Goal: Transaction & Acquisition: Purchase product/service

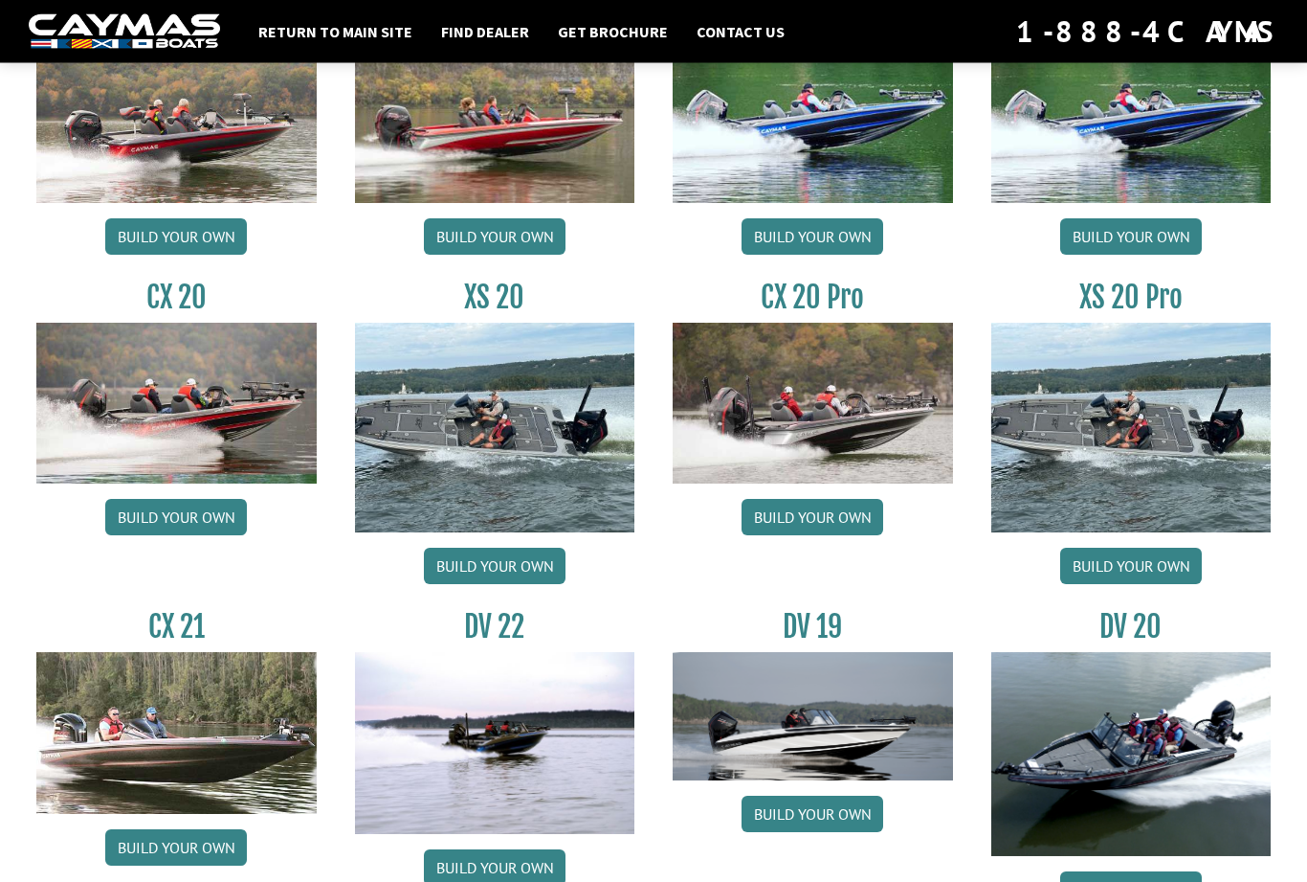
scroll to position [1777, 0]
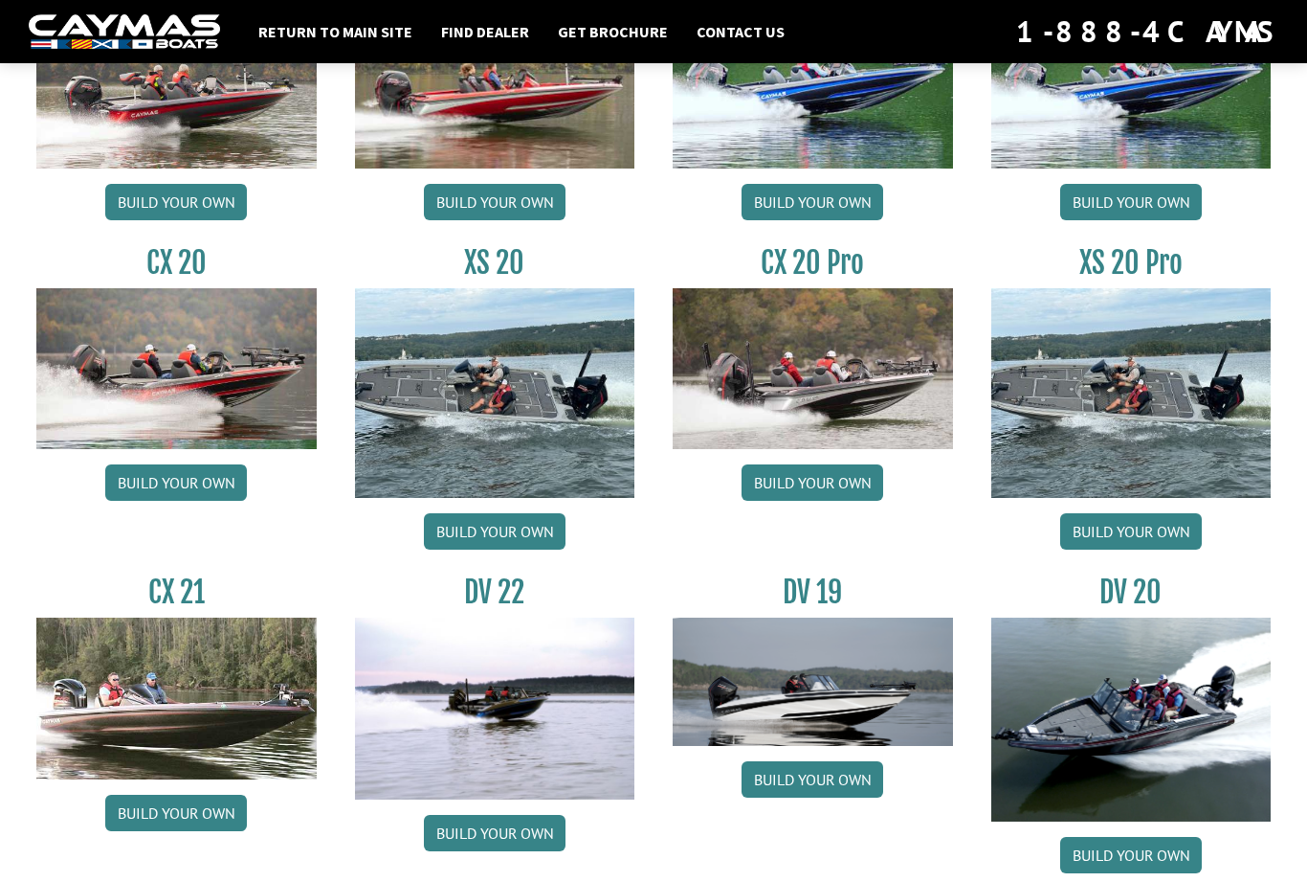
click at [846, 501] on link "Build your own" at bounding box center [813, 482] width 142 height 36
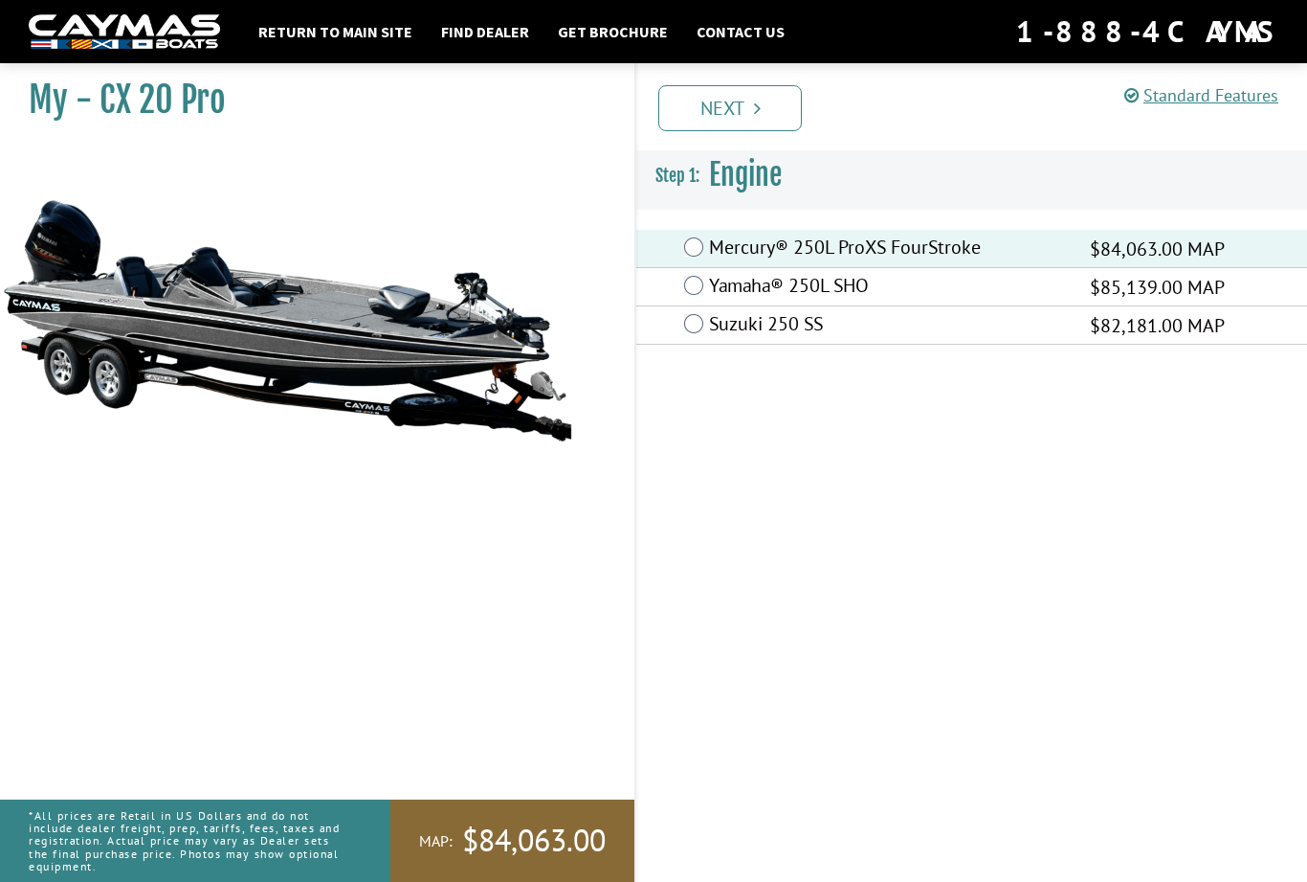
click at [747, 123] on link "Next" at bounding box center [731, 108] width 144 height 46
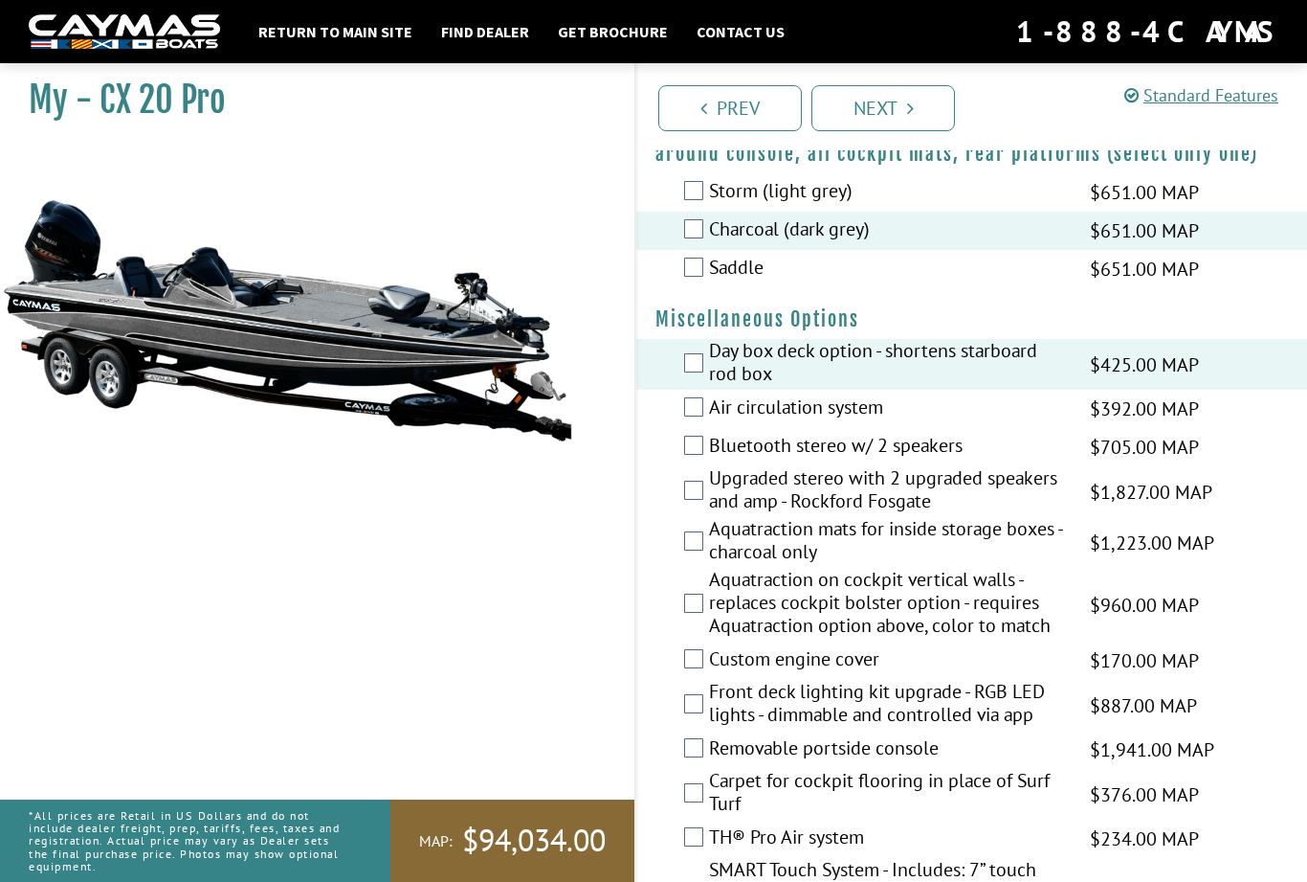
scroll to position [2462, 0]
click at [709, 450] on label "Bluetooth stereo w/ 2 speakers" at bounding box center [887, 448] width 357 height 28
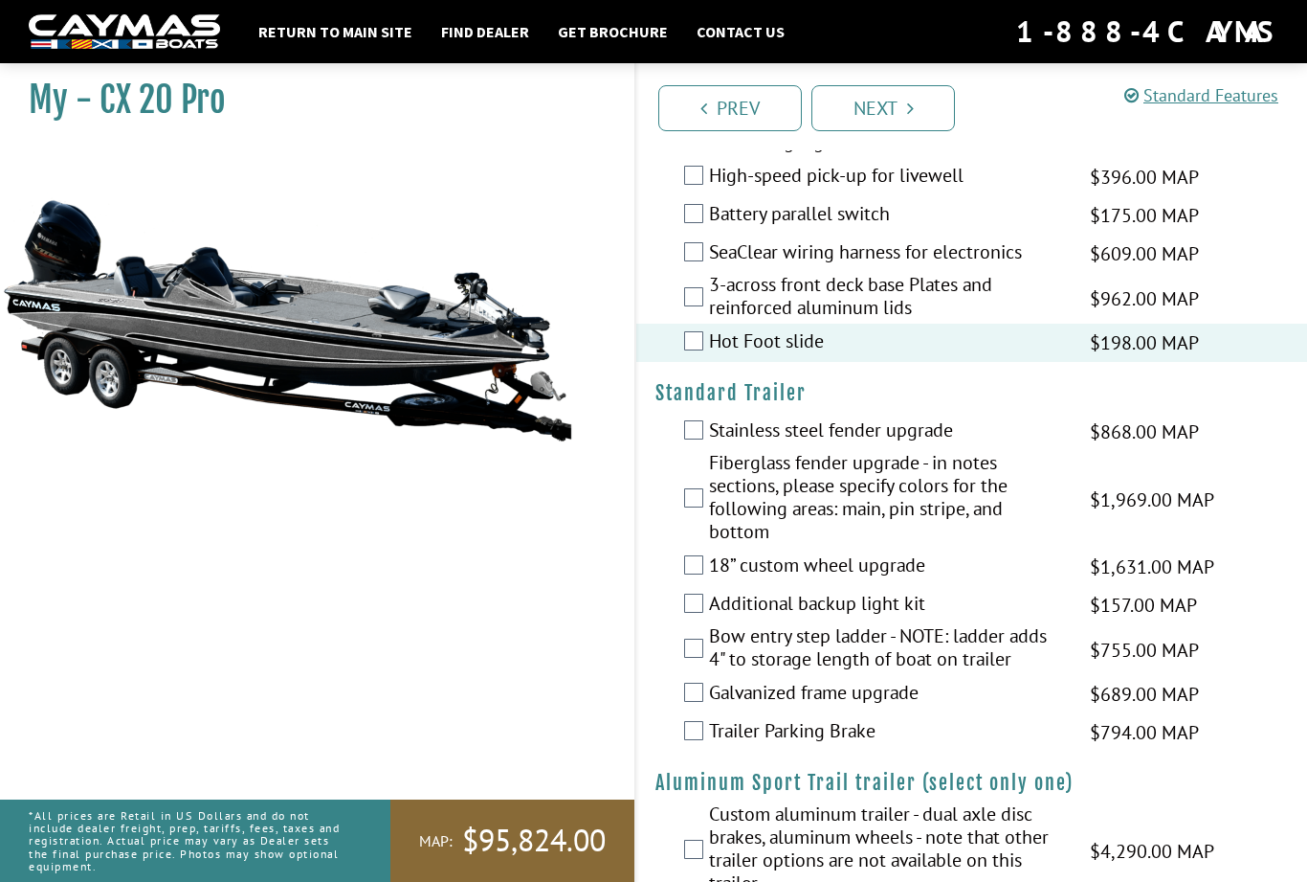
scroll to position [3339, 0]
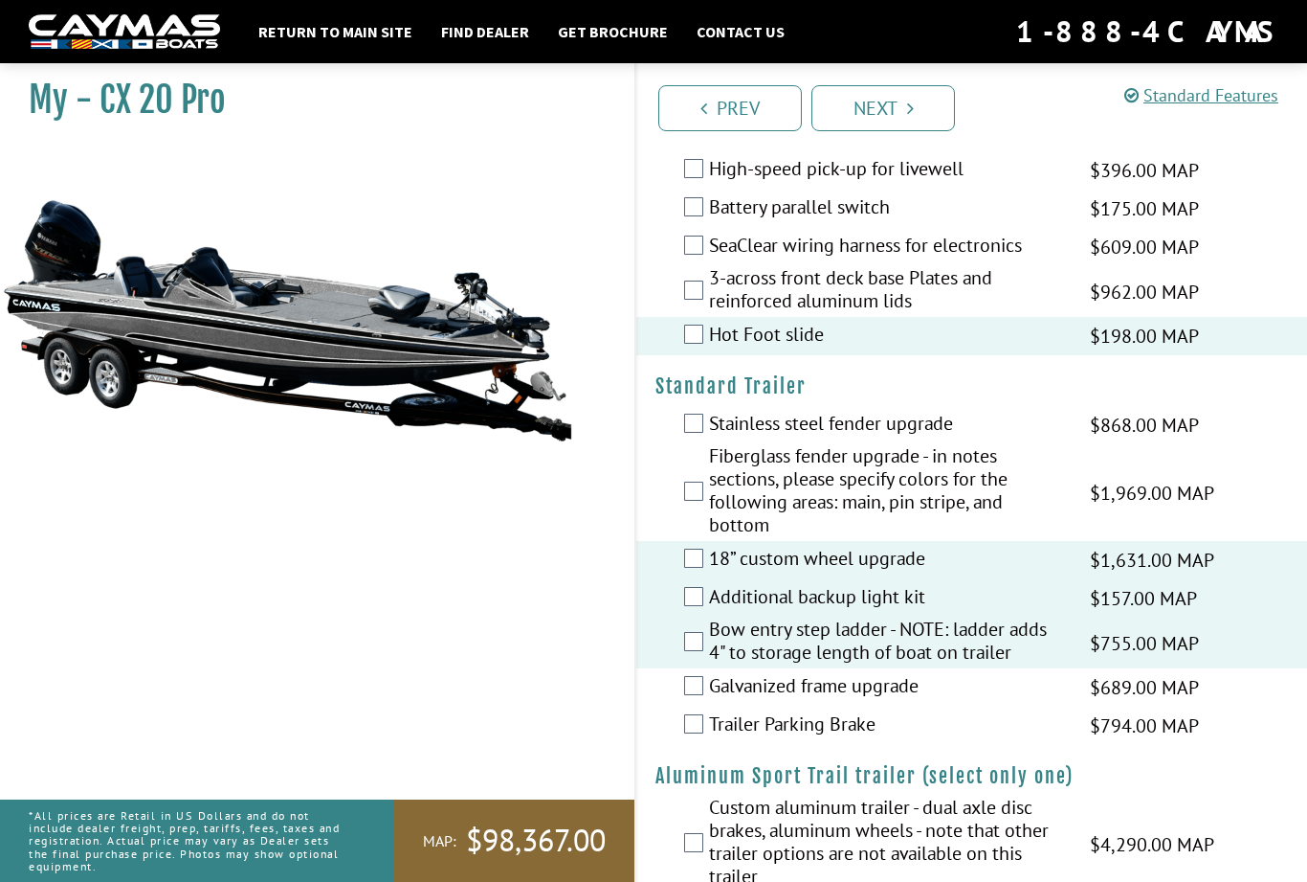
click at [919, 112] on link "Next" at bounding box center [884, 108] width 144 height 46
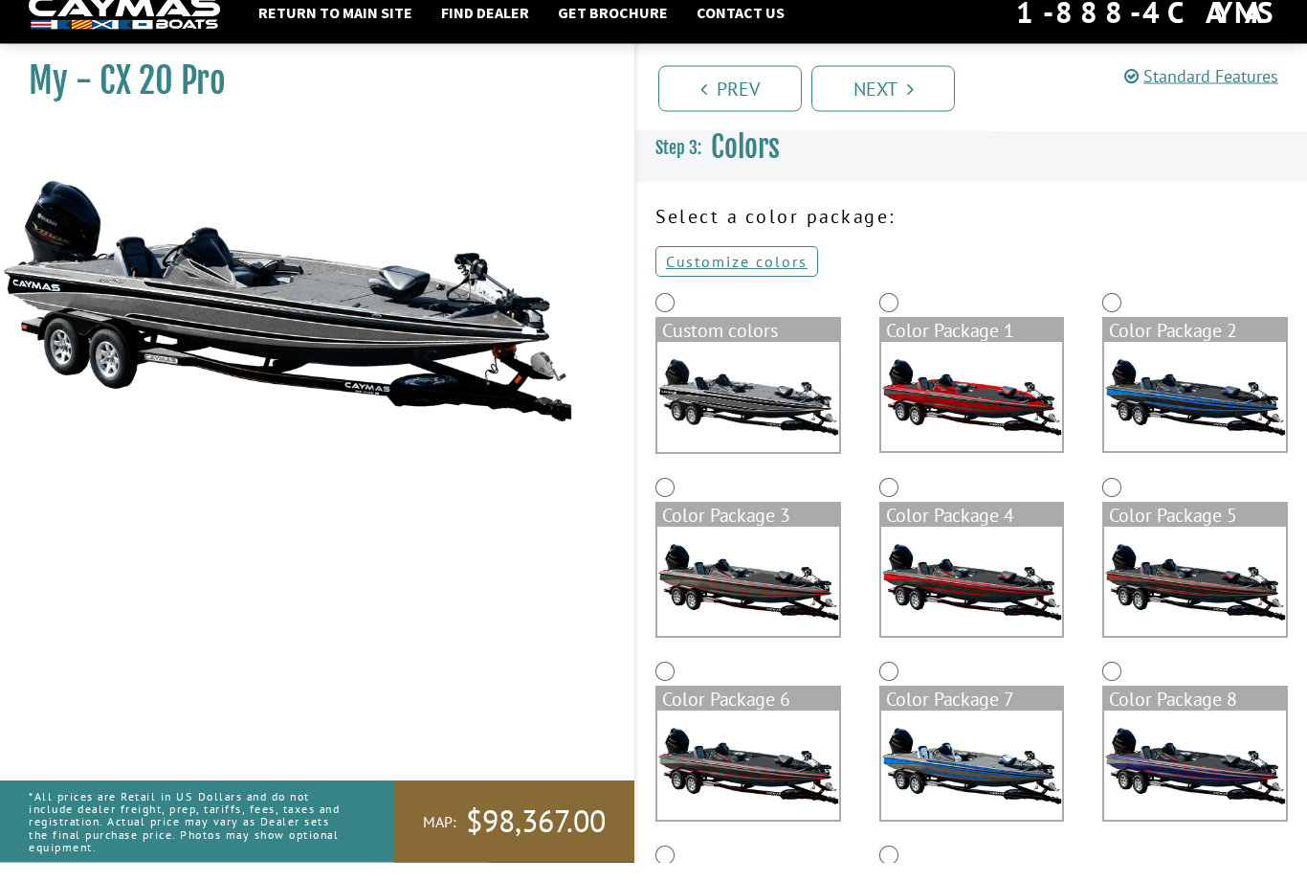
scroll to position [28, 0]
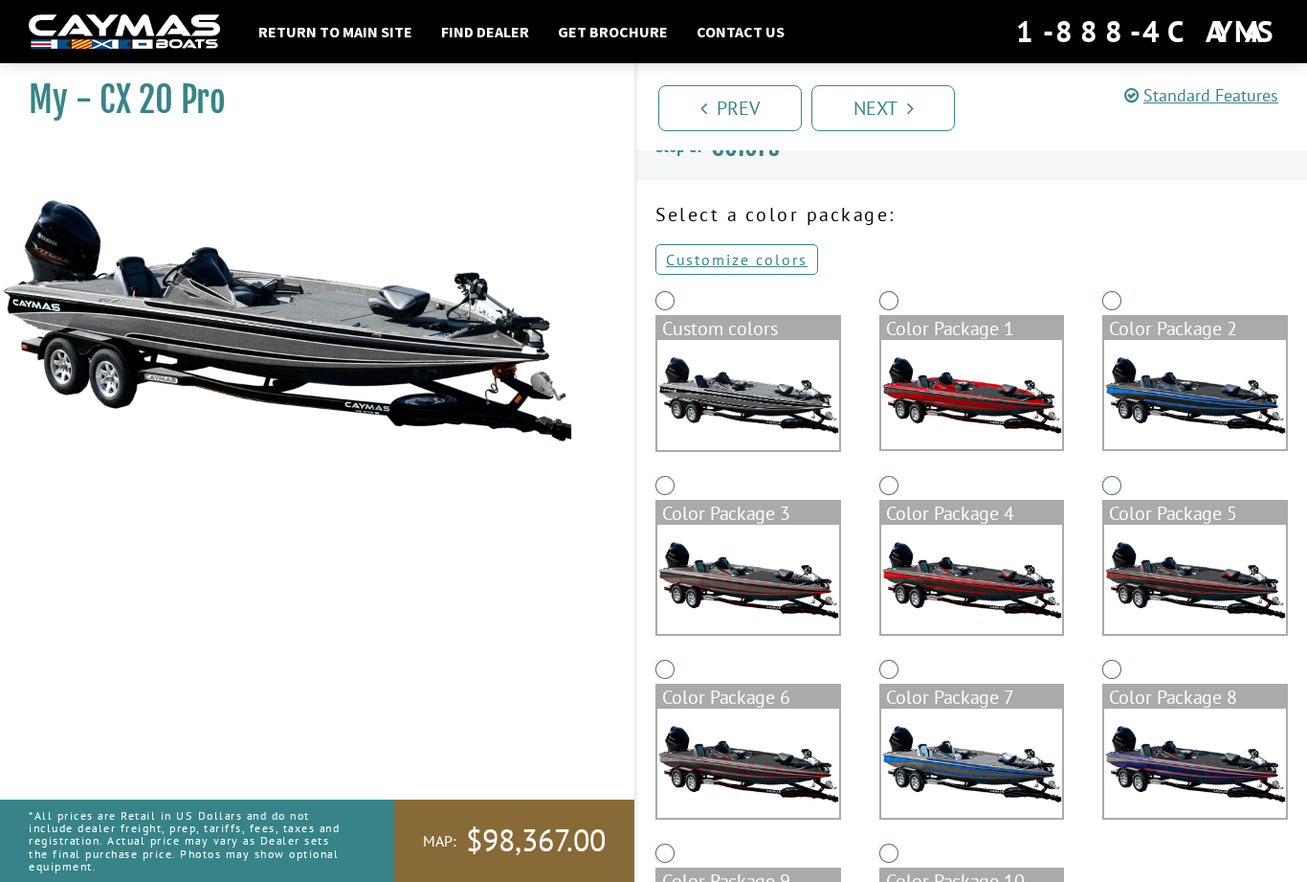
click at [772, 271] on link "Customize colors" at bounding box center [737, 259] width 163 height 31
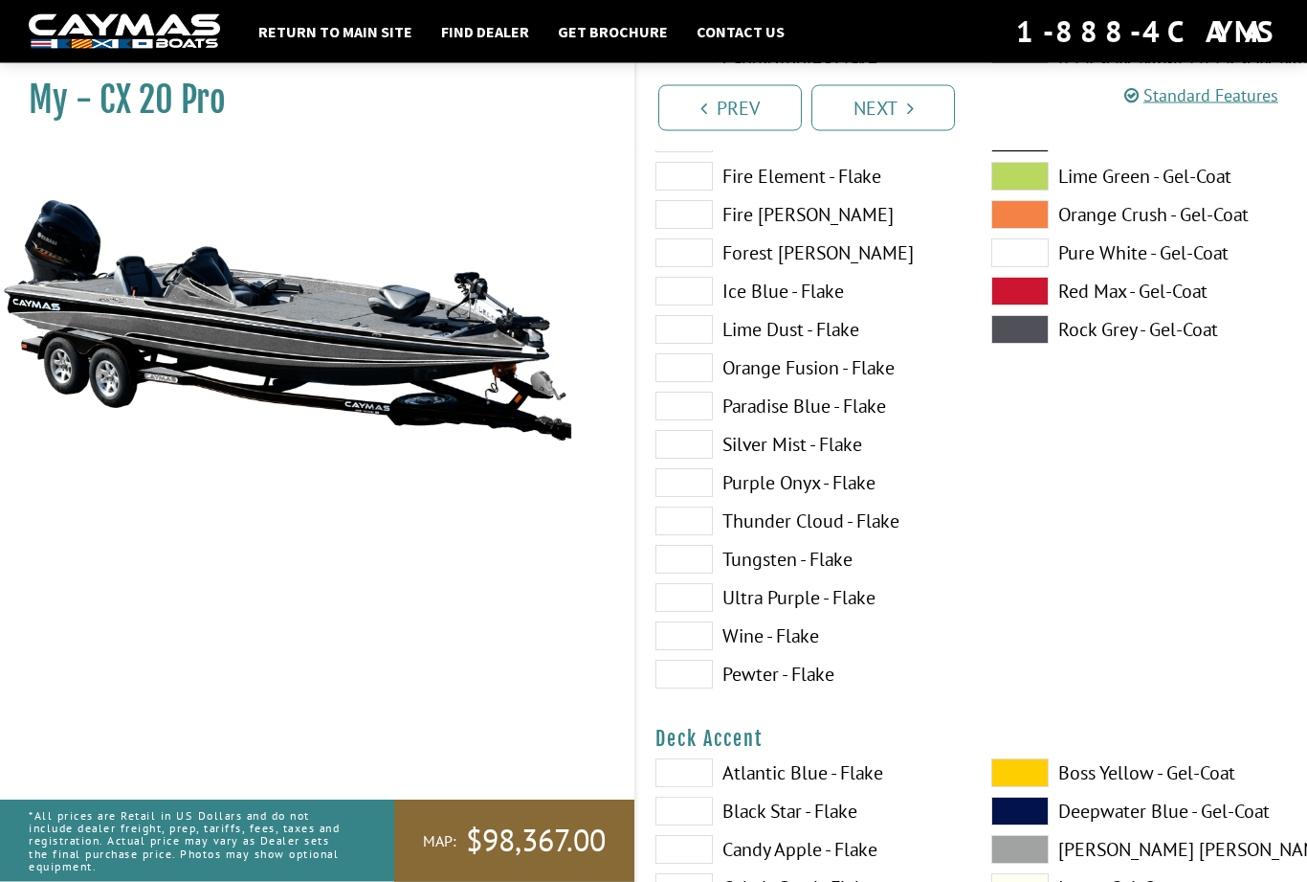
scroll to position [381, 0]
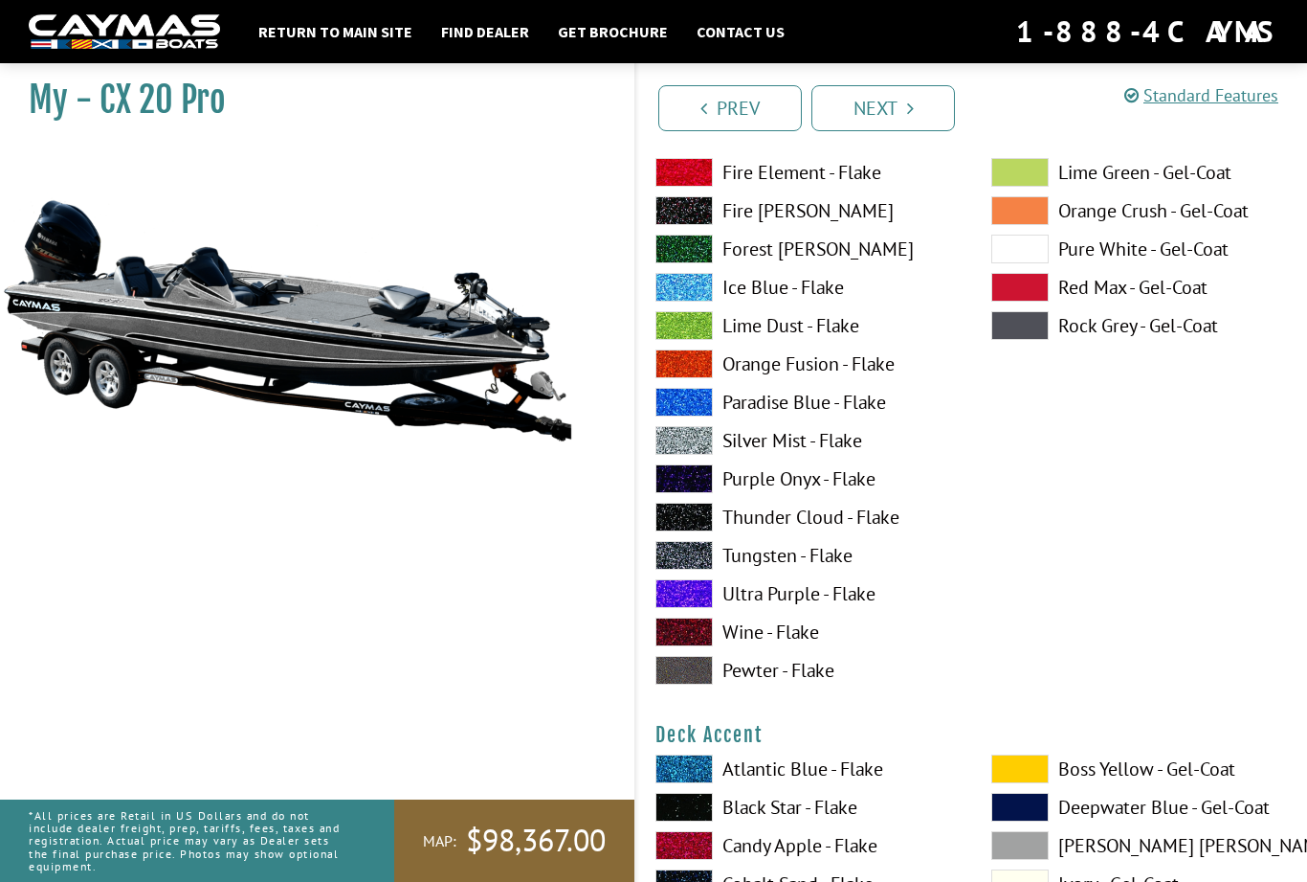
click at [718, 518] on label "Thunder Cloud - Flake" at bounding box center [805, 517] width 298 height 29
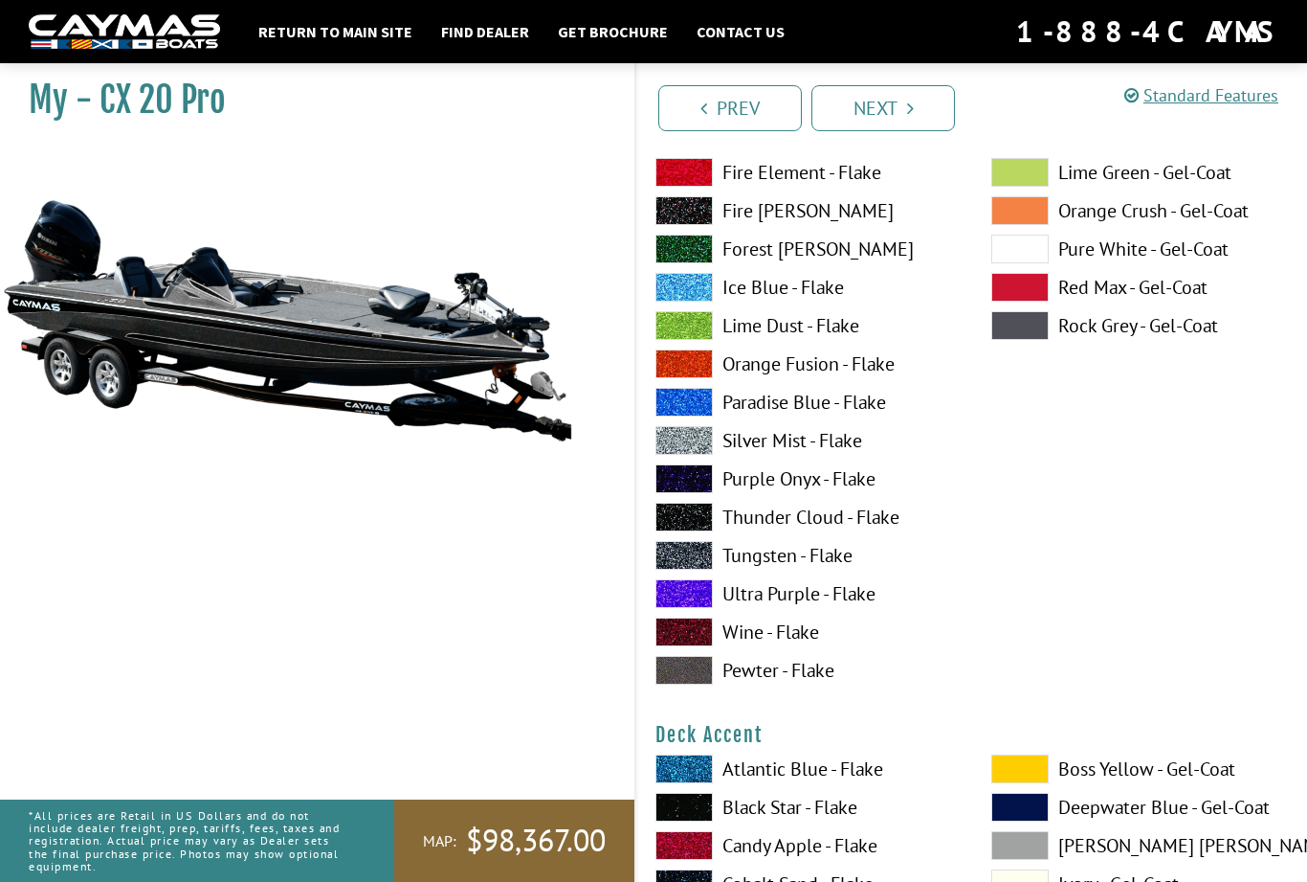
click at [712, 564] on span at bounding box center [684, 555] width 57 height 29
click at [709, 637] on span at bounding box center [684, 631] width 57 height 29
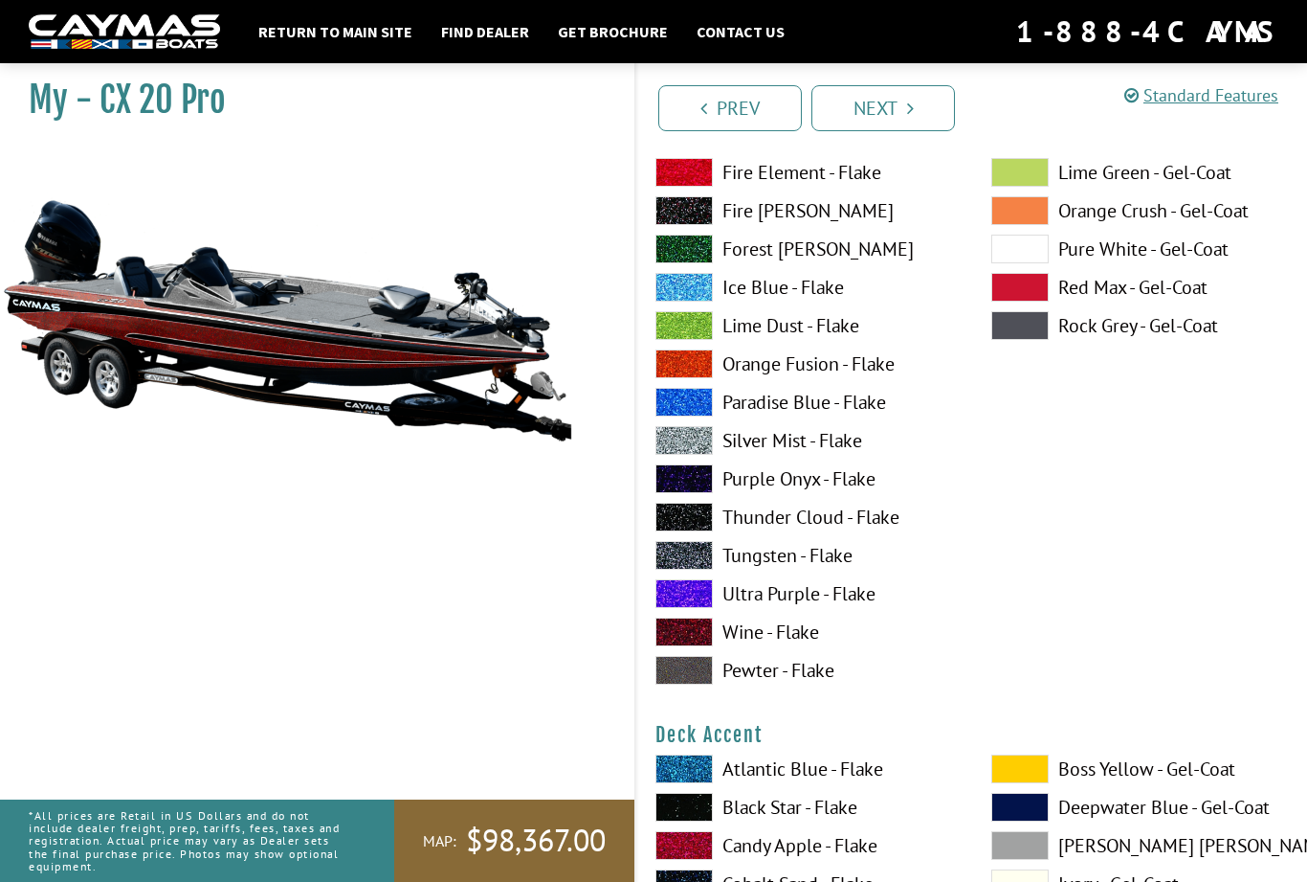
click at [717, 682] on label "Pewter - Flake" at bounding box center [805, 670] width 298 height 29
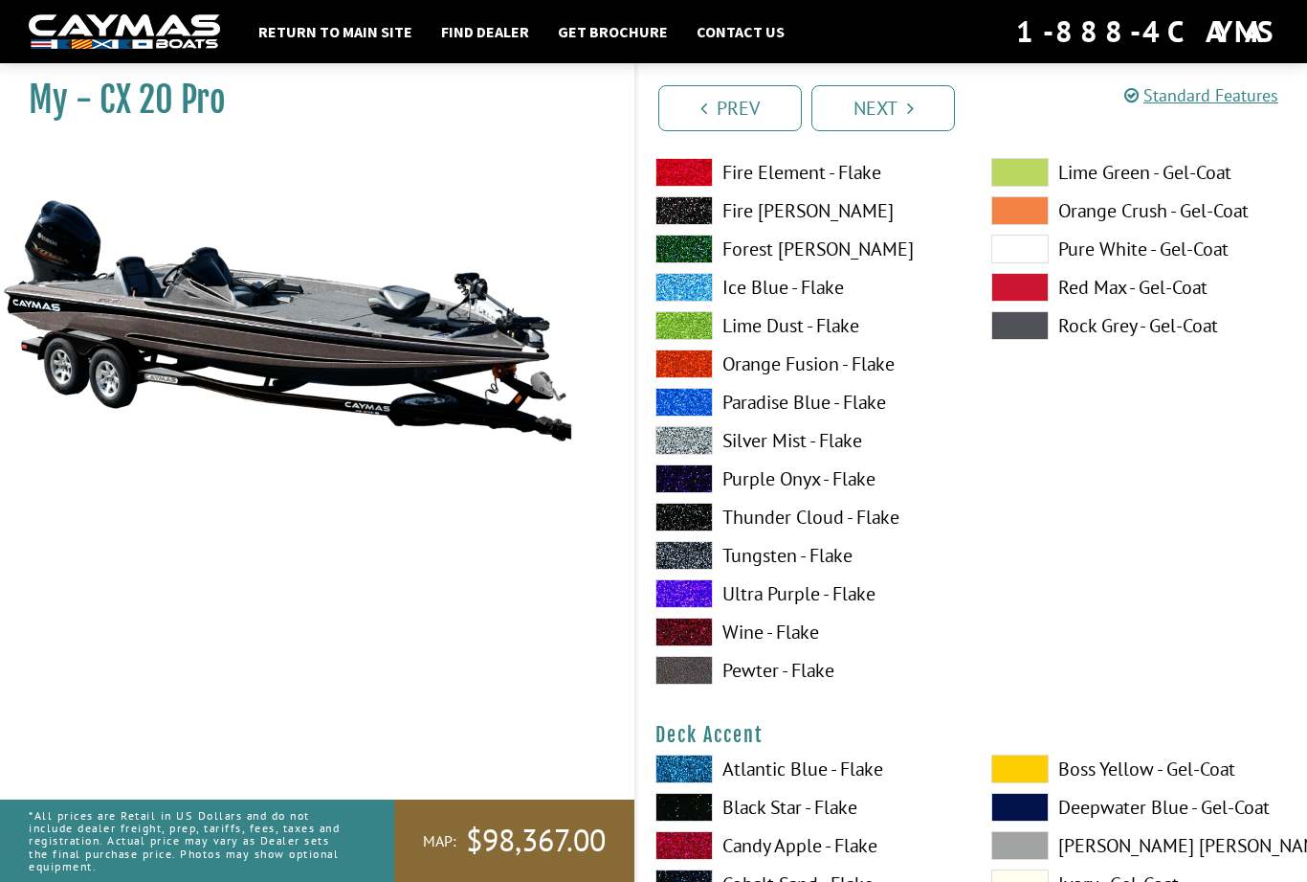
click at [720, 522] on label "Thunder Cloud - Flake" at bounding box center [805, 517] width 298 height 29
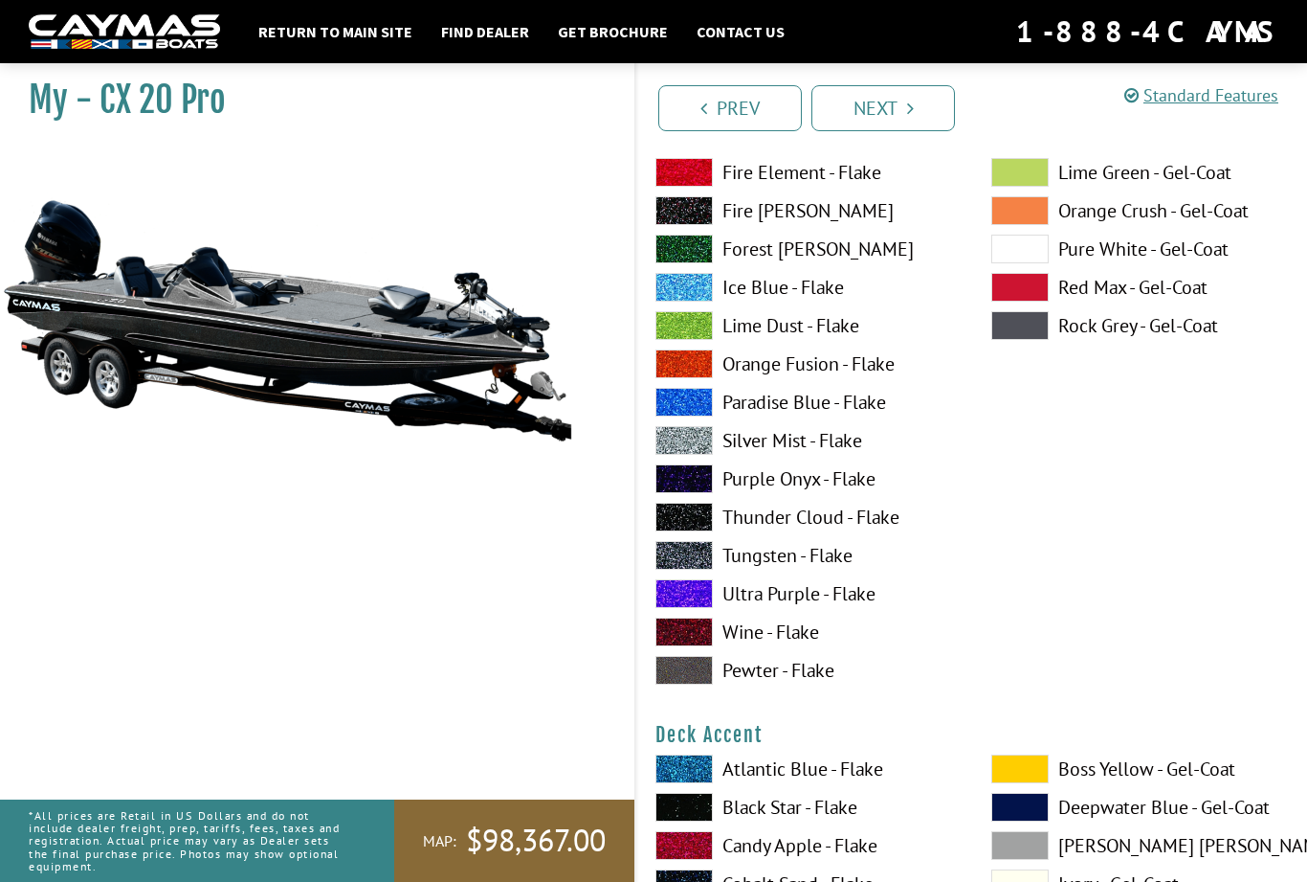
click at [719, 482] on label "Purple Onyx - Flake" at bounding box center [805, 478] width 298 height 29
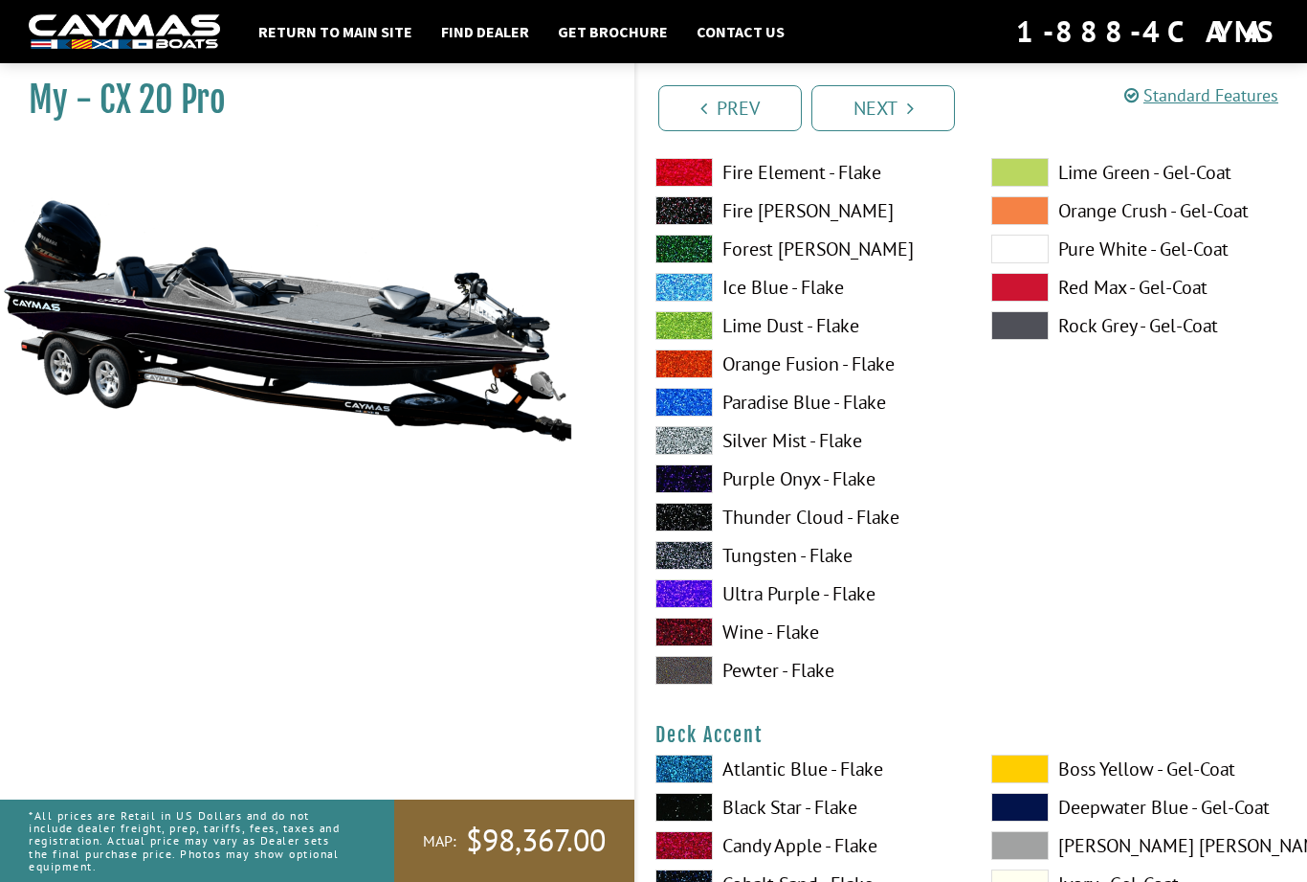
click at [709, 452] on span at bounding box center [684, 440] width 57 height 29
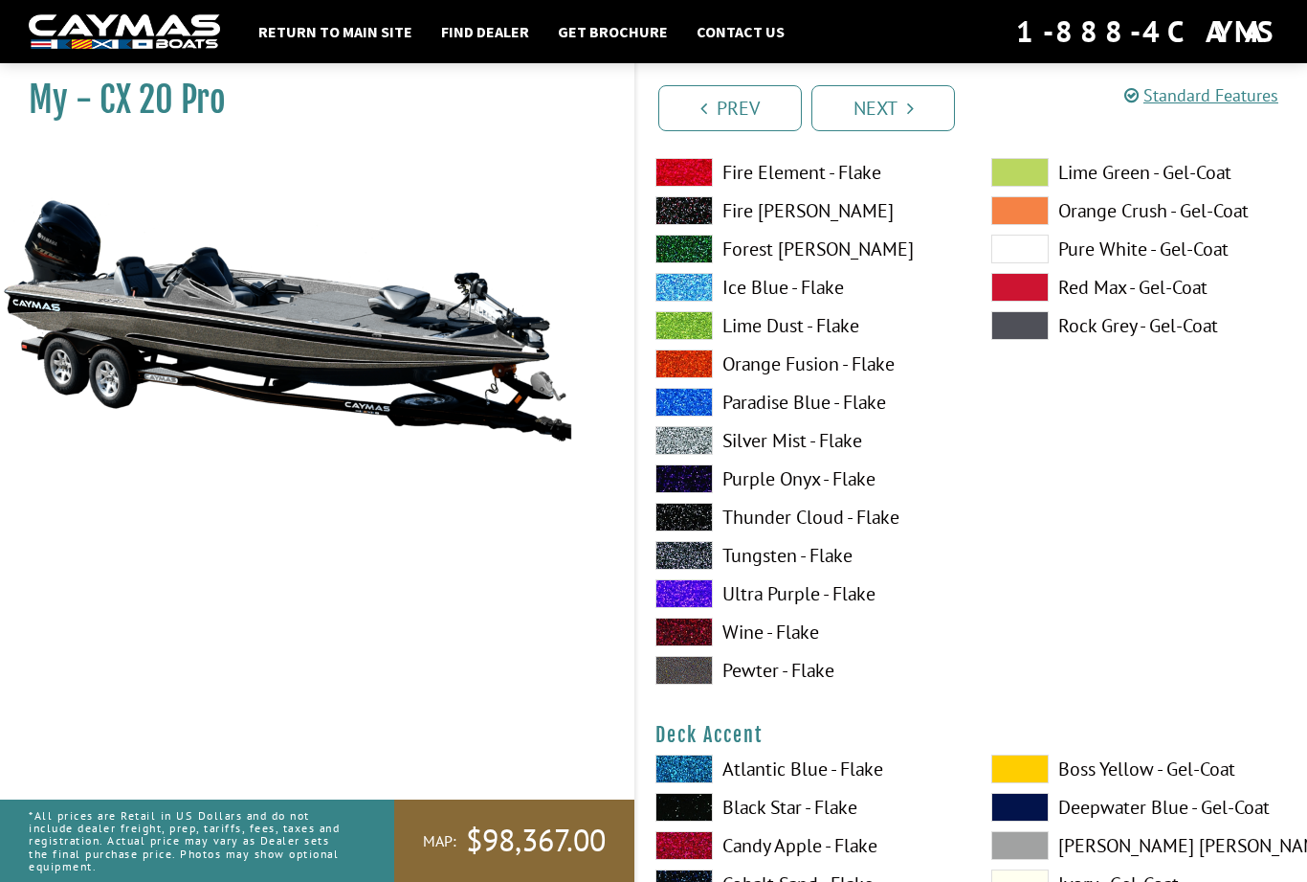
click at [711, 411] on span at bounding box center [684, 402] width 57 height 29
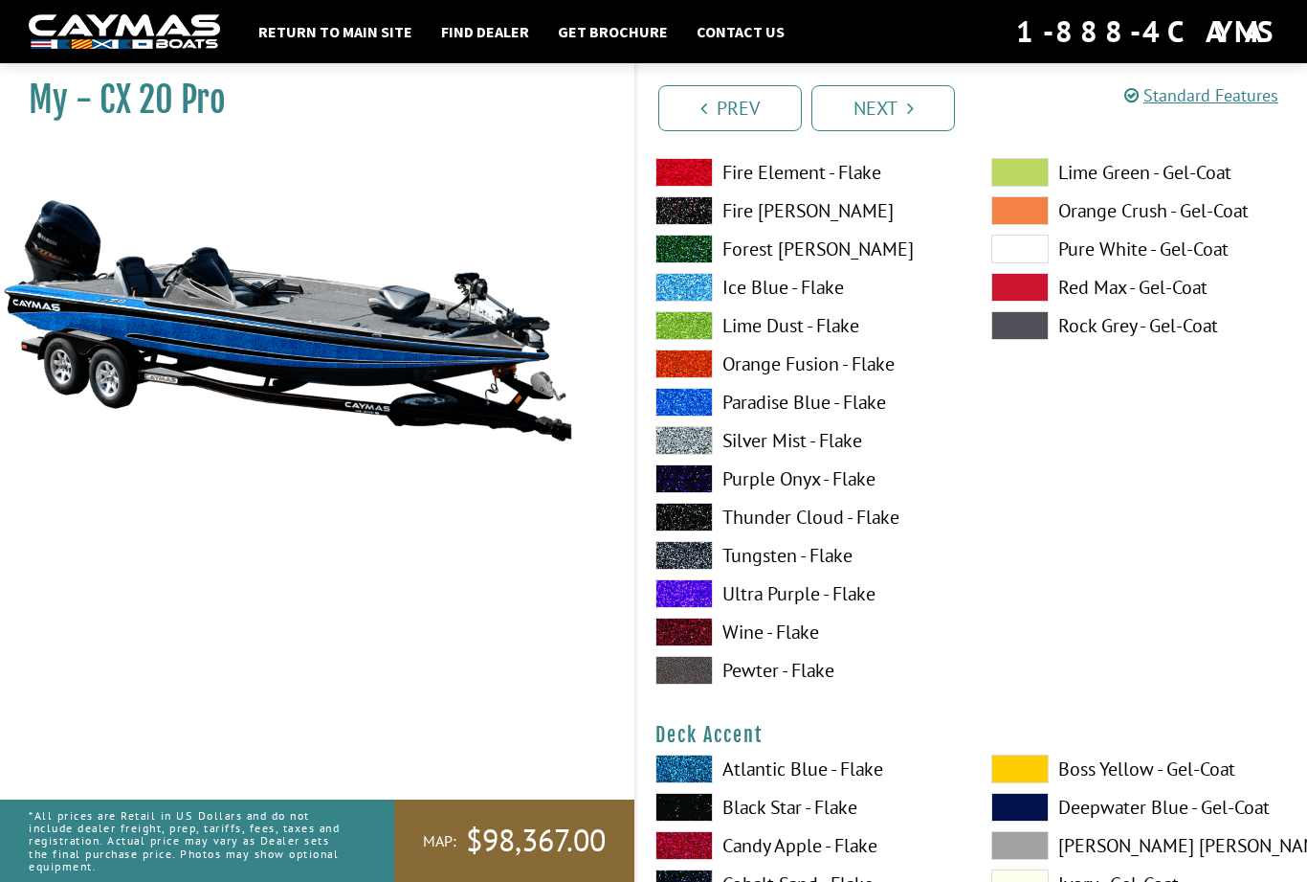
click at [761, 336] on label "Lime Dust - Flake" at bounding box center [805, 325] width 298 height 29
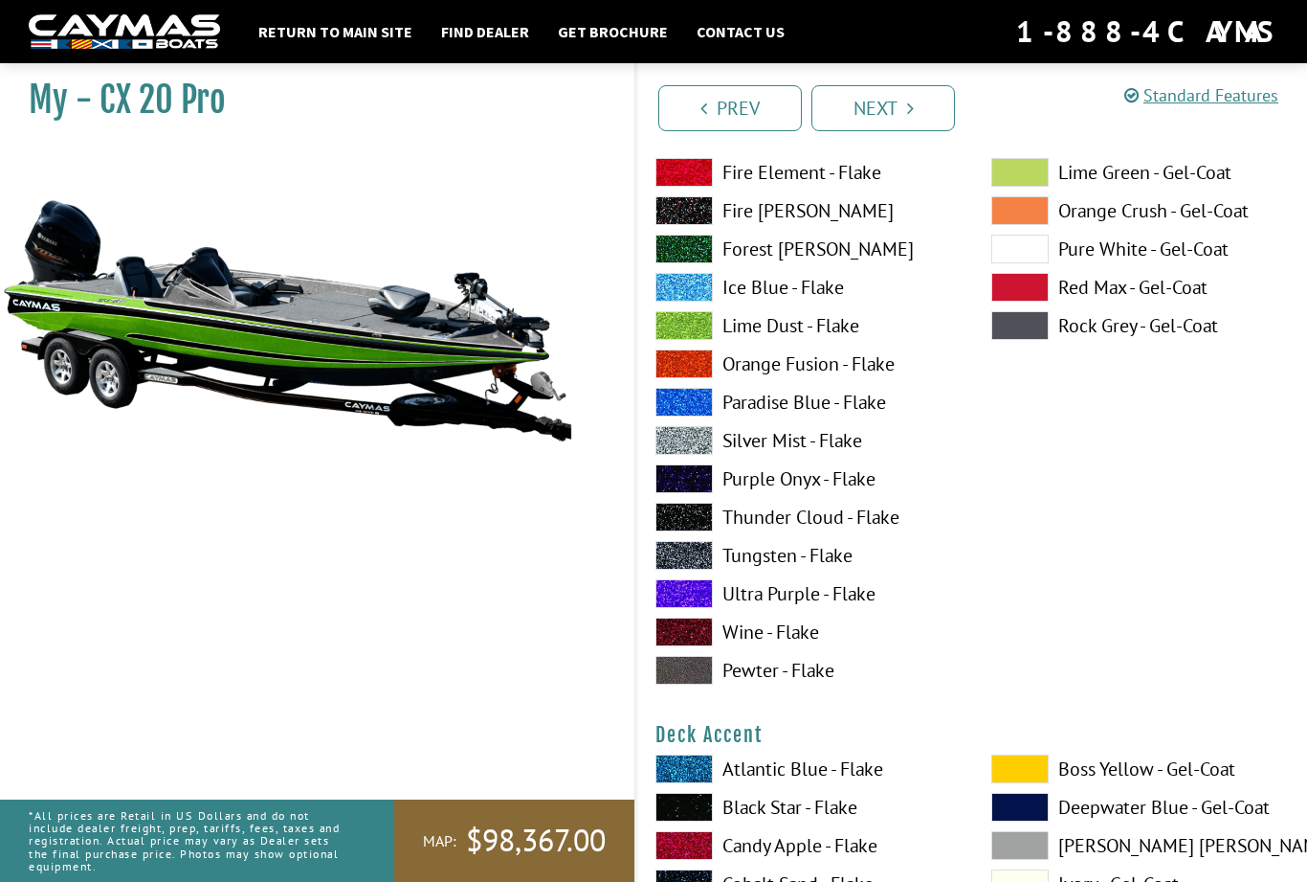
click at [781, 299] on label "Ice Blue - Flake" at bounding box center [805, 287] width 298 height 29
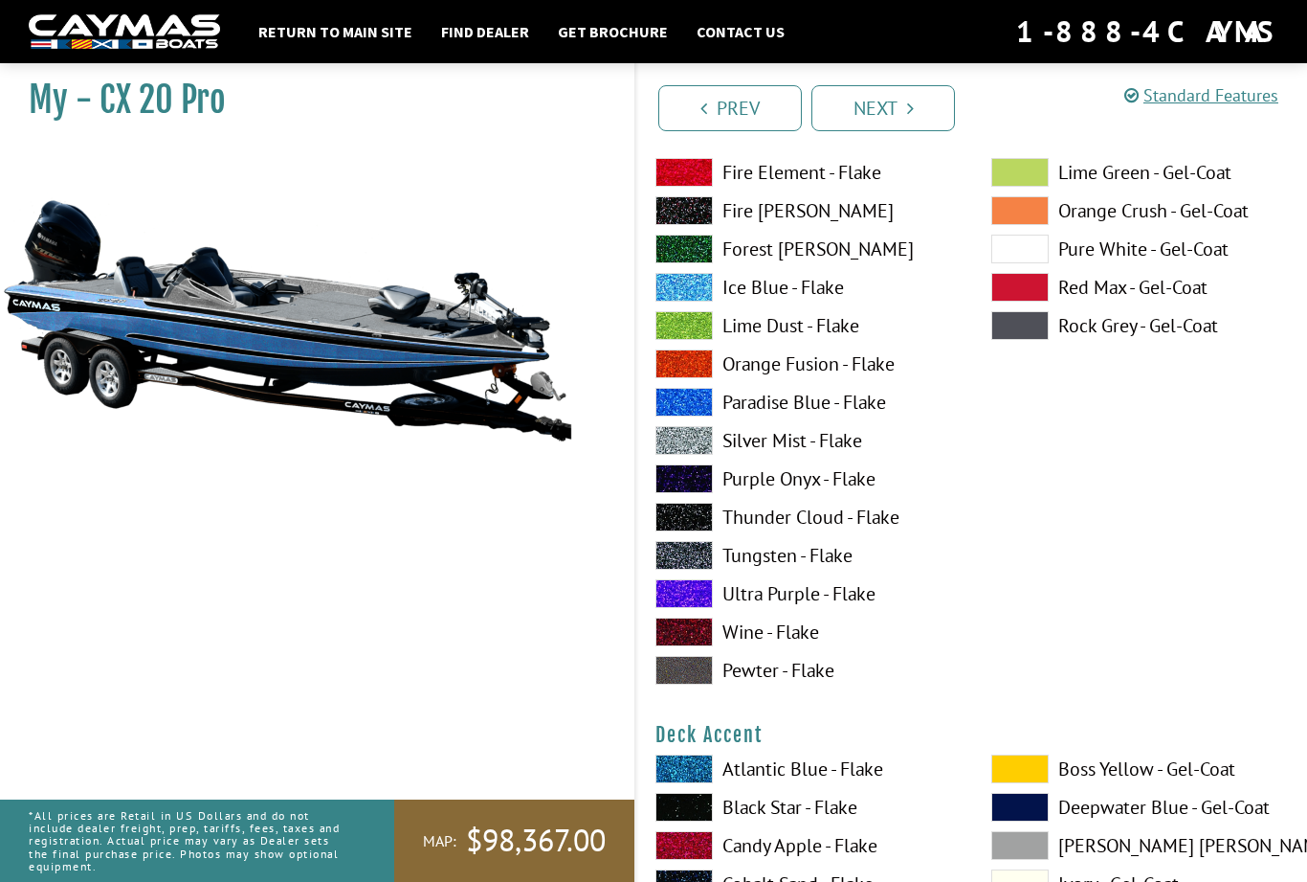
click at [805, 261] on label "Forest [PERSON_NAME]" at bounding box center [805, 249] width 298 height 29
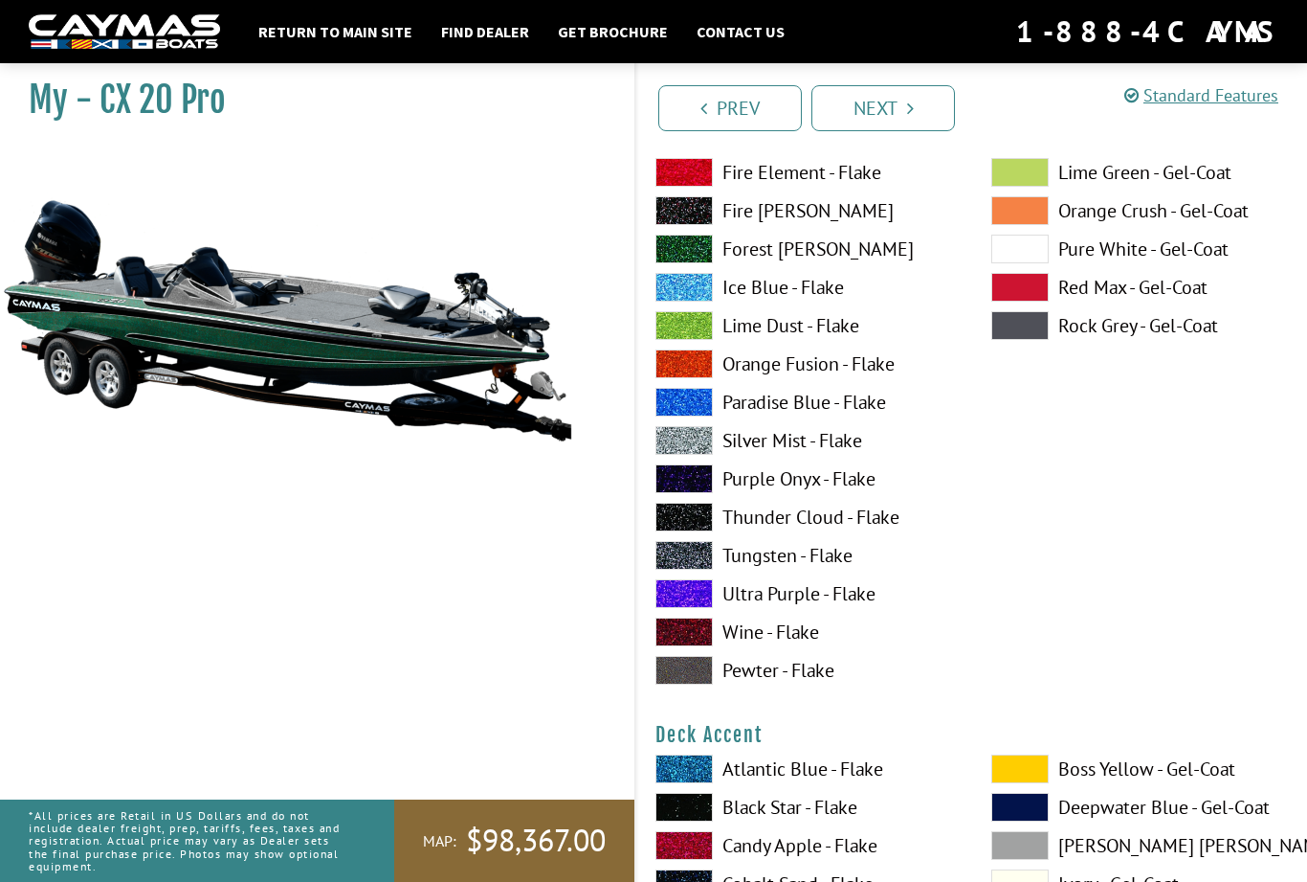
click at [827, 217] on label "Fire [PERSON_NAME]" at bounding box center [805, 210] width 298 height 29
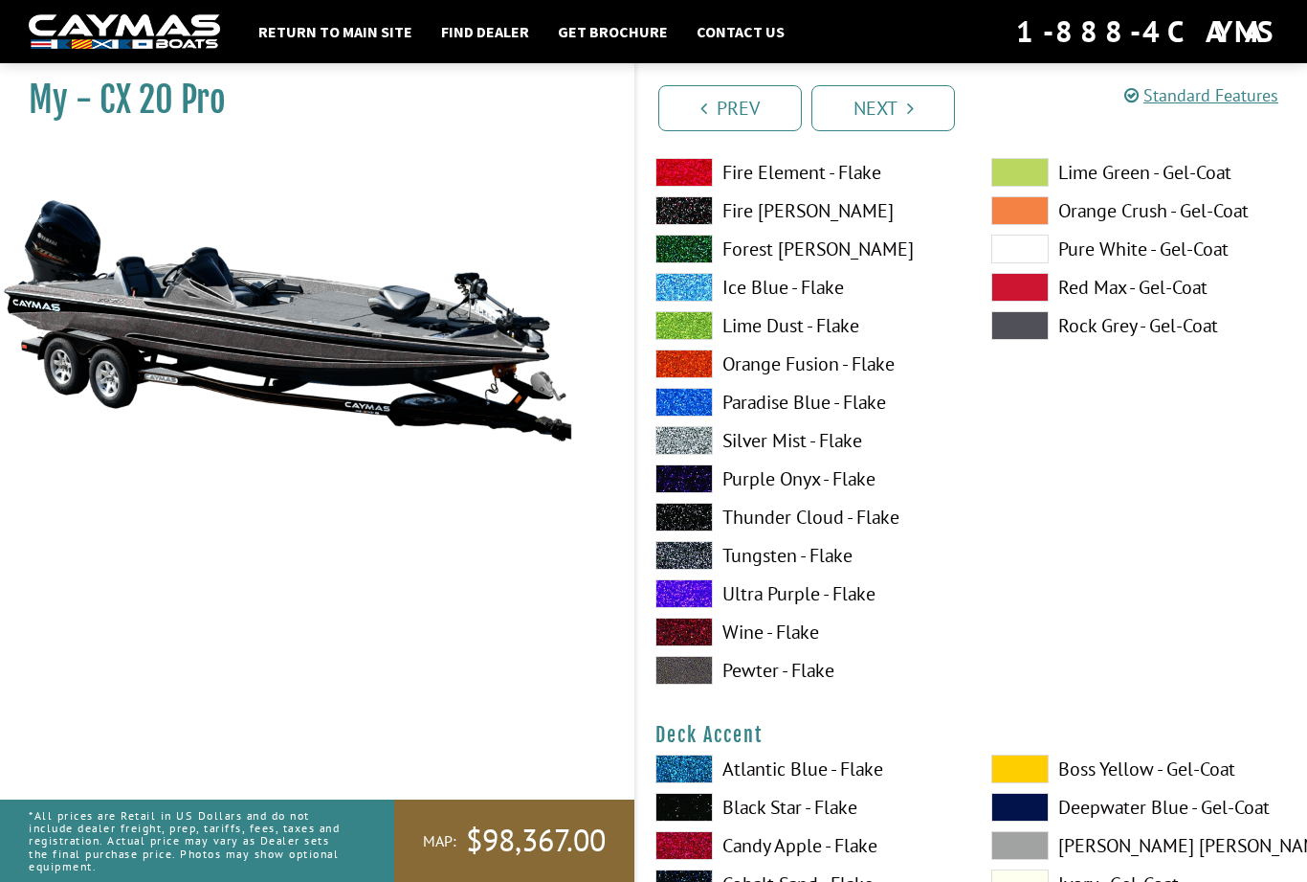
click at [827, 177] on label "Fire Element - Flake" at bounding box center [805, 172] width 298 height 29
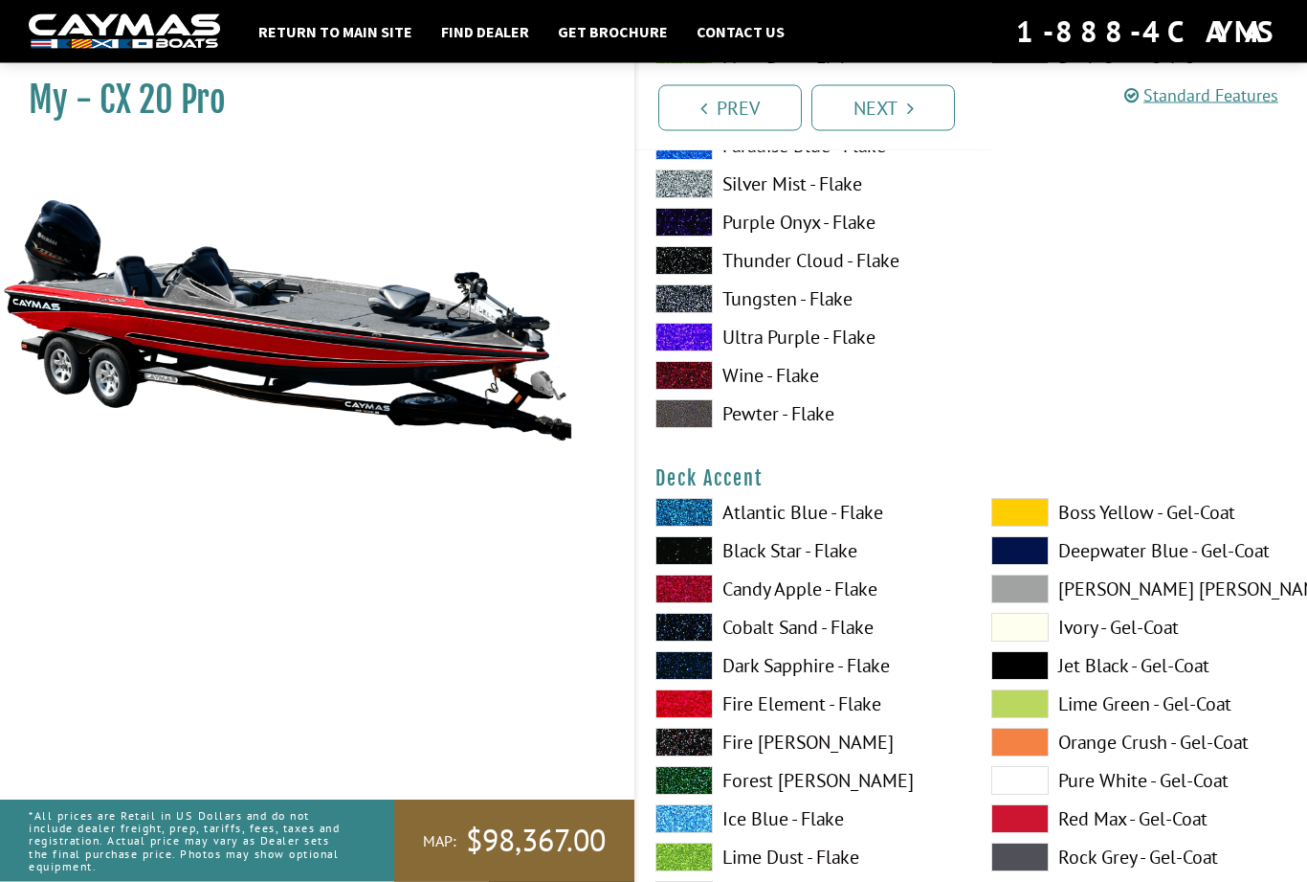
scroll to position [637, 0]
click at [711, 558] on span at bounding box center [684, 550] width 57 height 29
click at [709, 560] on span at bounding box center [684, 550] width 57 height 29
click at [715, 593] on label "Candy Apple - Flake" at bounding box center [805, 588] width 298 height 29
click at [726, 628] on label "Cobalt Sand - Flake" at bounding box center [805, 627] width 298 height 29
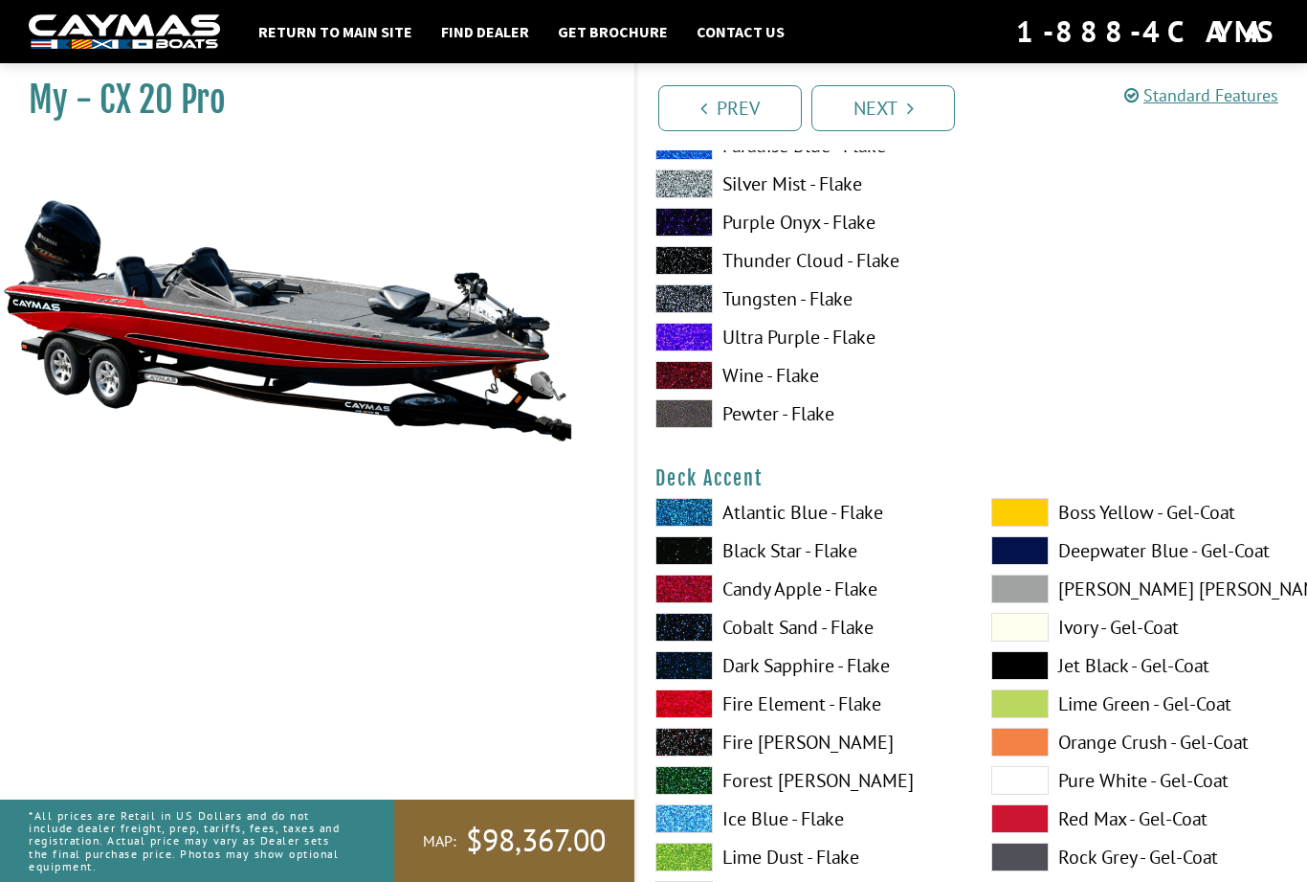
click at [715, 517] on label "Atlantic Blue - Flake" at bounding box center [805, 512] width 298 height 29
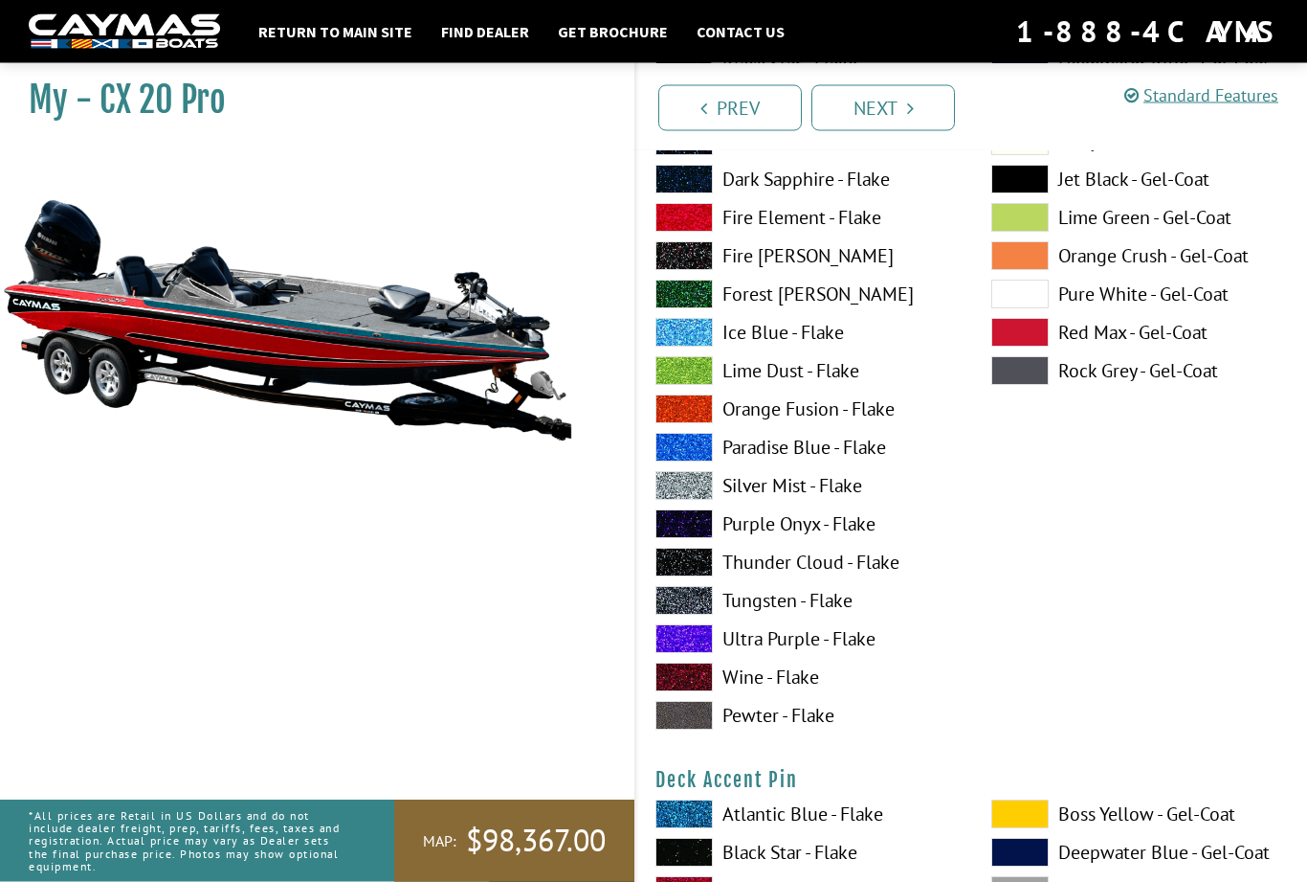
scroll to position [1124, 0]
click at [811, 603] on label "Tungsten - Flake" at bounding box center [805, 600] width 298 height 29
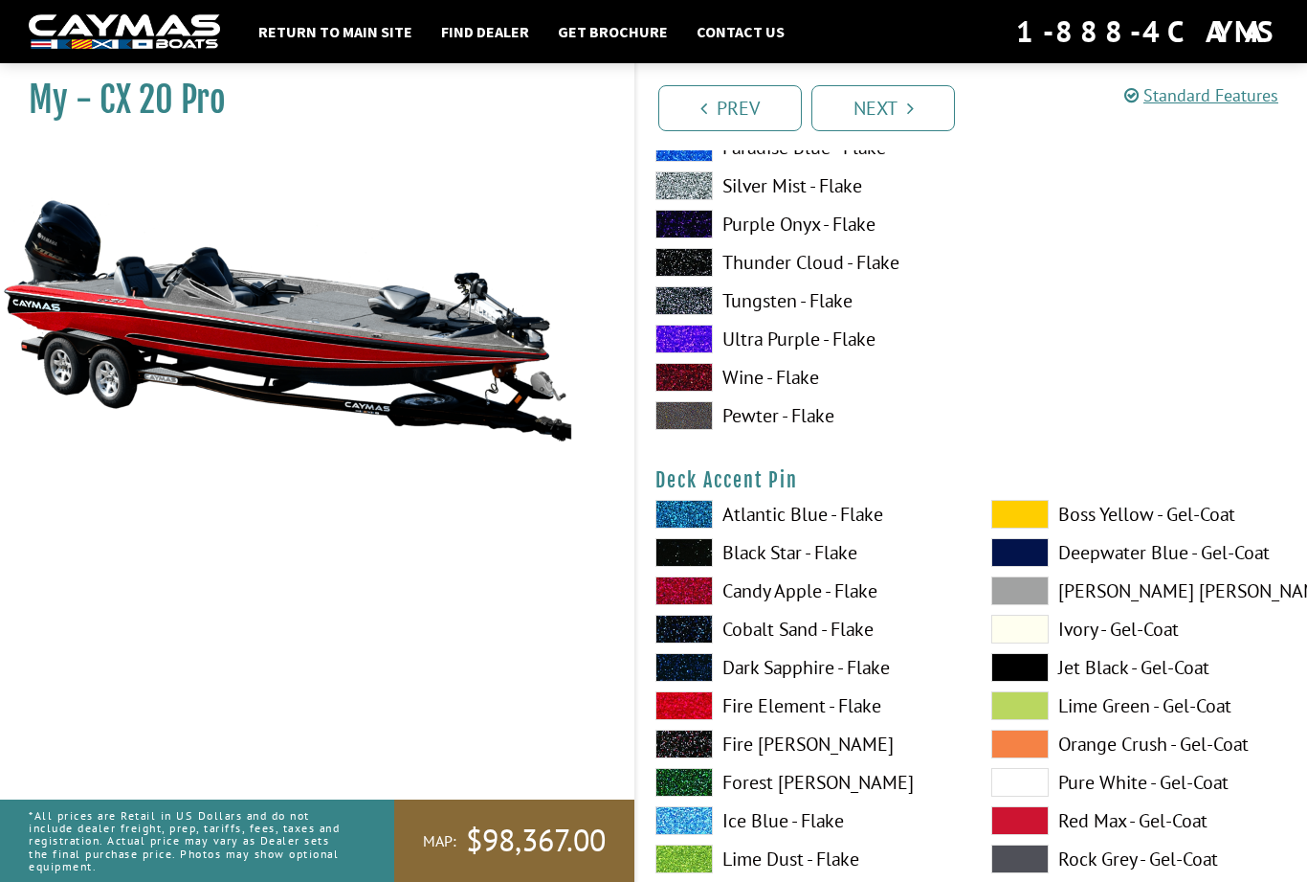
scroll to position [1423, 0]
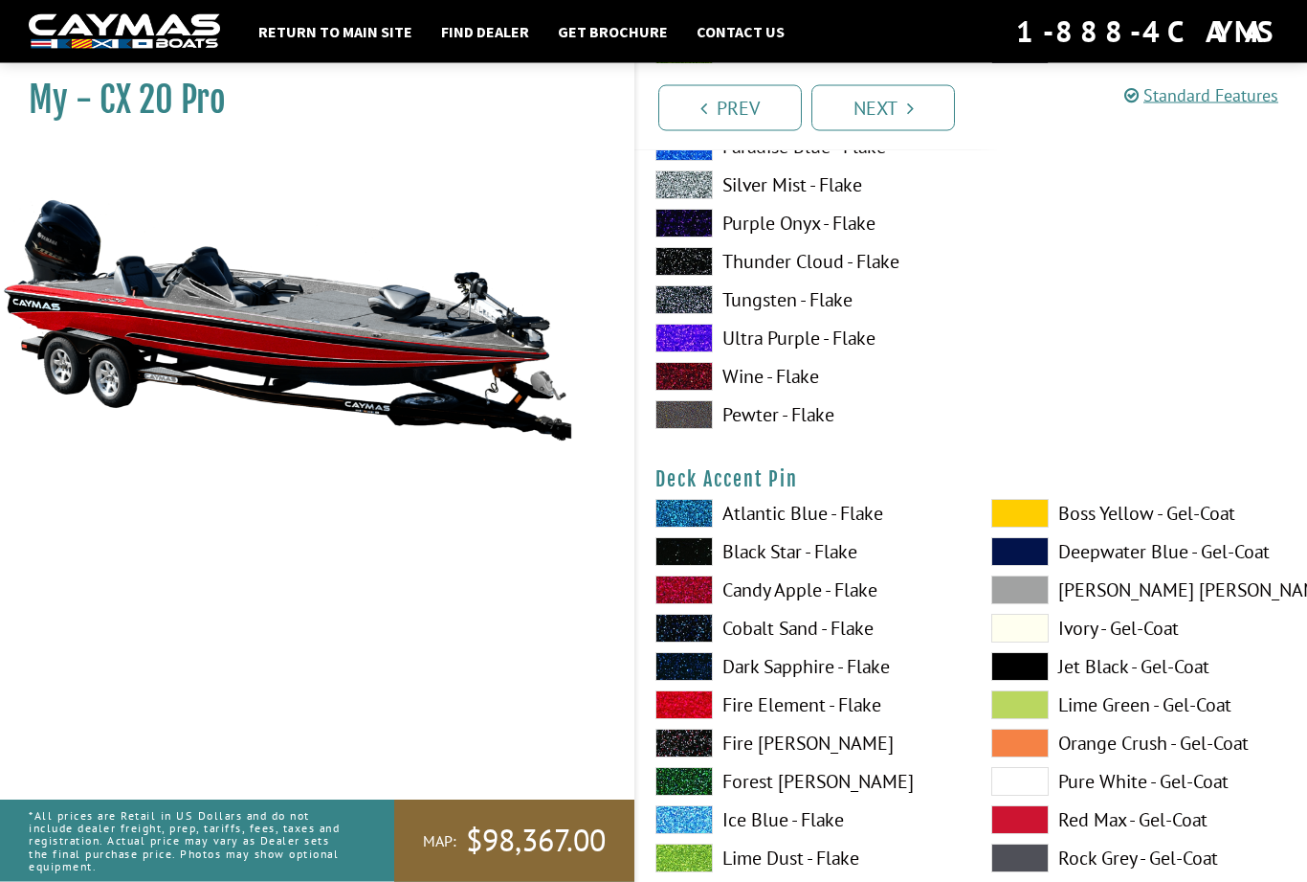
click at [889, 670] on label "Dark Sapphire - Flake" at bounding box center [805, 667] width 298 height 29
click at [821, 673] on label "Dark Sapphire - Flake" at bounding box center [805, 666] width 298 height 29
click at [849, 745] on label "Fire [PERSON_NAME]" at bounding box center [805, 742] width 298 height 29
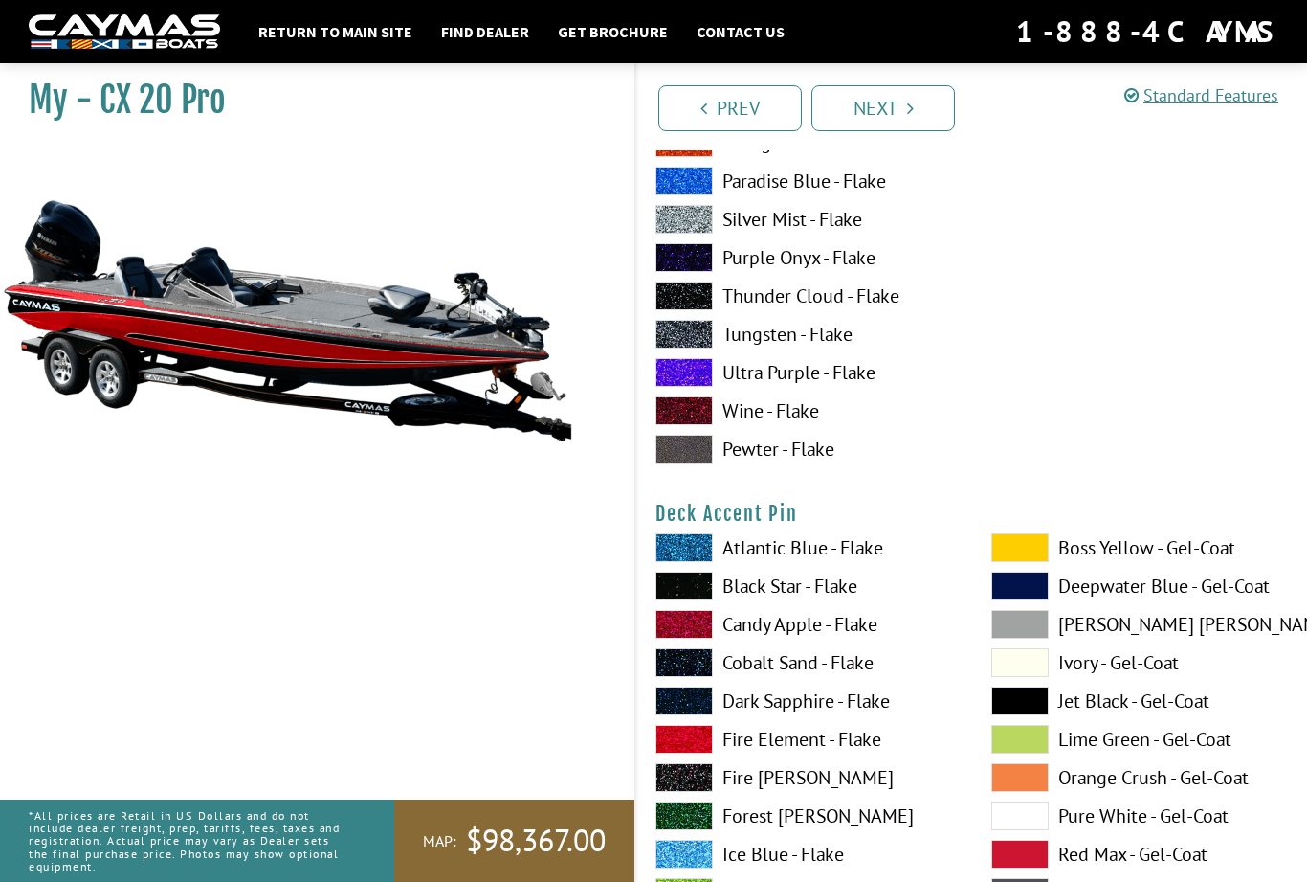
scroll to position [1389, 0]
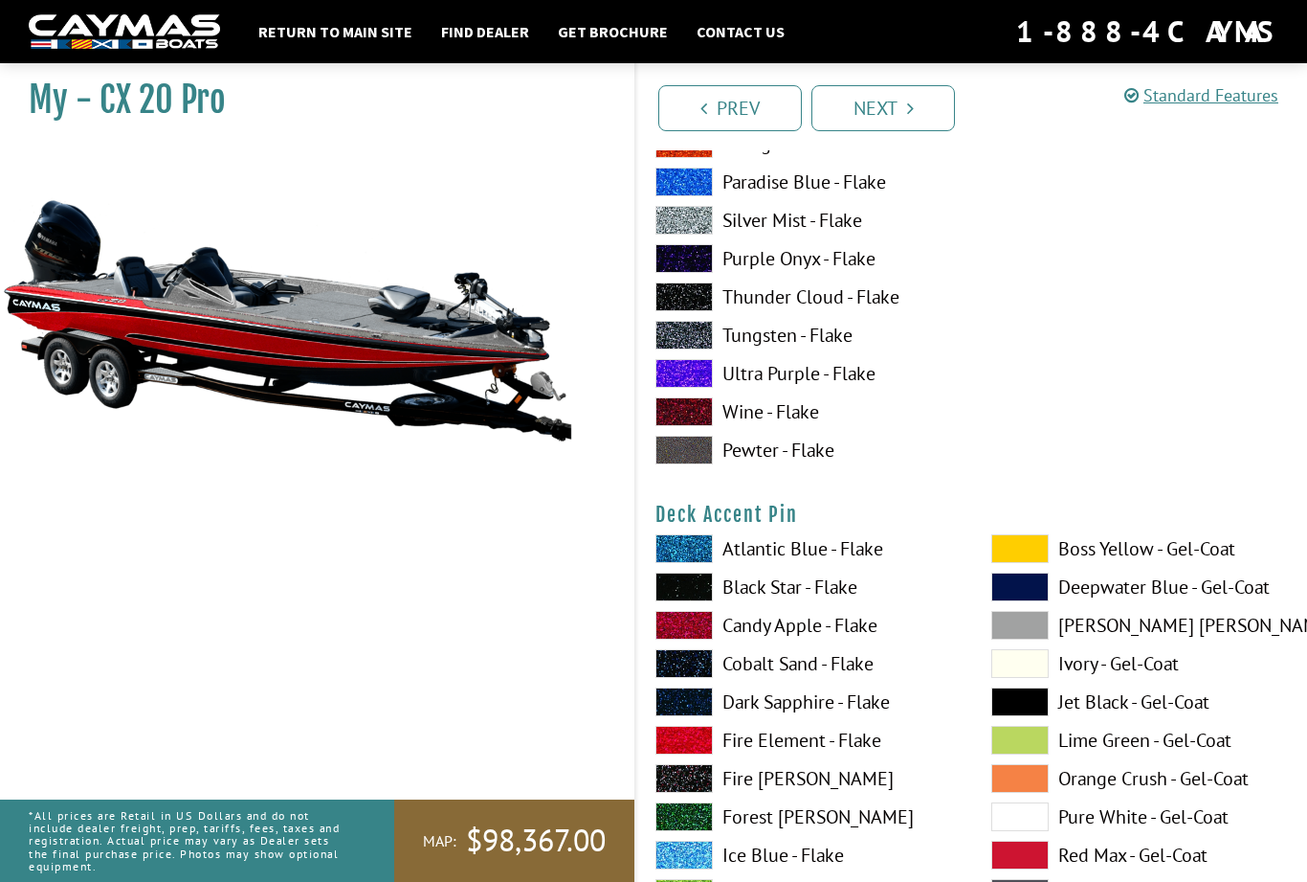
click at [818, 424] on label "Wine - Flake" at bounding box center [805, 411] width 298 height 29
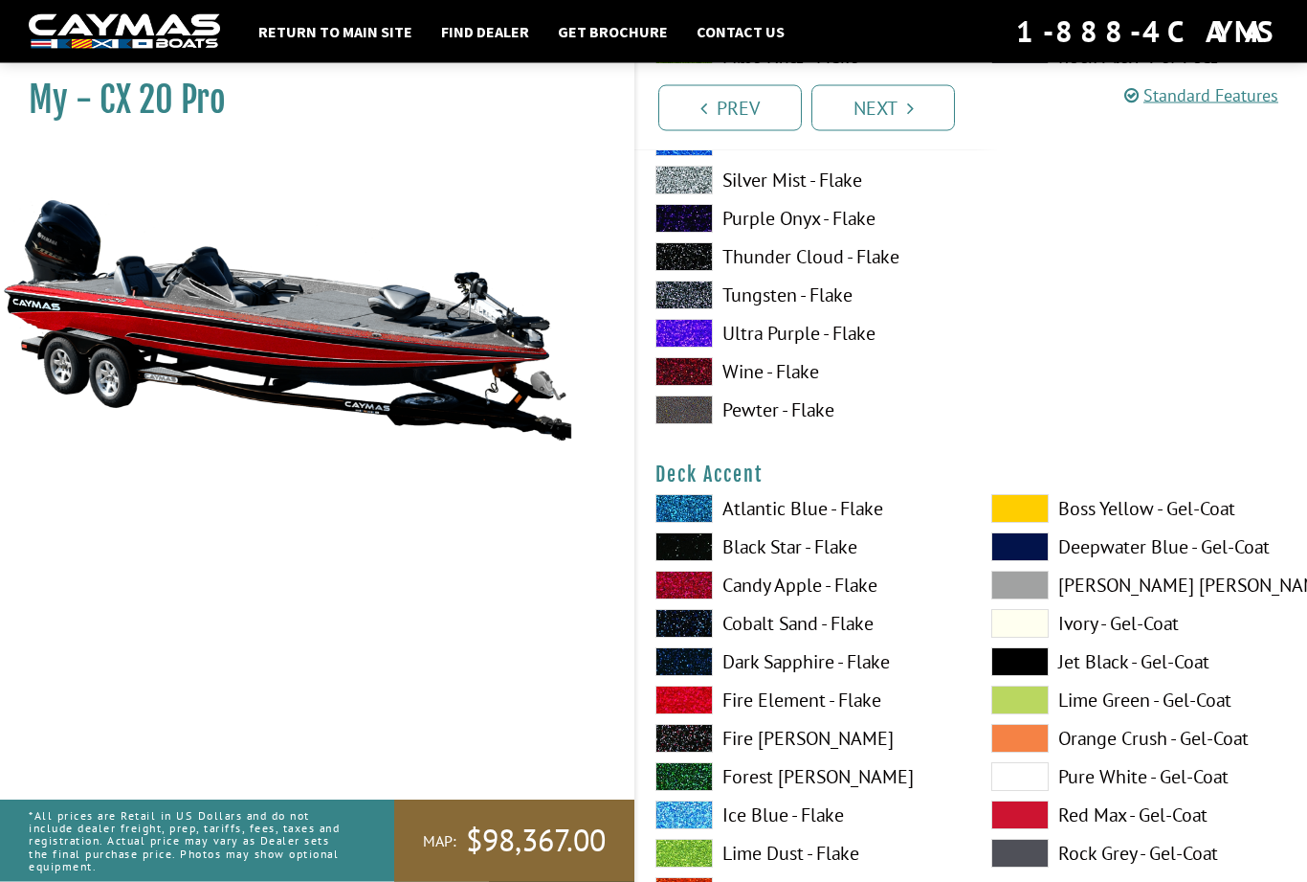
click at [836, 414] on label "Pewter - Flake" at bounding box center [805, 410] width 298 height 29
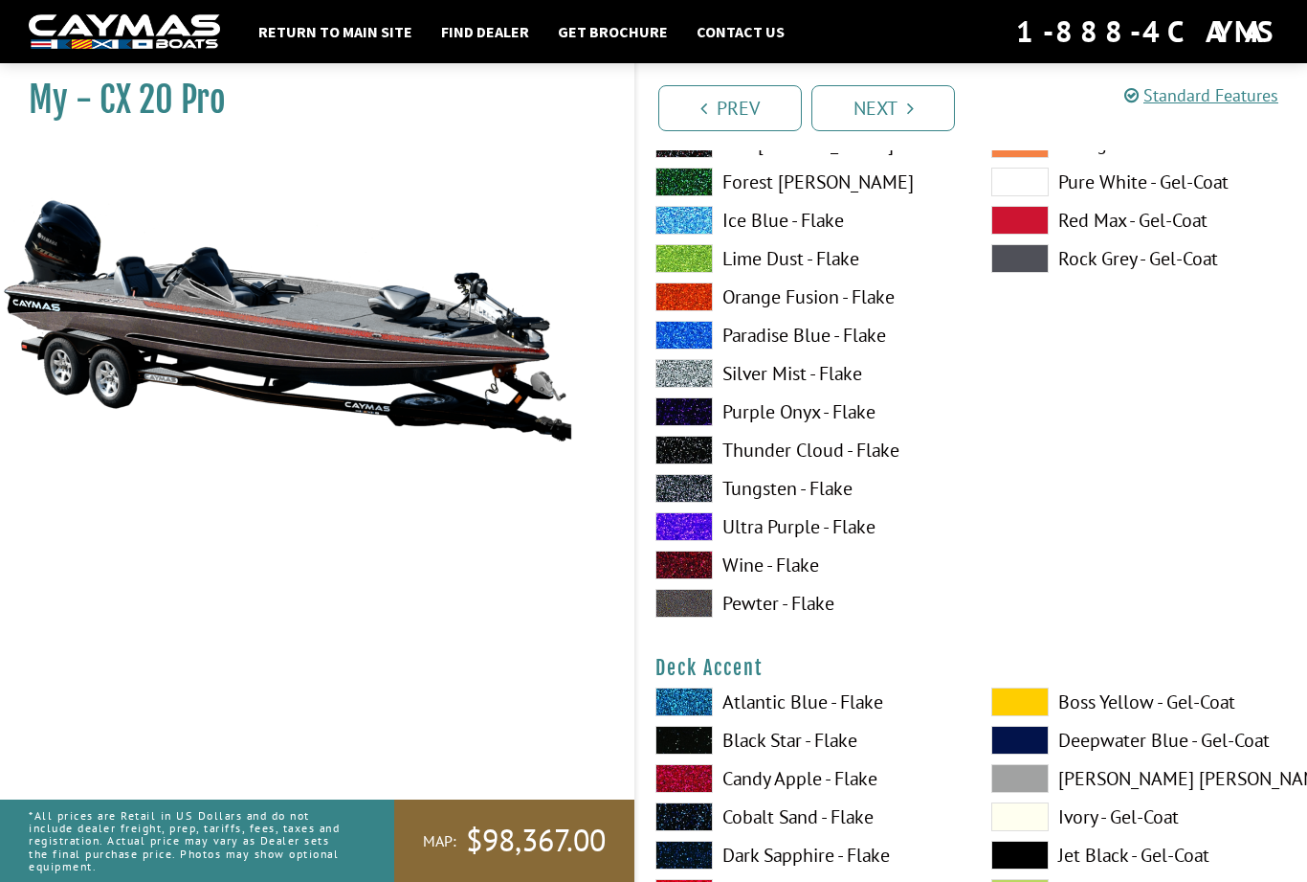
scroll to position [446, 0]
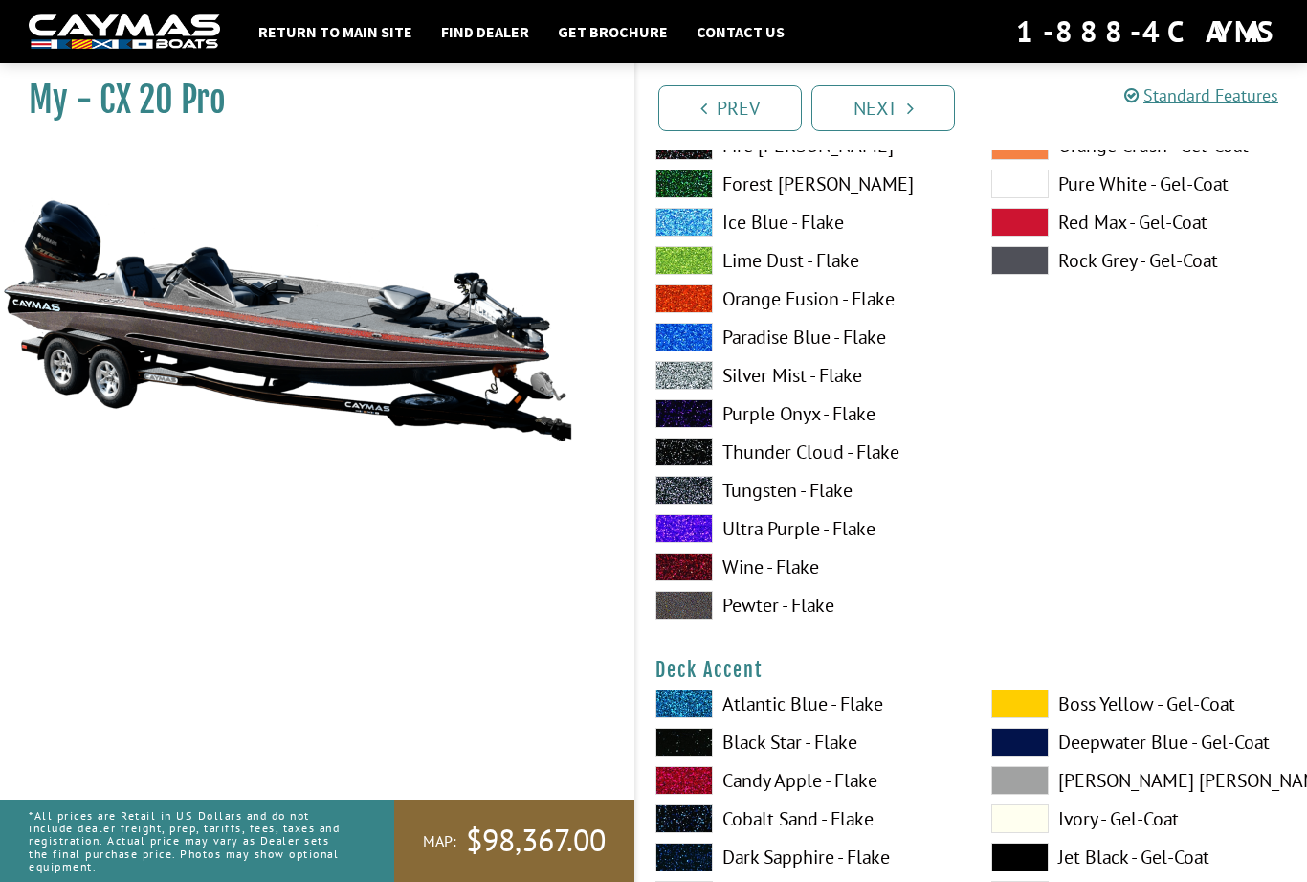
click at [823, 387] on label "Silver Mist - Flake" at bounding box center [805, 375] width 298 height 29
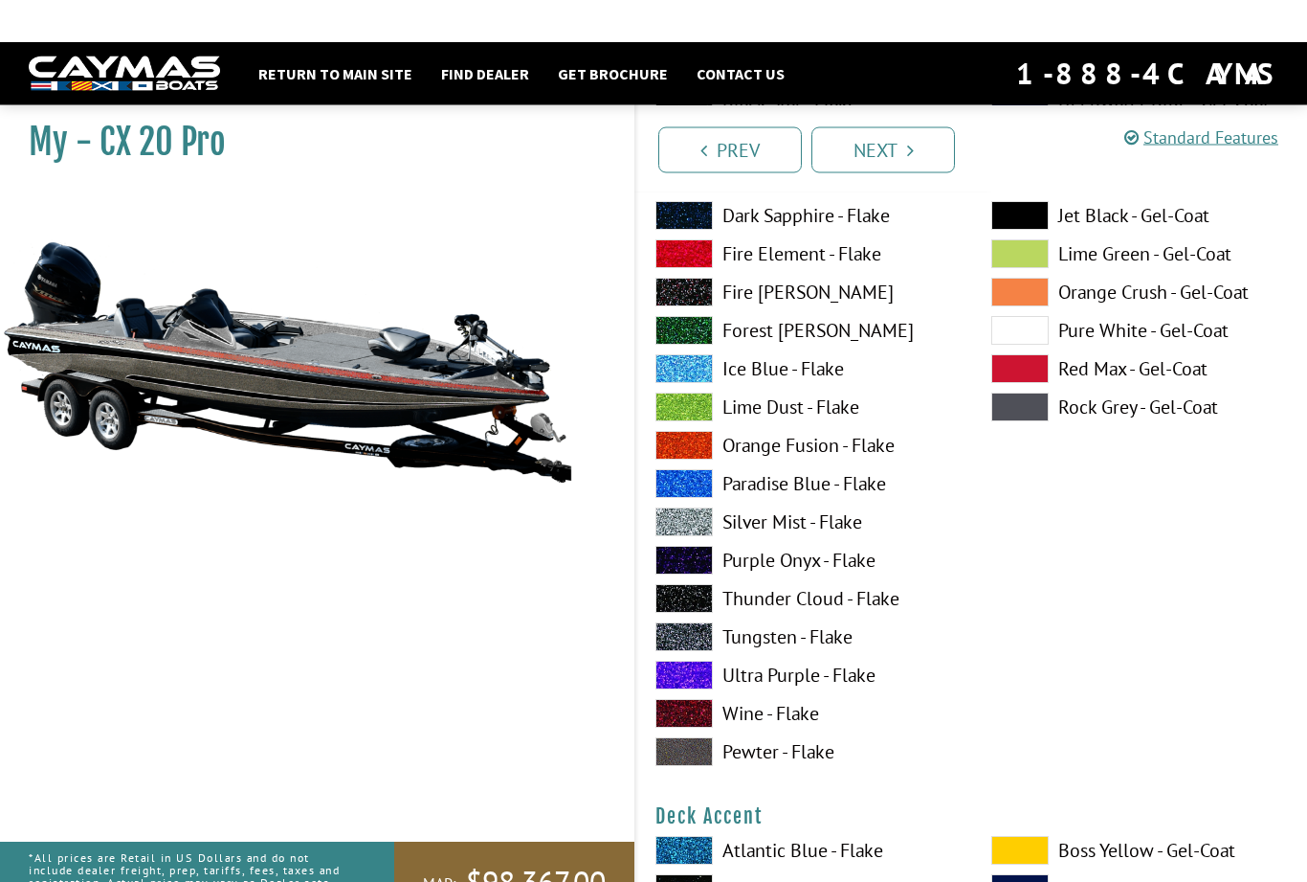
scroll to position [283, 0]
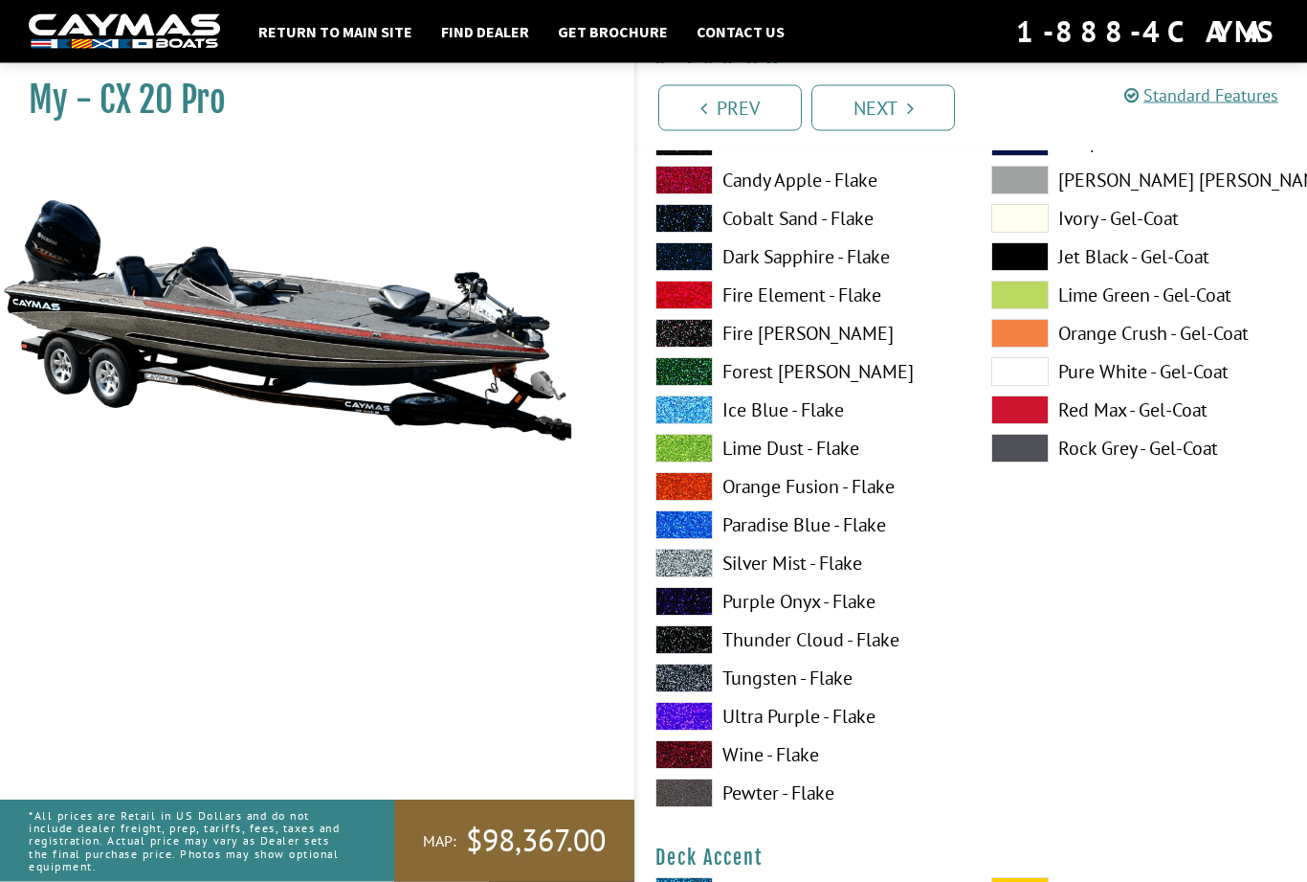
click at [849, 346] on label "Fire [PERSON_NAME]" at bounding box center [805, 334] width 298 height 29
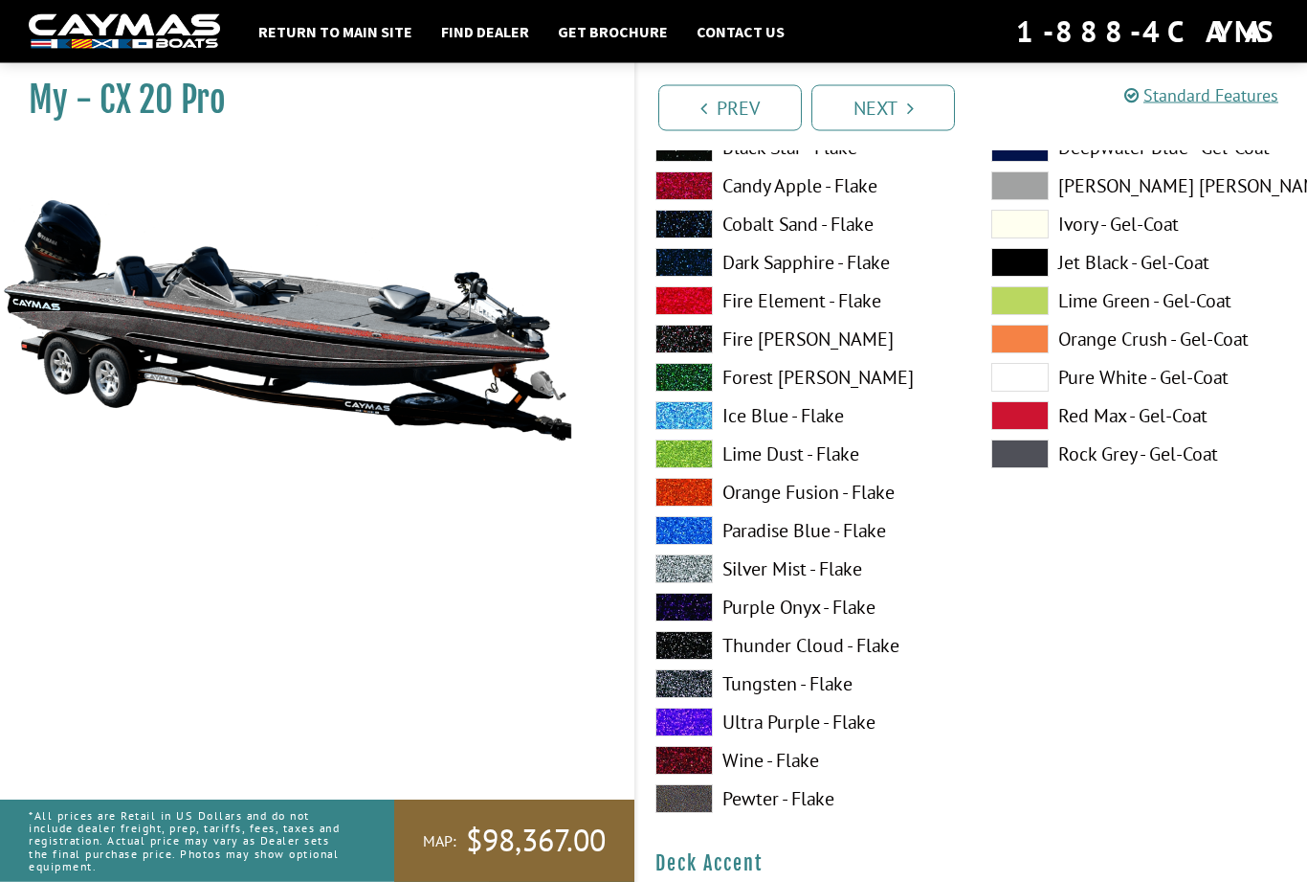
scroll to position [251, 0]
click at [838, 226] on label "Cobalt Sand - Flake" at bounding box center [805, 226] width 298 height 29
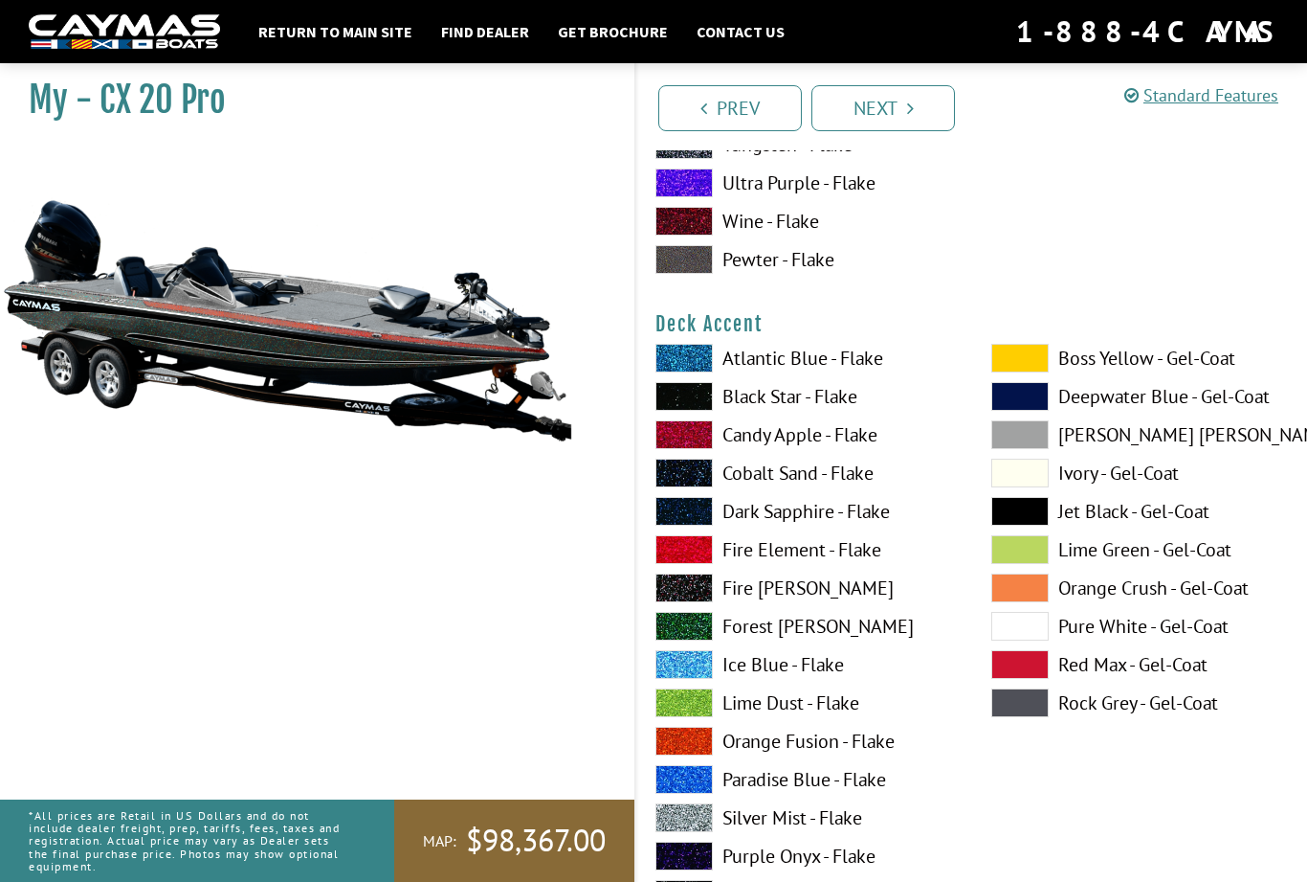
scroll to position [1002, 0]
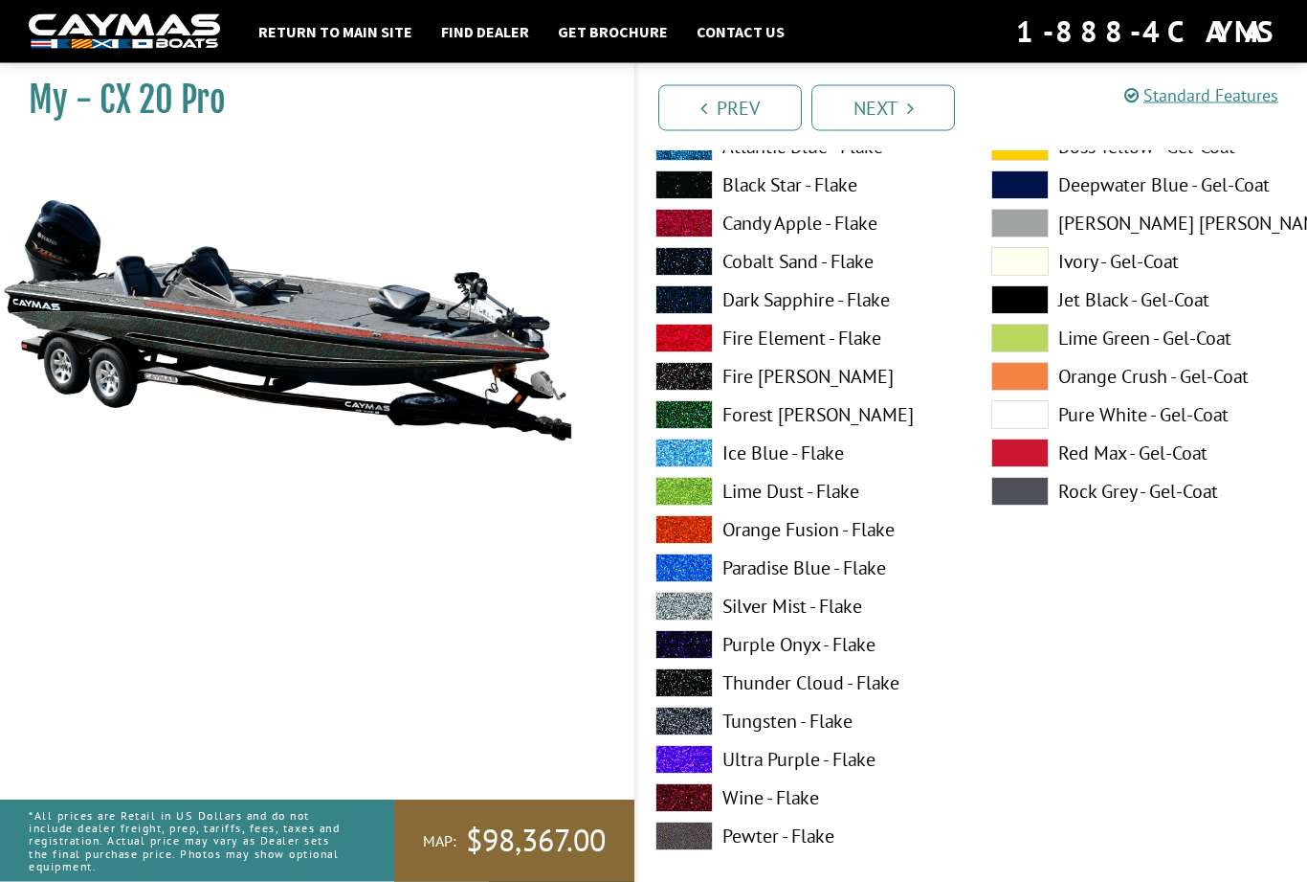
click at [838, 381] on label "Fire [PERSON_NAME]" at bounding box center [805, 377] width 298 height 29
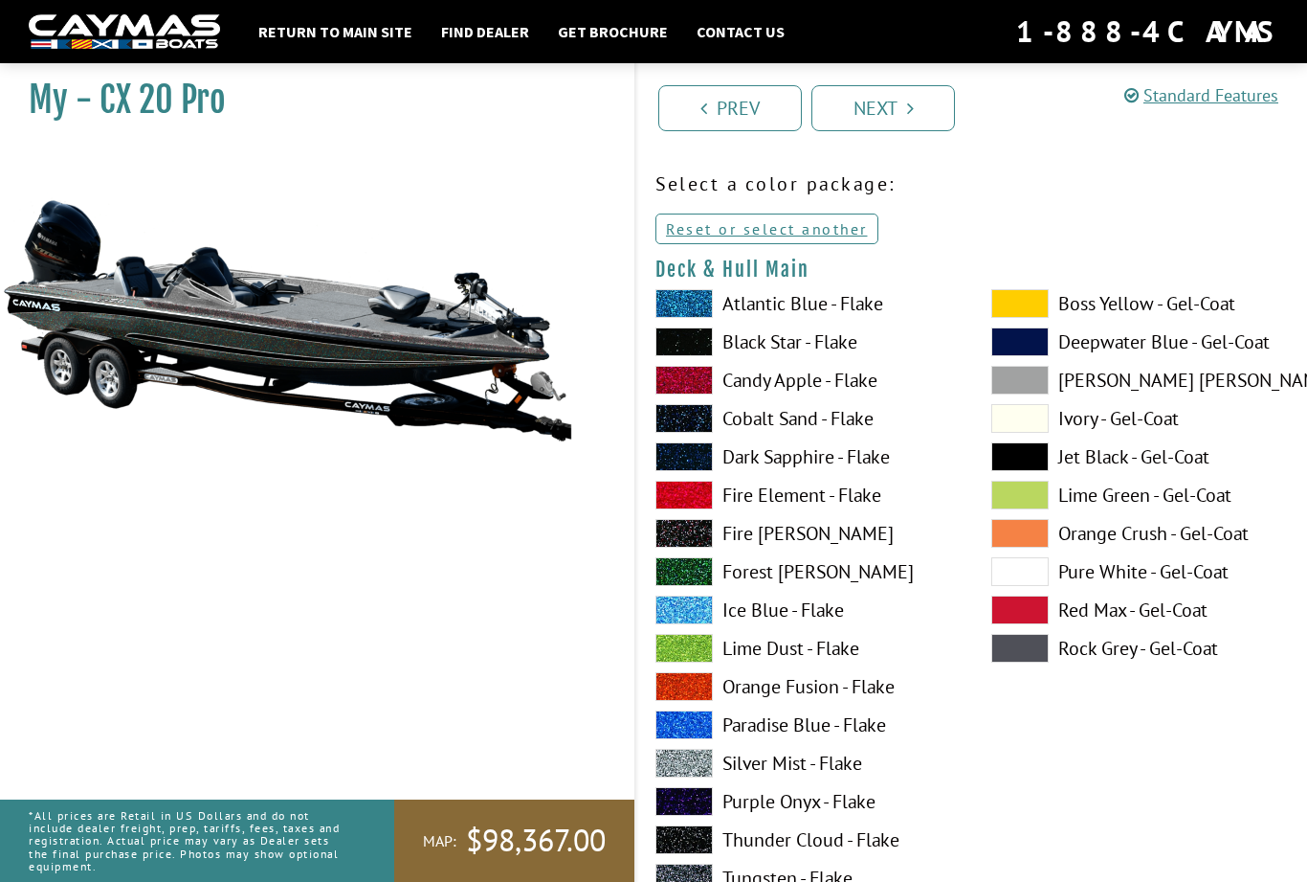
scroll to position [56, 0]
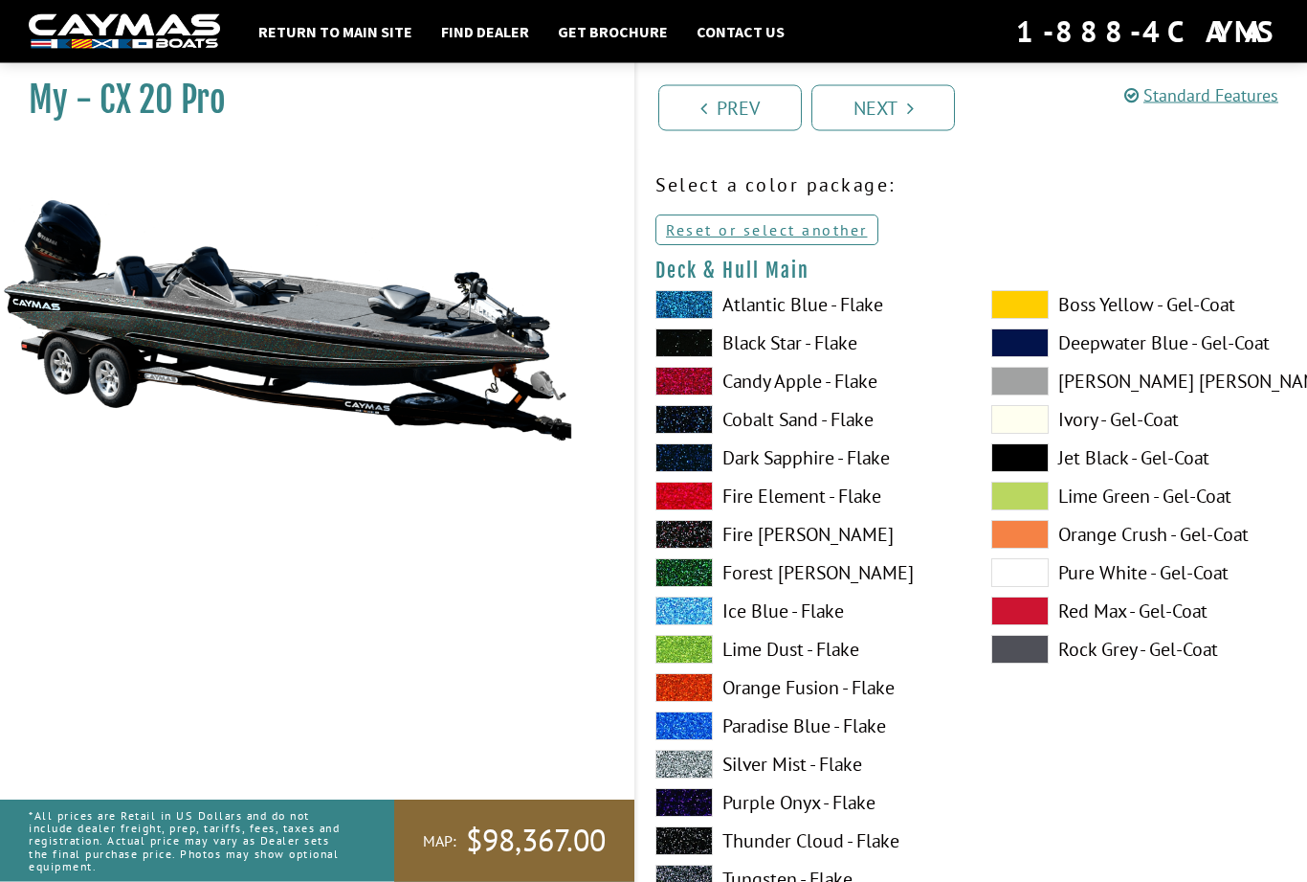
click at [857, 395] on label "Candy Apple - Flake" at bounding box center [805, 382] width 298 height 29
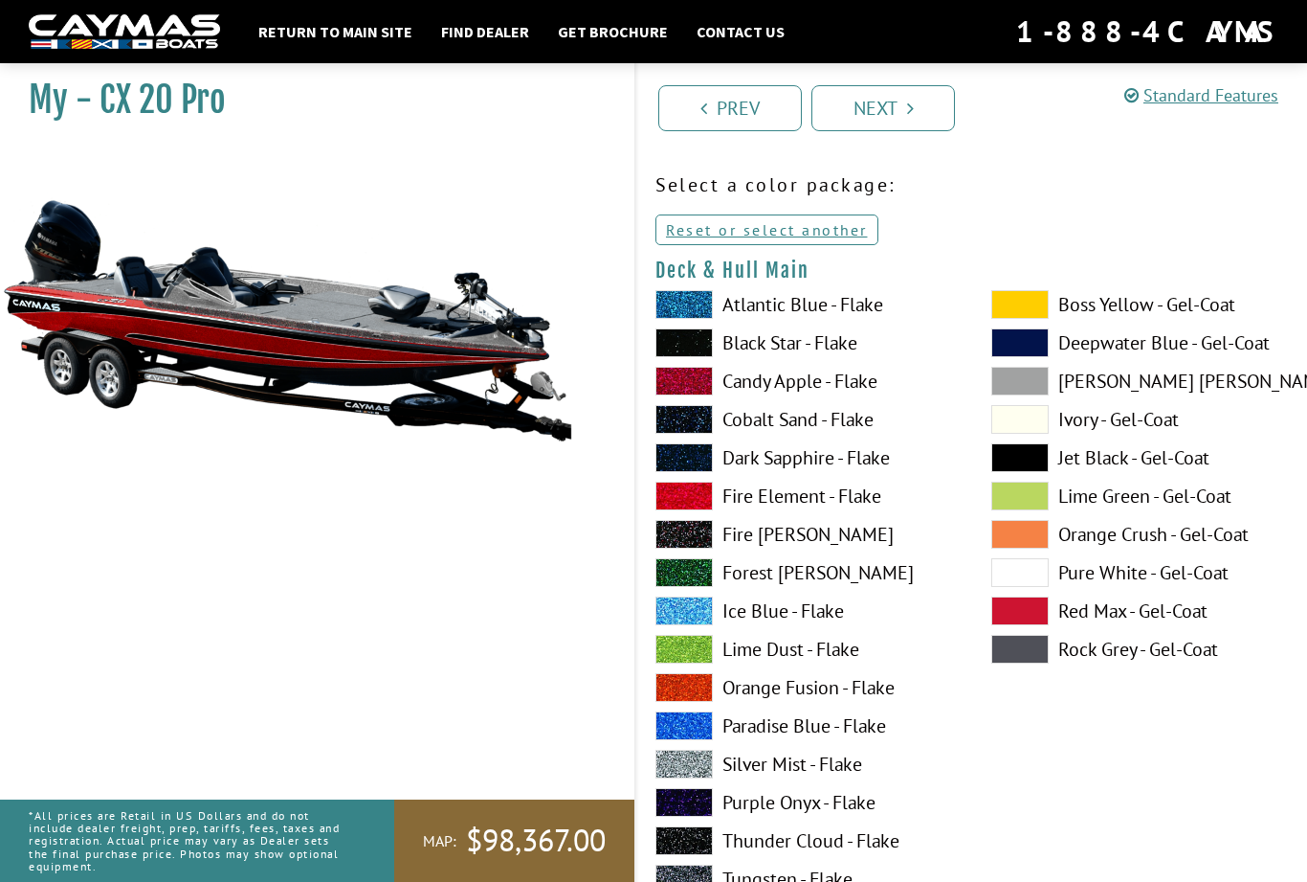
click at [882, 504] on label "Fire Element - Flake" at bounding box center [805, 495] width 298 height 29
click at [878, 395] on label "Candy Apple - Flake" at bounding box center [805, 381] width 298 height 29
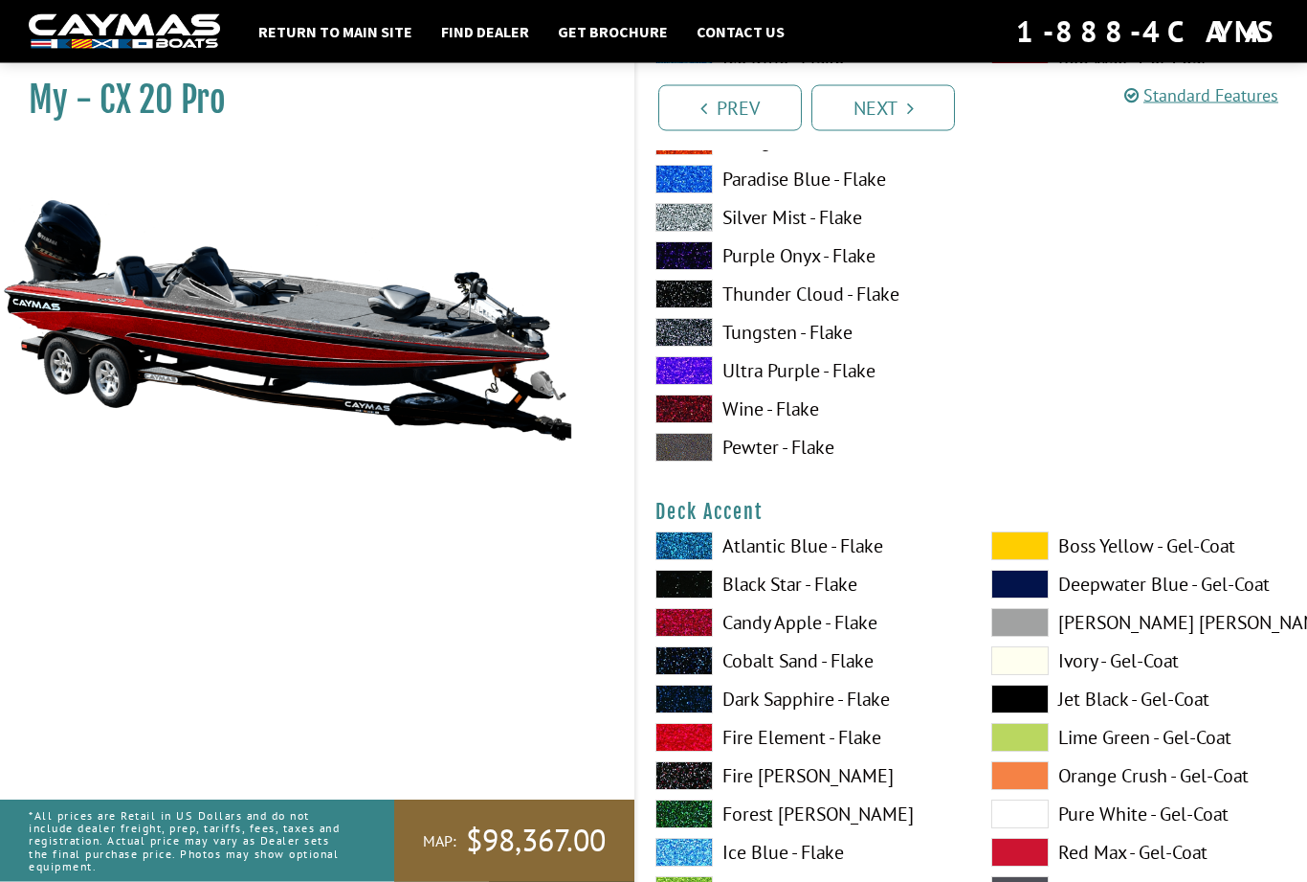
scroll to position [604, 0]
click at [837, 596] on label "Black Star - Flake" at bounding box center [805, 584] width 298 height 29
click at [842, 595] on label "Black Star - Flake" at bounding box center [805, 584] width 298 height 29
click at [860, 669] on label "Cobalt Sand - Flake" at bounding box center [805, 660] width 298 height 29
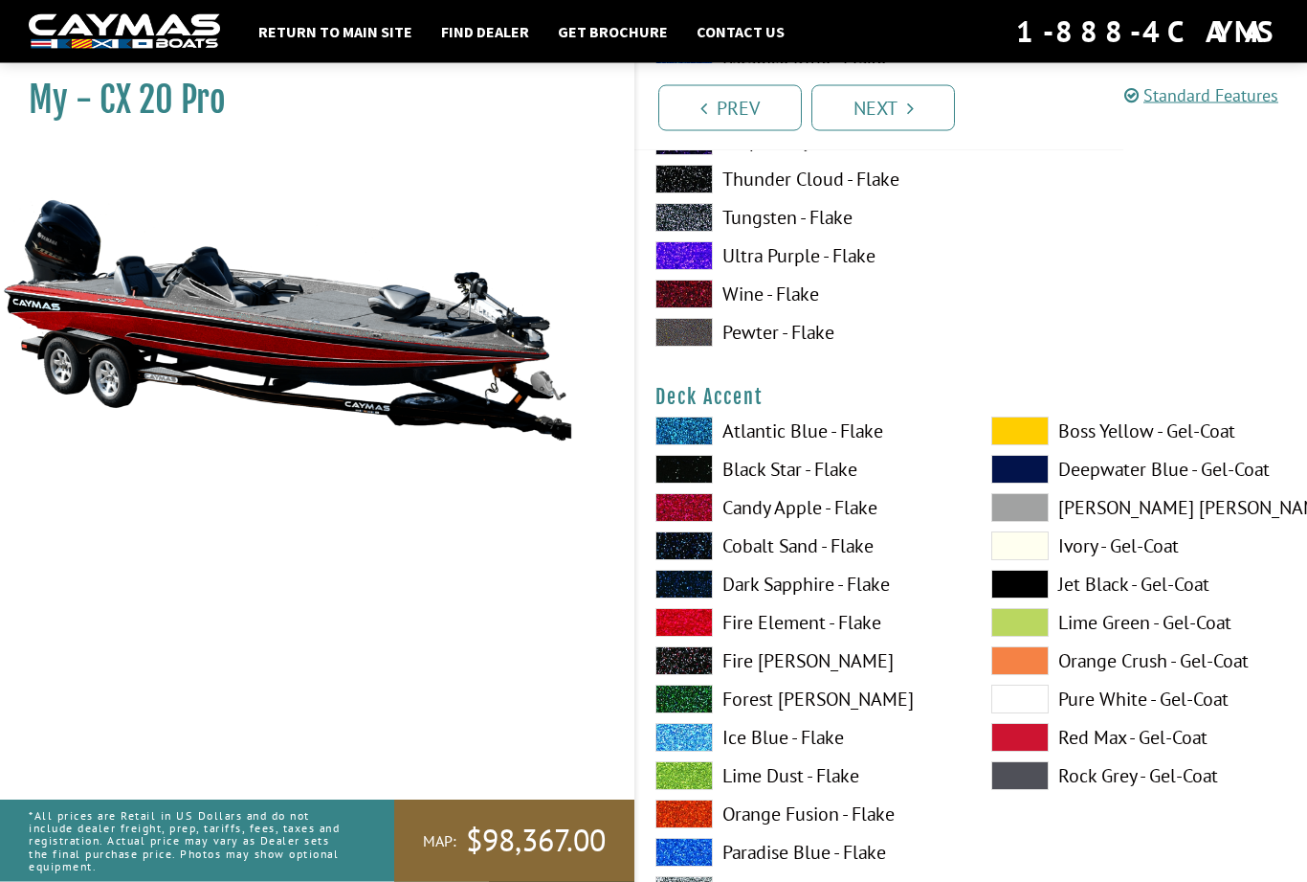
scroll to position [726, 0]
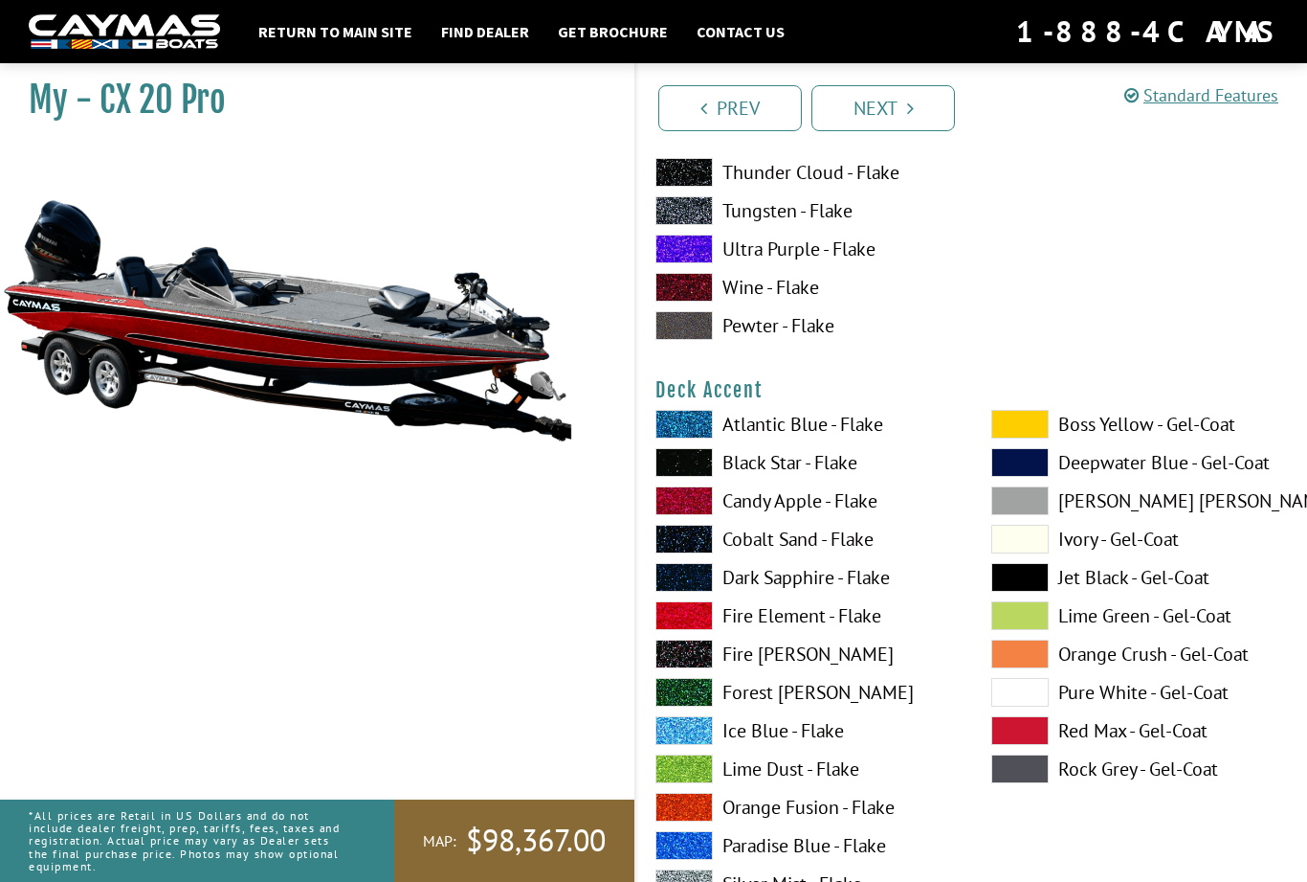
click at [864, 585] on label "Dark Sapphire - Flake" at bounding box center [805, 577] width 298 height 29
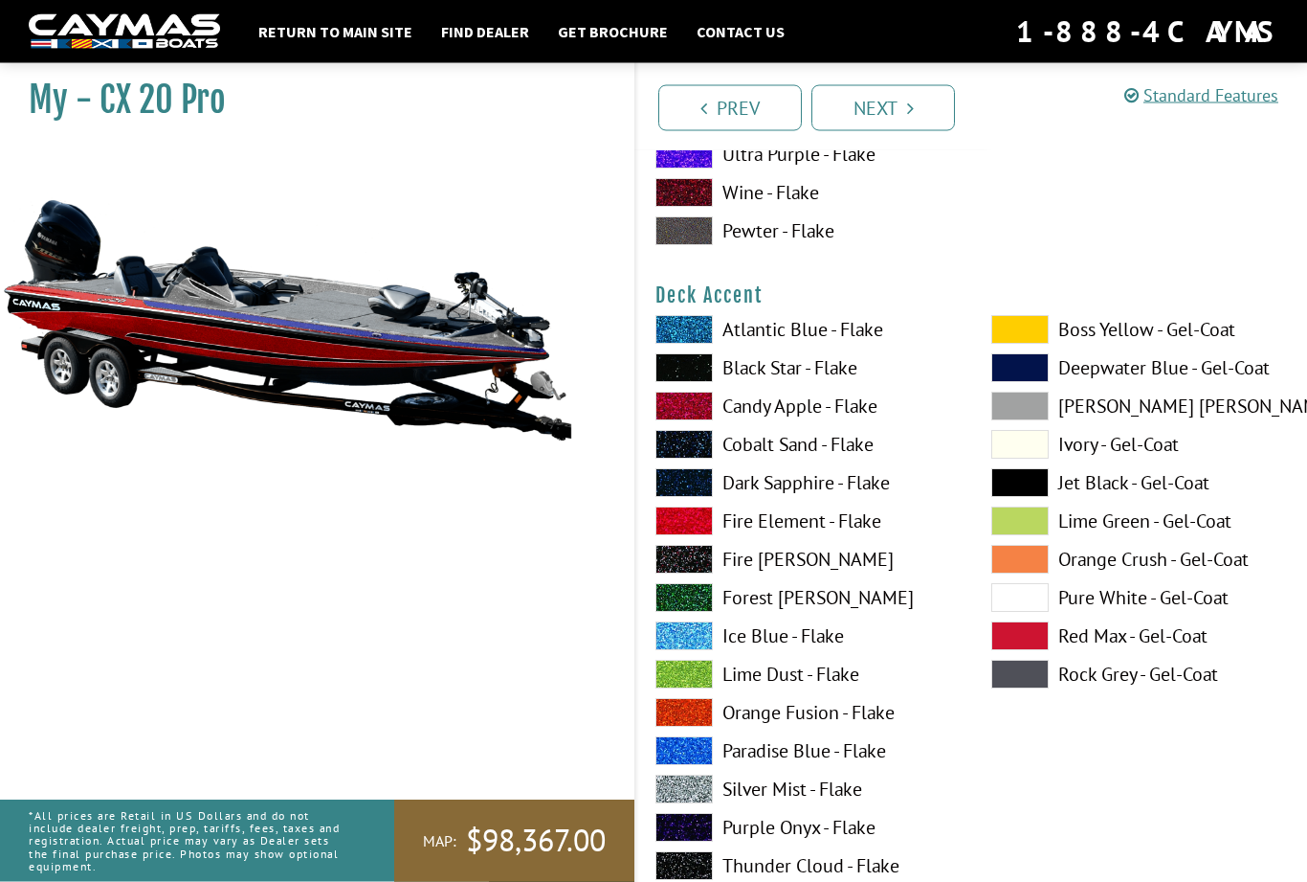
scroll to position [820, 0]
click at [863, 803] on label "Silver Mist - Flake" at bounding box center [805, 788] width 298 height 29
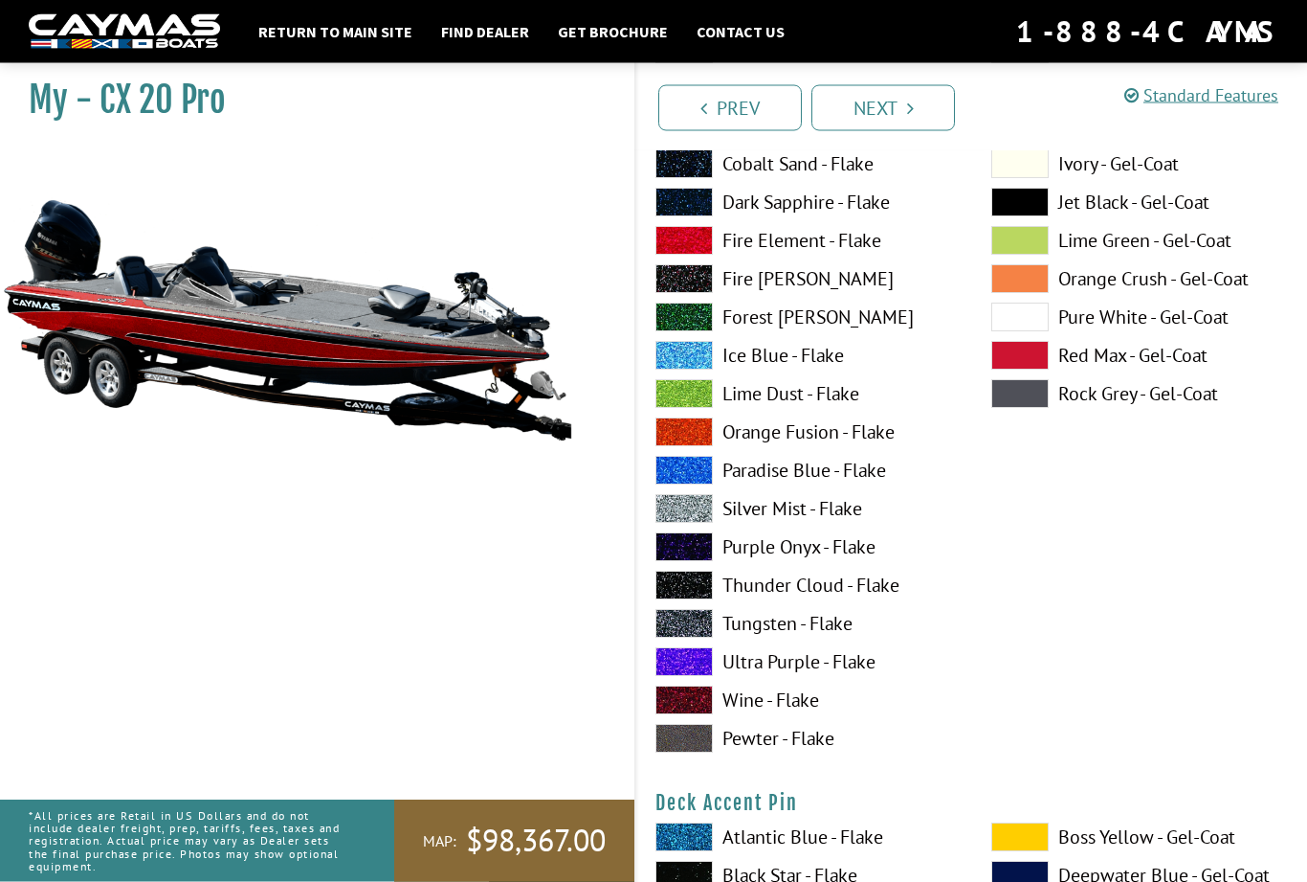
scroll to position [1149, 0]
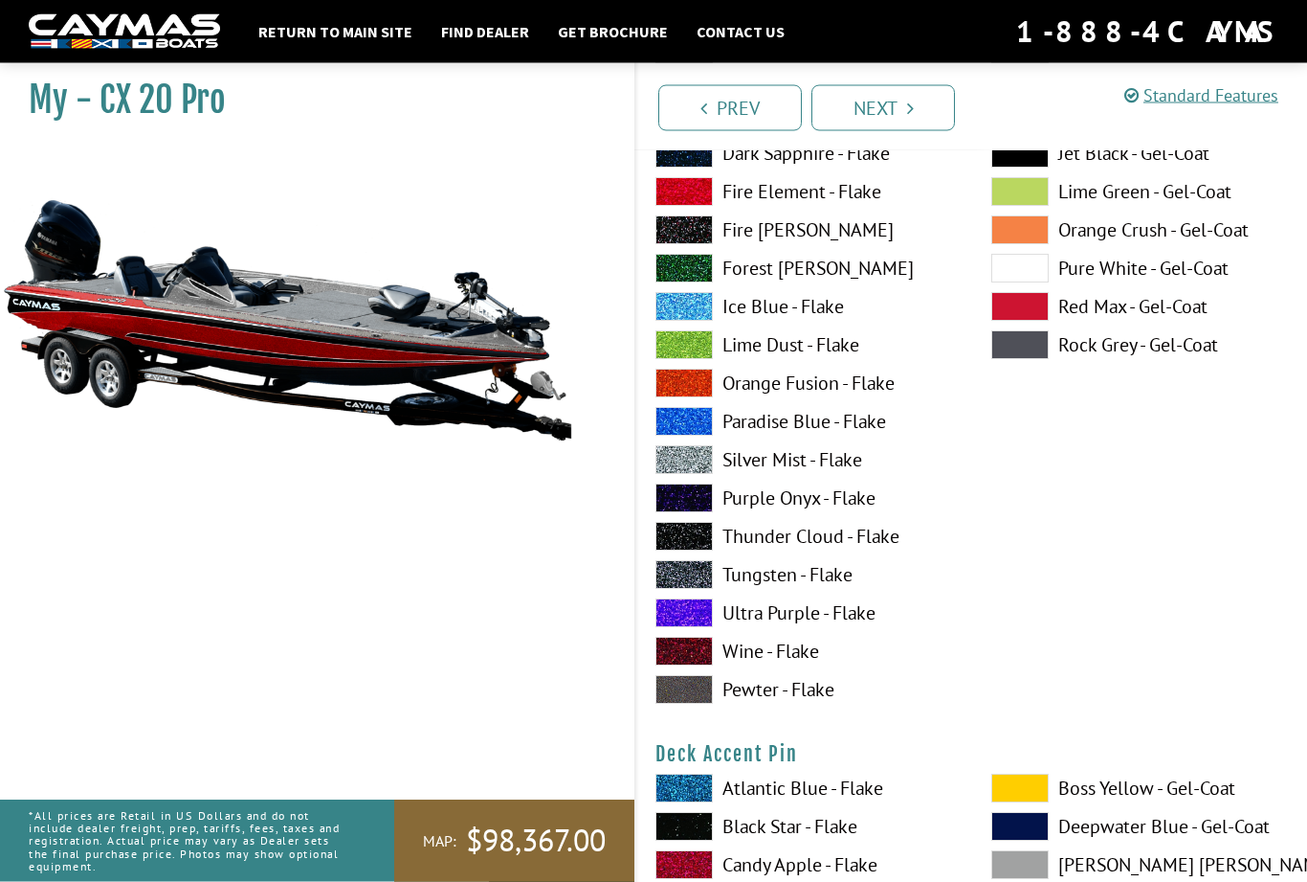
click at [846, 588] on label "Tungsten - Flake" at bounding box center [805, 575] width 298 height 29
click at [823, 698] on label "Pewter - Flake" at bounding box center [805, 689] width 298 height 29
click at [831, 659] on label "Wine - Flake" at bounding box center [805, 651] width 298 height 29
click at [849, 243] on label "Fire [PERSON_NAME]" at bounding box center [805, 229] width 298 height 29
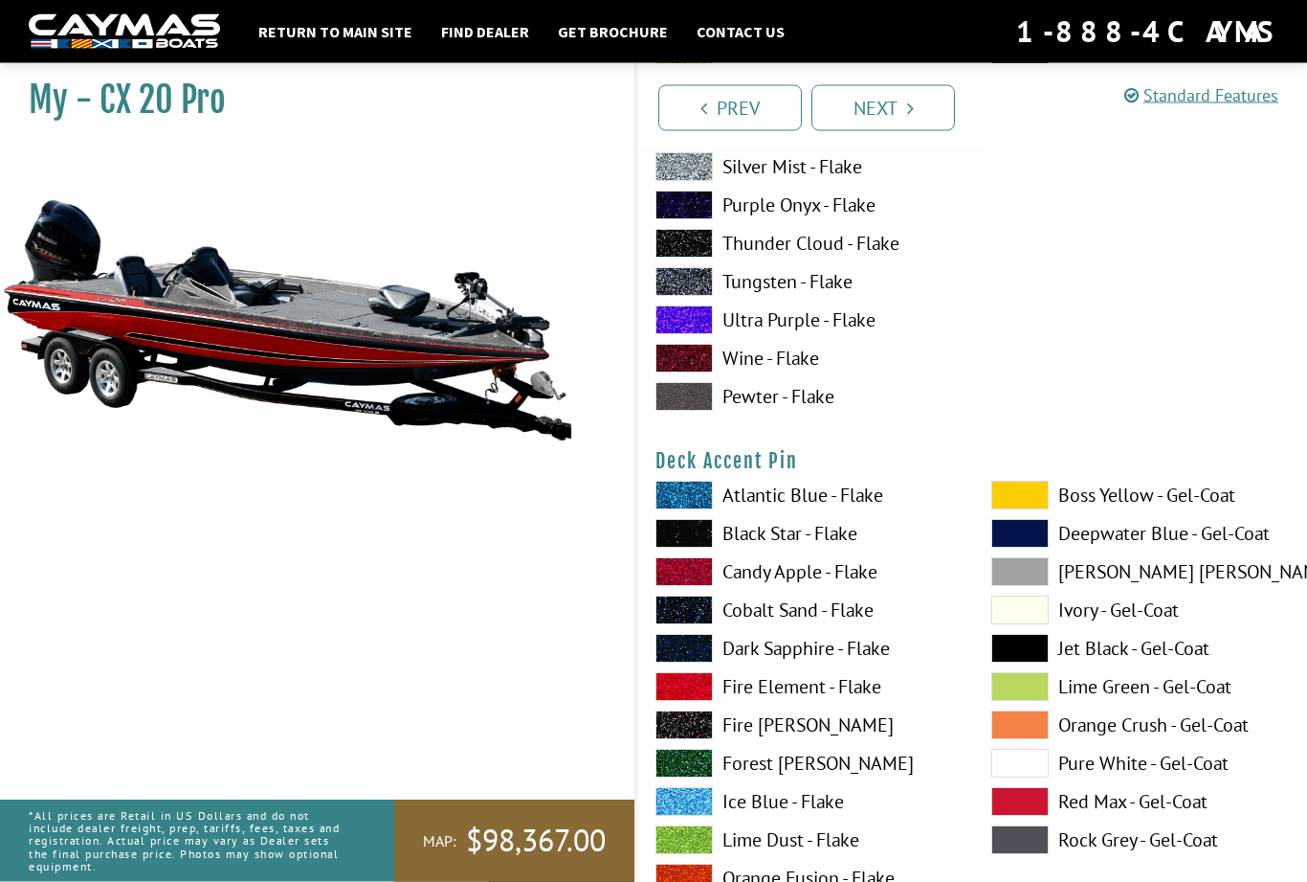
scroll to position [1500, 0]
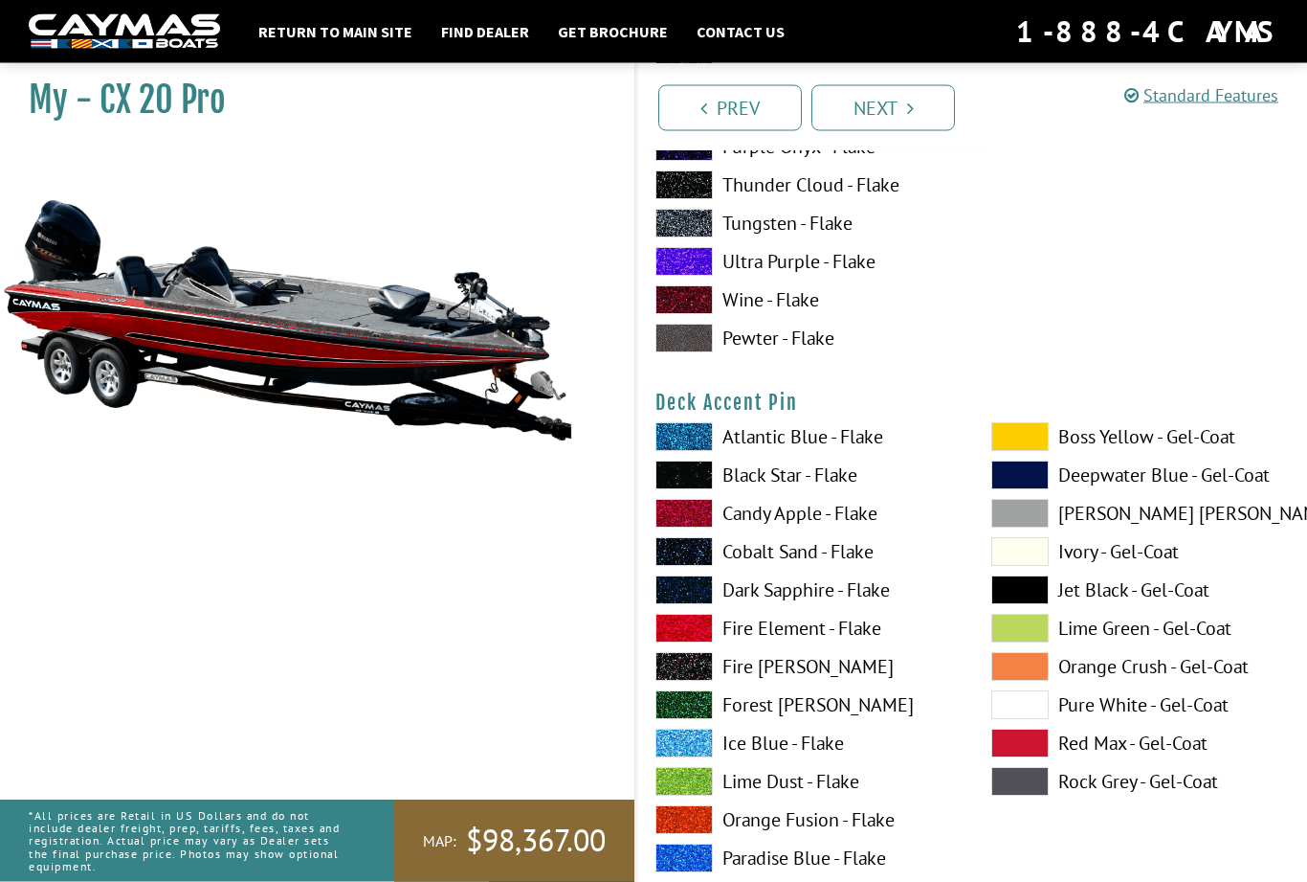
click at [894, 445] on label "Atlantic Blue - Flake" at bounding box center [805, 437] width 298 height 29
click at [864, 485] on label "Black Star - Flake" at bounding box center [805, 474] width 298 height 29
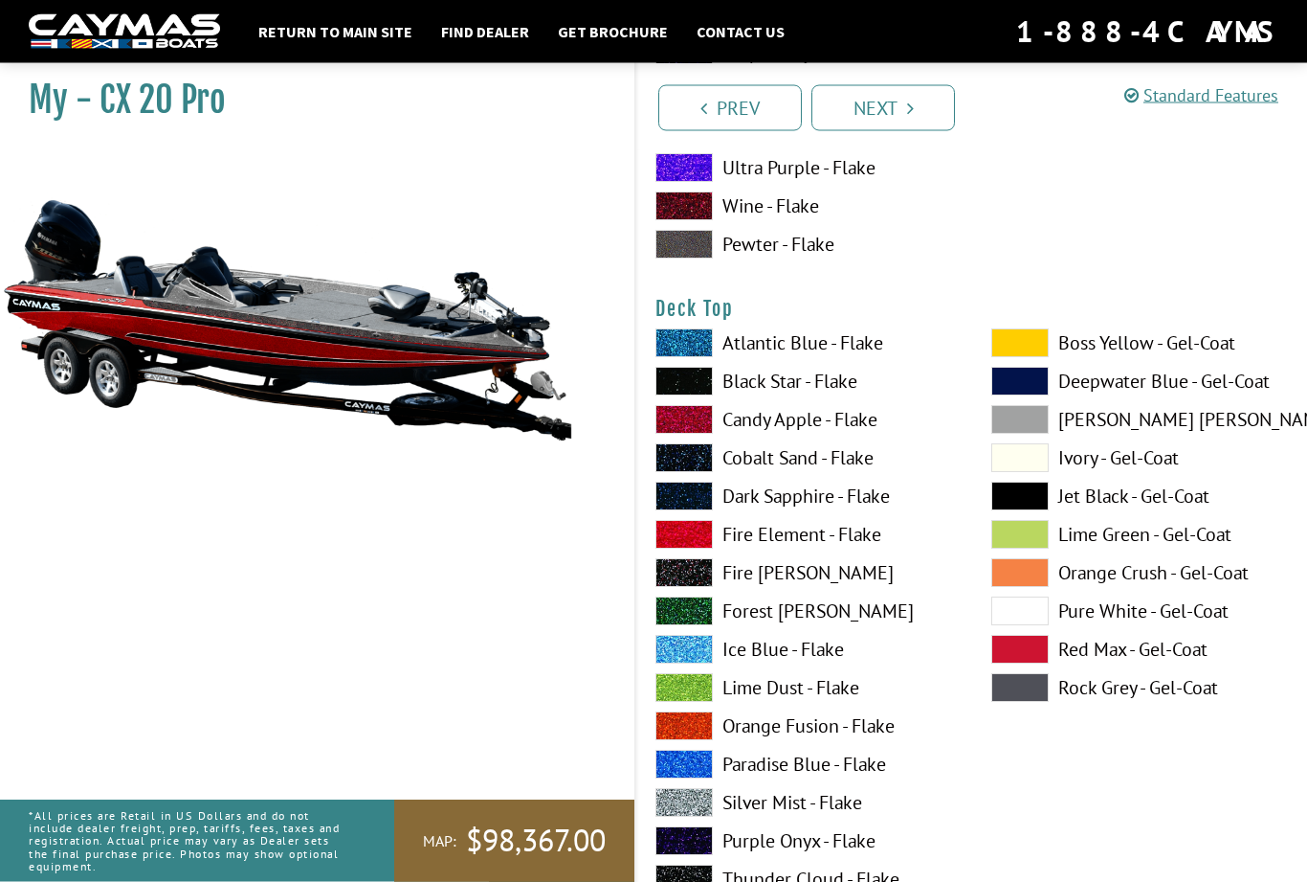
scroll to position [2383, 0]
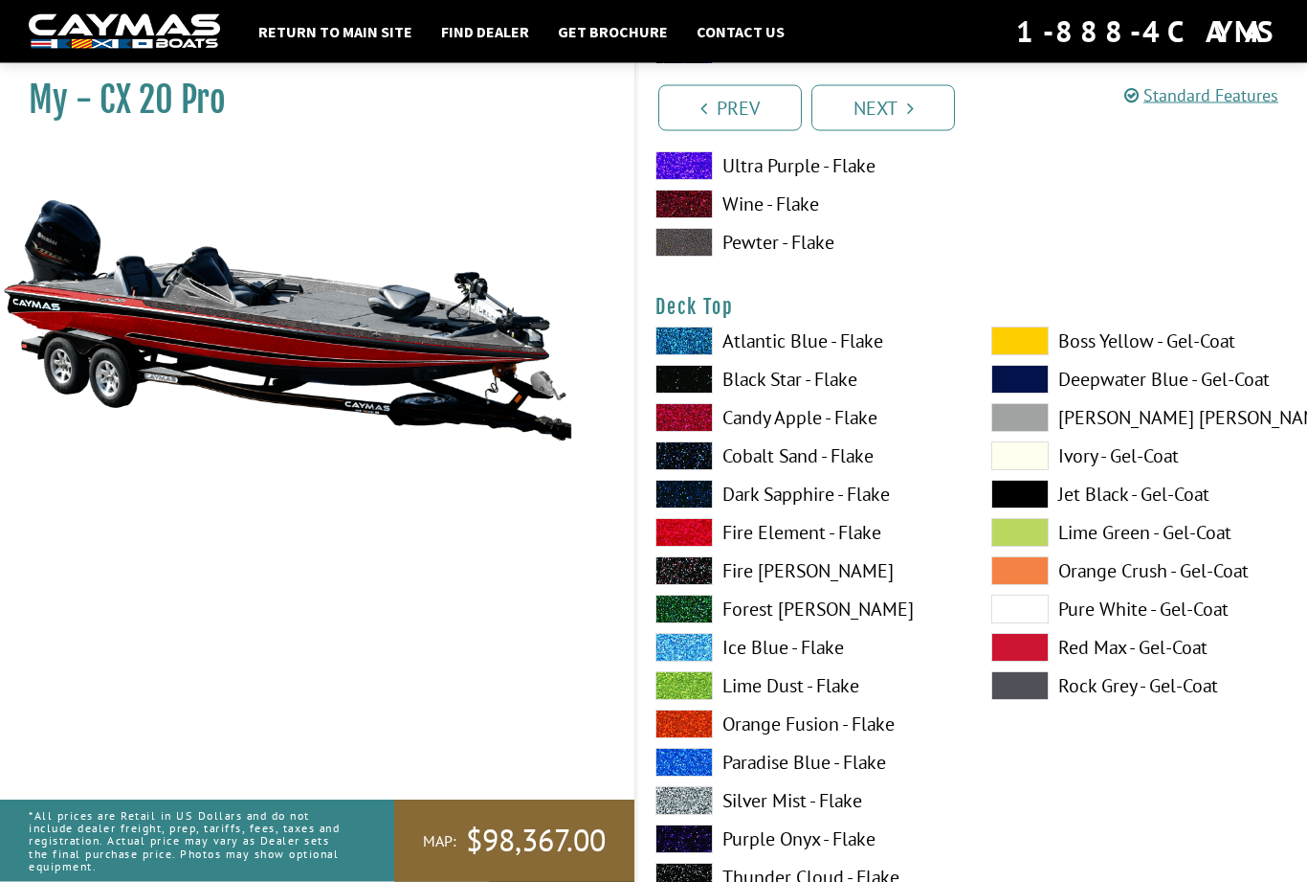
click at [868, 387] on label "Black Star - Flake" at bounding box center [805, 380] width 298 height 29
click at [861, 432] on label "Candy Apple - Flake" at bounding box center [805, 417] width 298 height 29
click at [875, 504] on label "Dark Sapphire - Flake" at bounding box center [805, 494] width 298 height 29
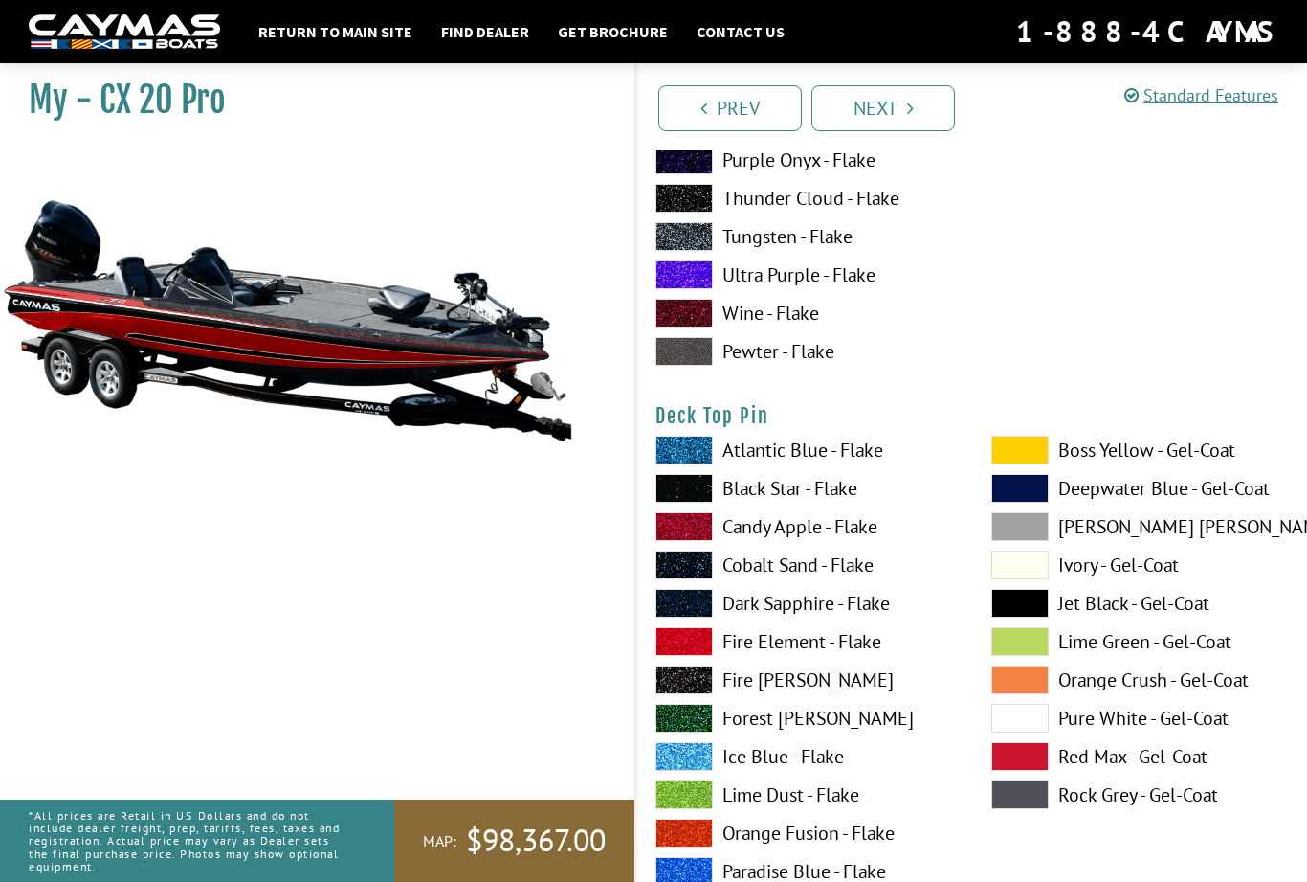
scroll to position [3065, 0]
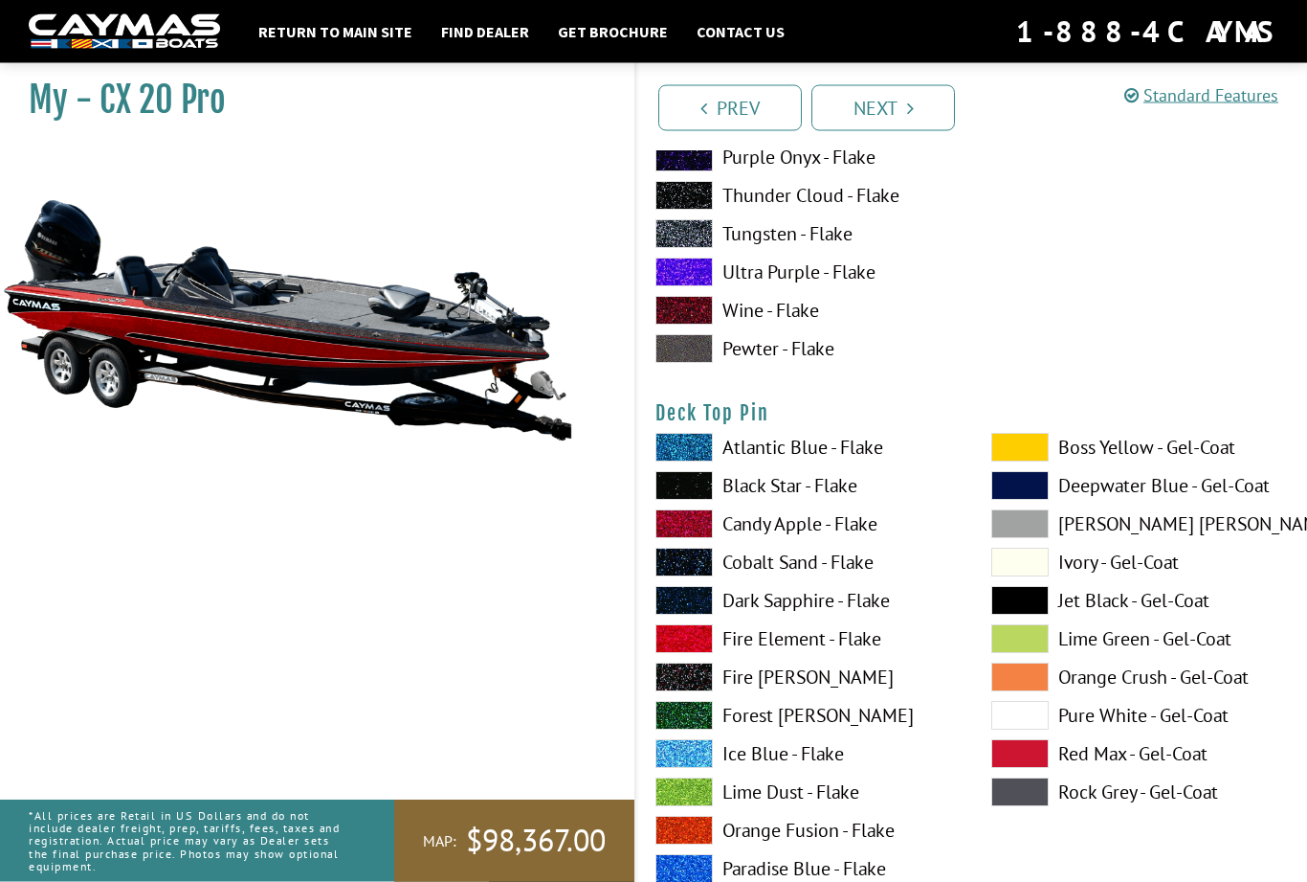
click at [883, 576] on label "Cobalt Sand - Flake" at bounding box center [805, 562] width 298 height 29
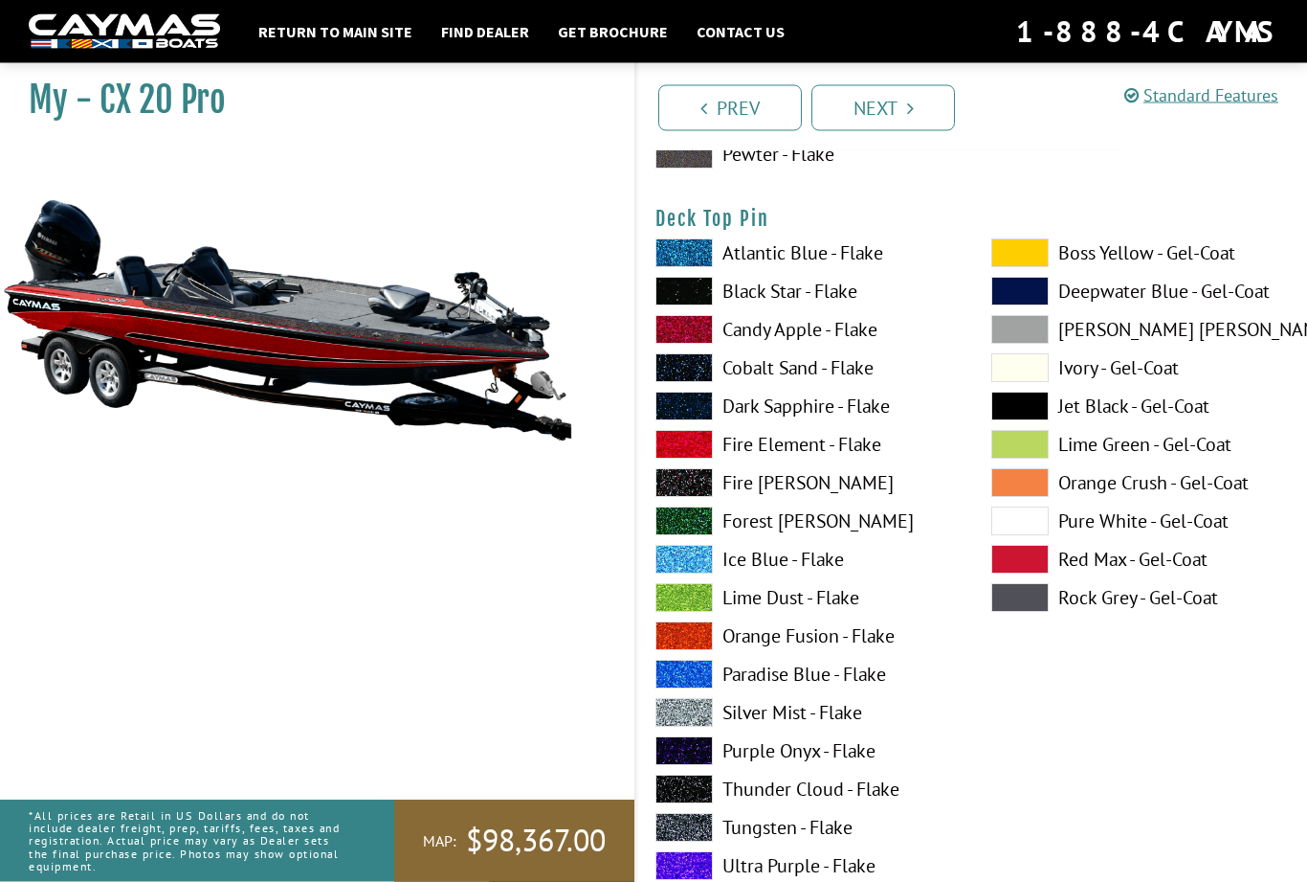
scroll to position [3272, 0]
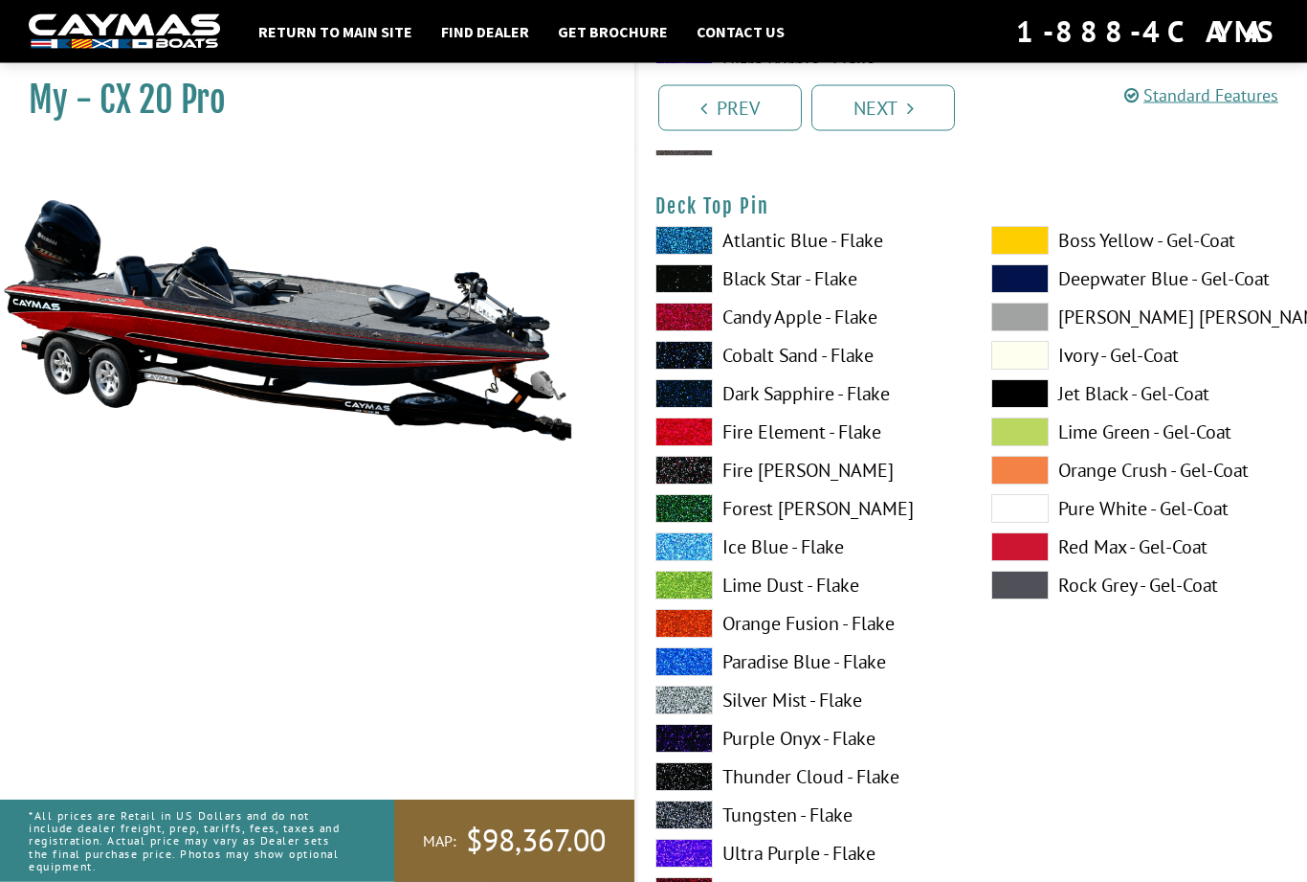
click at [1195, 256] on label "Boss Yellow - Gel-Coat" at bounding box center [1141, 241] width 298 height 29
click at [1178, 331] on label "[PERSON_NAME] [PERSON_NAME] - Gel-Coat" at bounding box center [1141, 316] width 298 height 29
click at [1208, 408] on label "Jet Black - Gel-Coat" at bounding box center [1141, 393] width 298 height 29
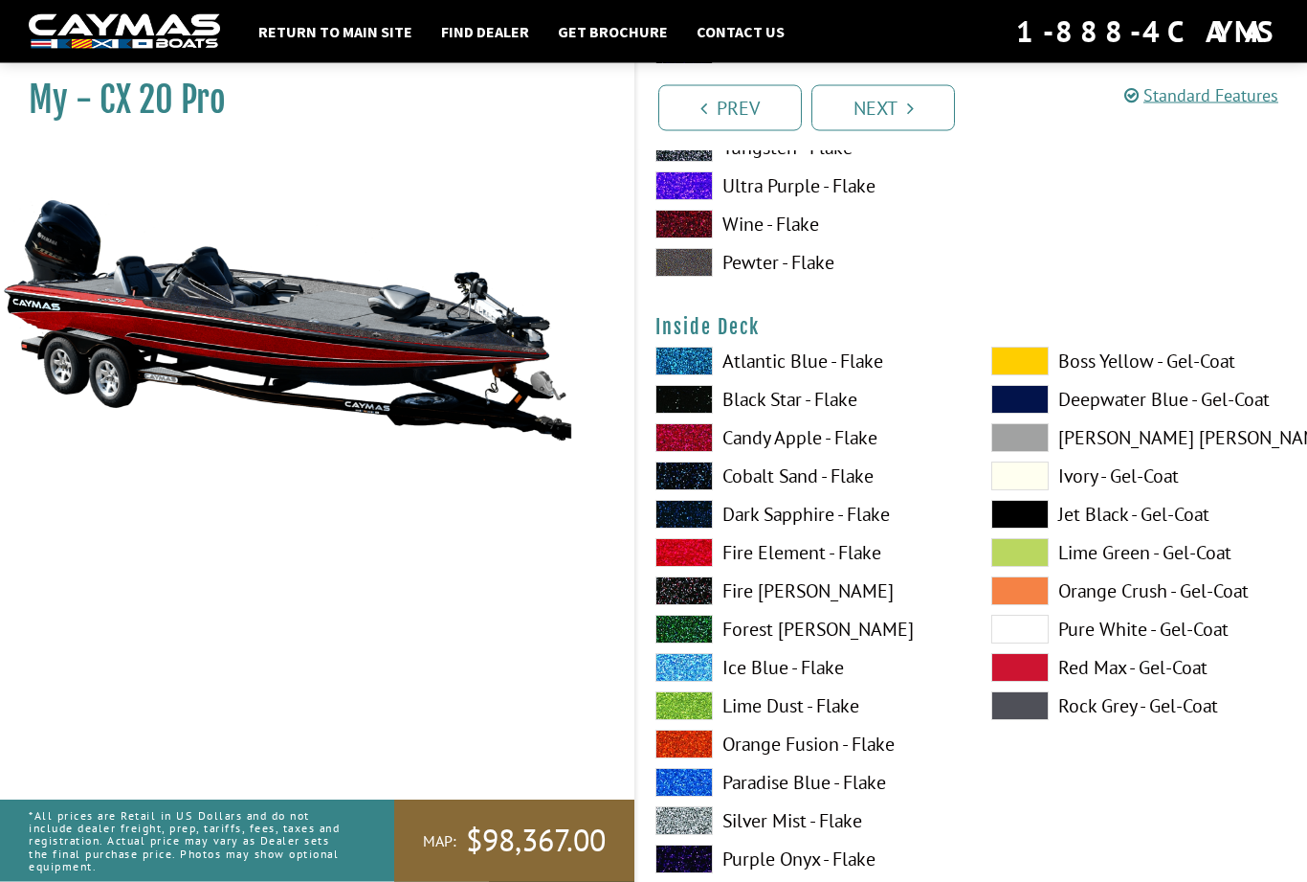
scroll to position [3943, 0]
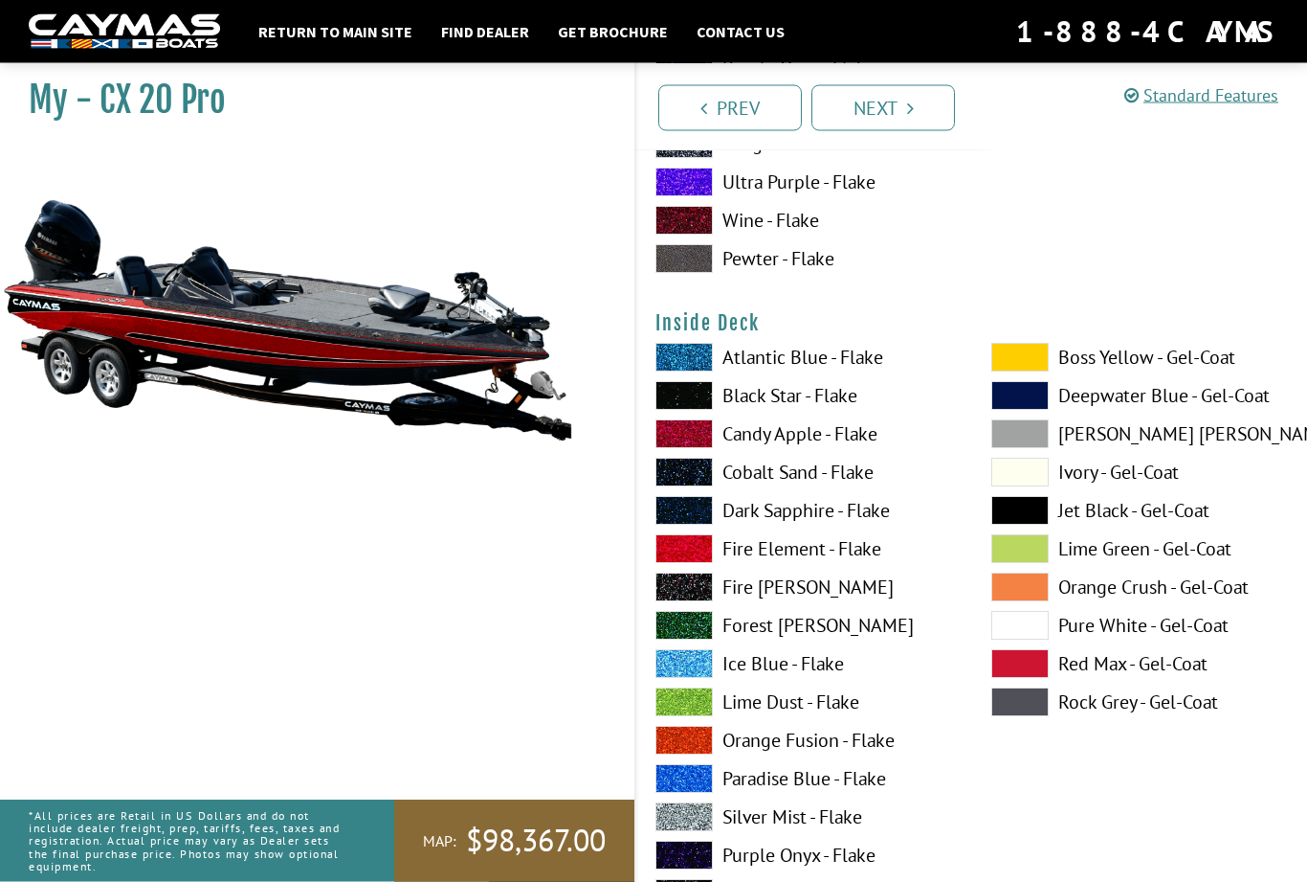
click at [891, 524] on label "Dark Sapphire - Flake" at bounding box center [805, 511] width 298 height 29
click at [870, 486] on label "Cobalt Sand - Flake" at bounding box center [805, 472] width 298 height 29
click at [870, 448] on label "Candy Apple - Flake" at bounding box center [805, 433] width 298 height 29
click at [853, 371] on label "Atlantic Blue - Flake" at bounding box center [805, 357] width 298 height 29
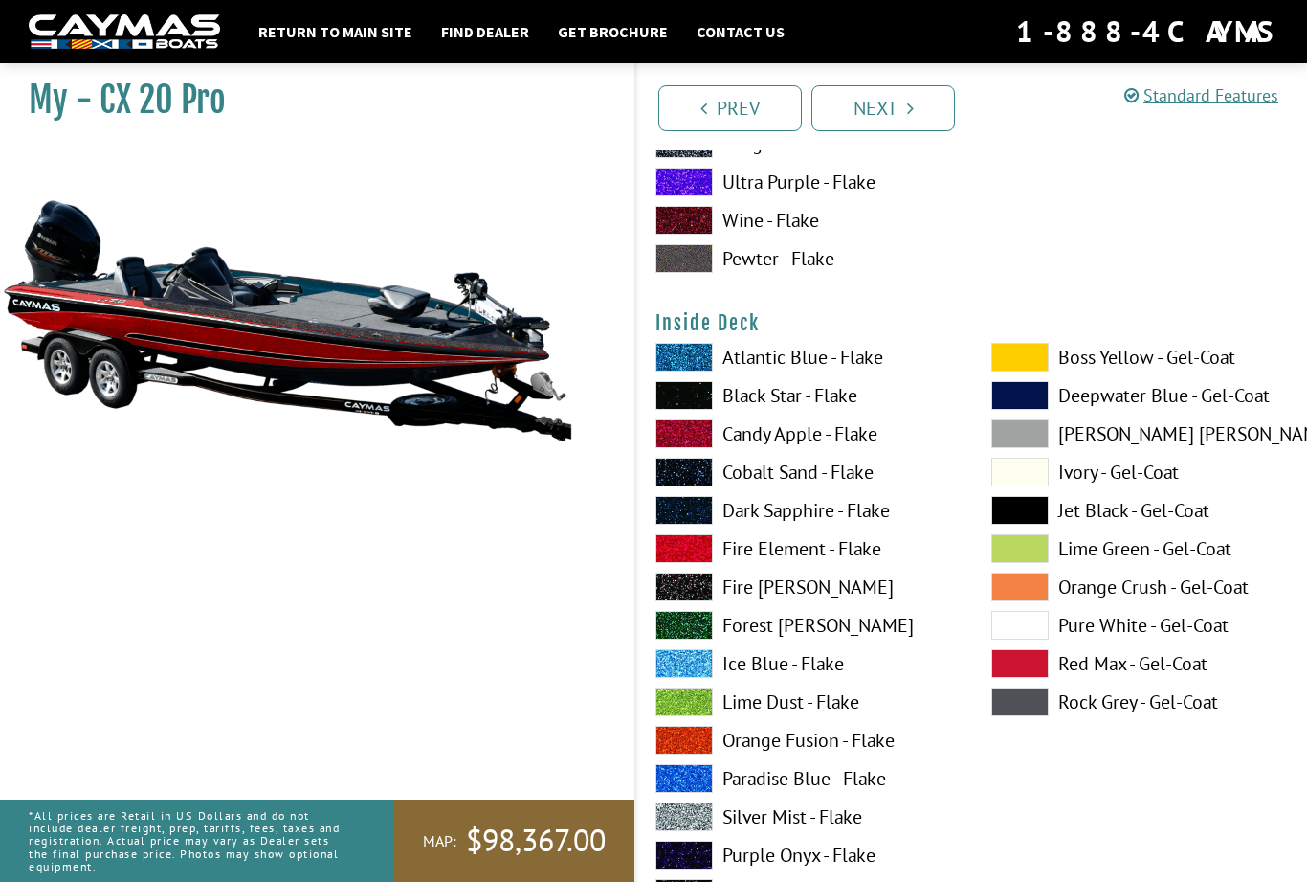
click at [863, 409] on label "Black Star - Flake" at bounding box center [805, 395] width 298 height 29
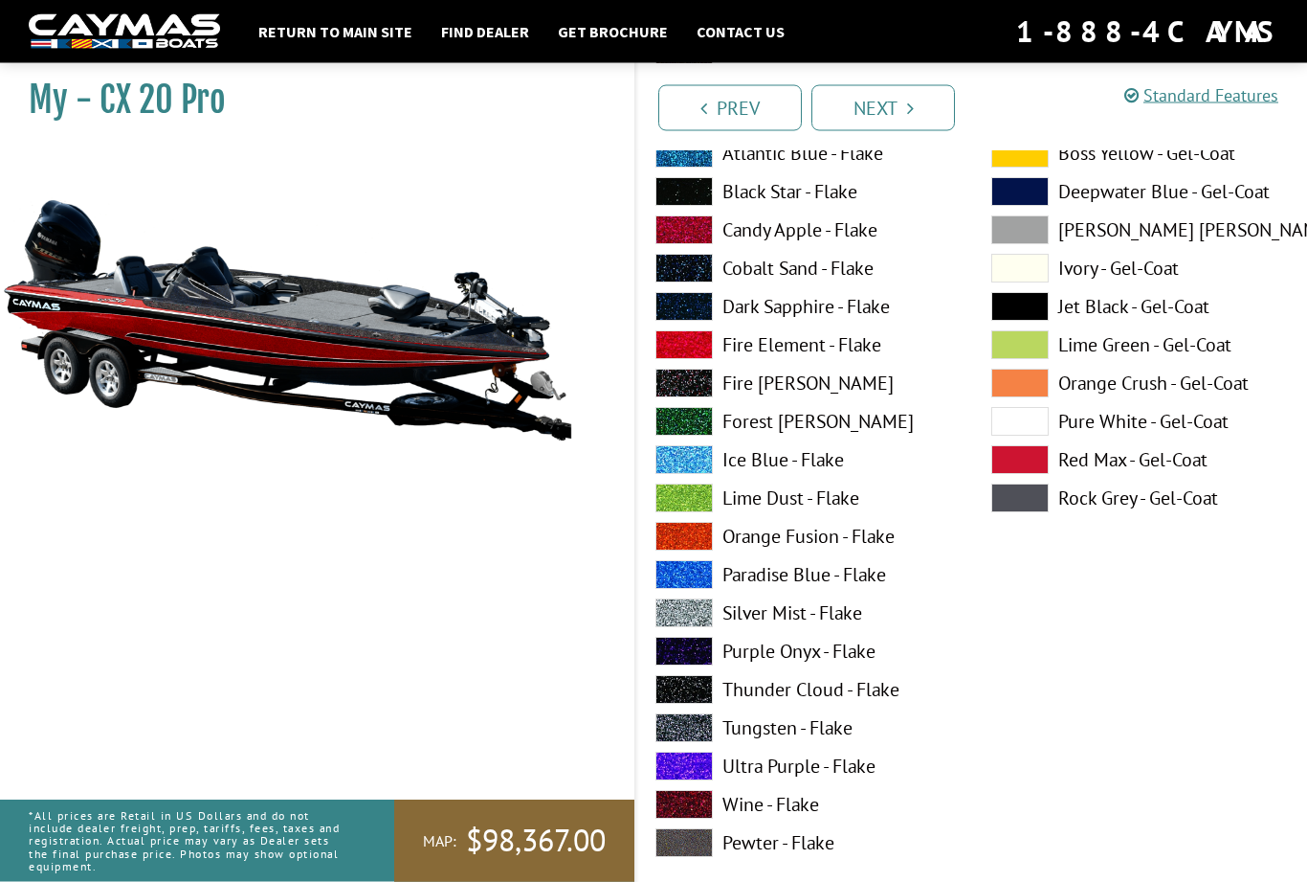
scroll to position [4147, 0]
click at [859, 618] on label "Silver Mist - Flake" at bounding box center [805, 612] width 298 height 29
click at [1206, 321] on label "Jet Black - Gel-Coat" at bounding box center [1141, 306] width 298 height 29
click at [1220, 510] on label "Rock Grey - Gel-Coat" at bounding box center [1141, 497] width 298 height 29
click at [883, 397] on label "Fire [PERSON_NAME]" at bounding box center [805, 383] width 298 height 29
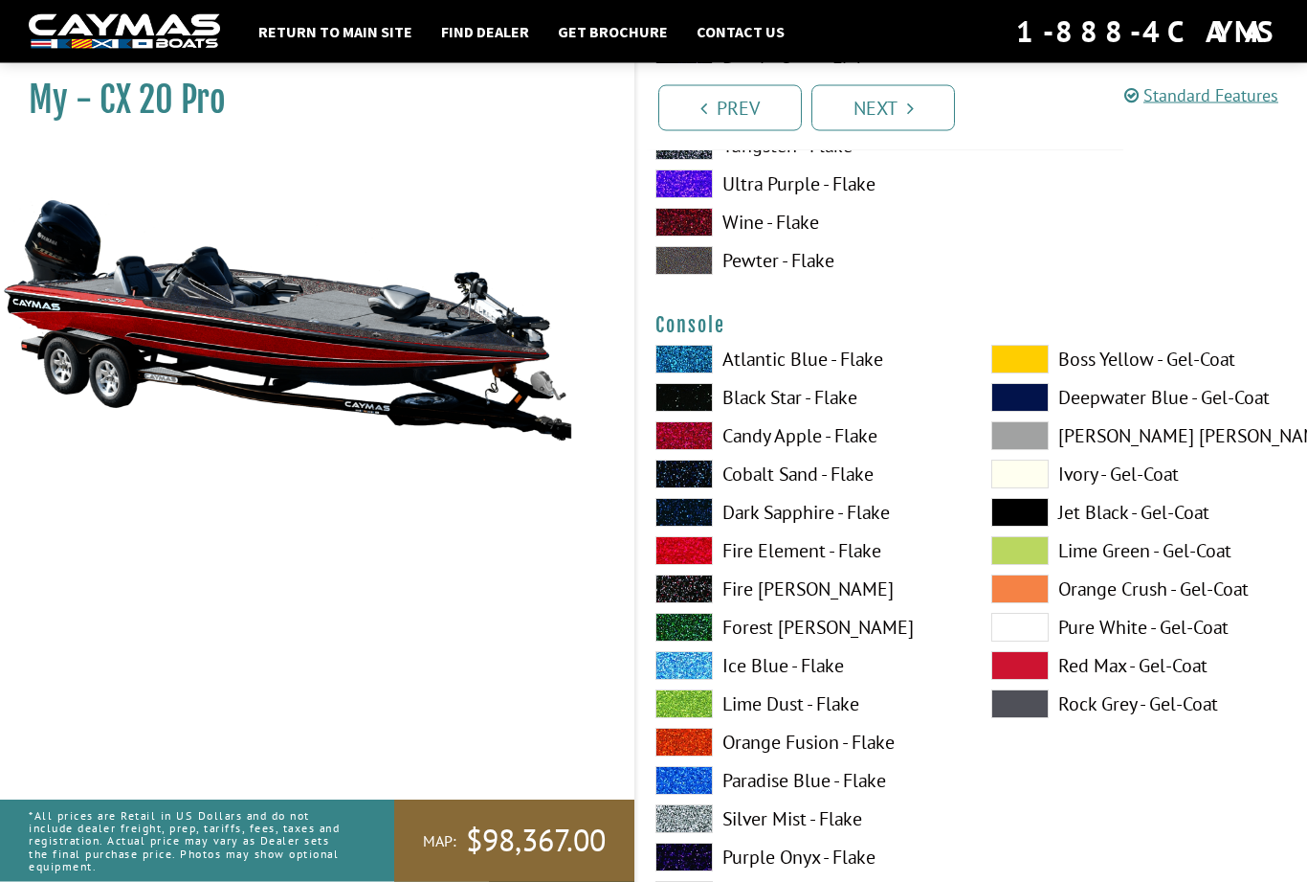
scroll to position [4731, 0]
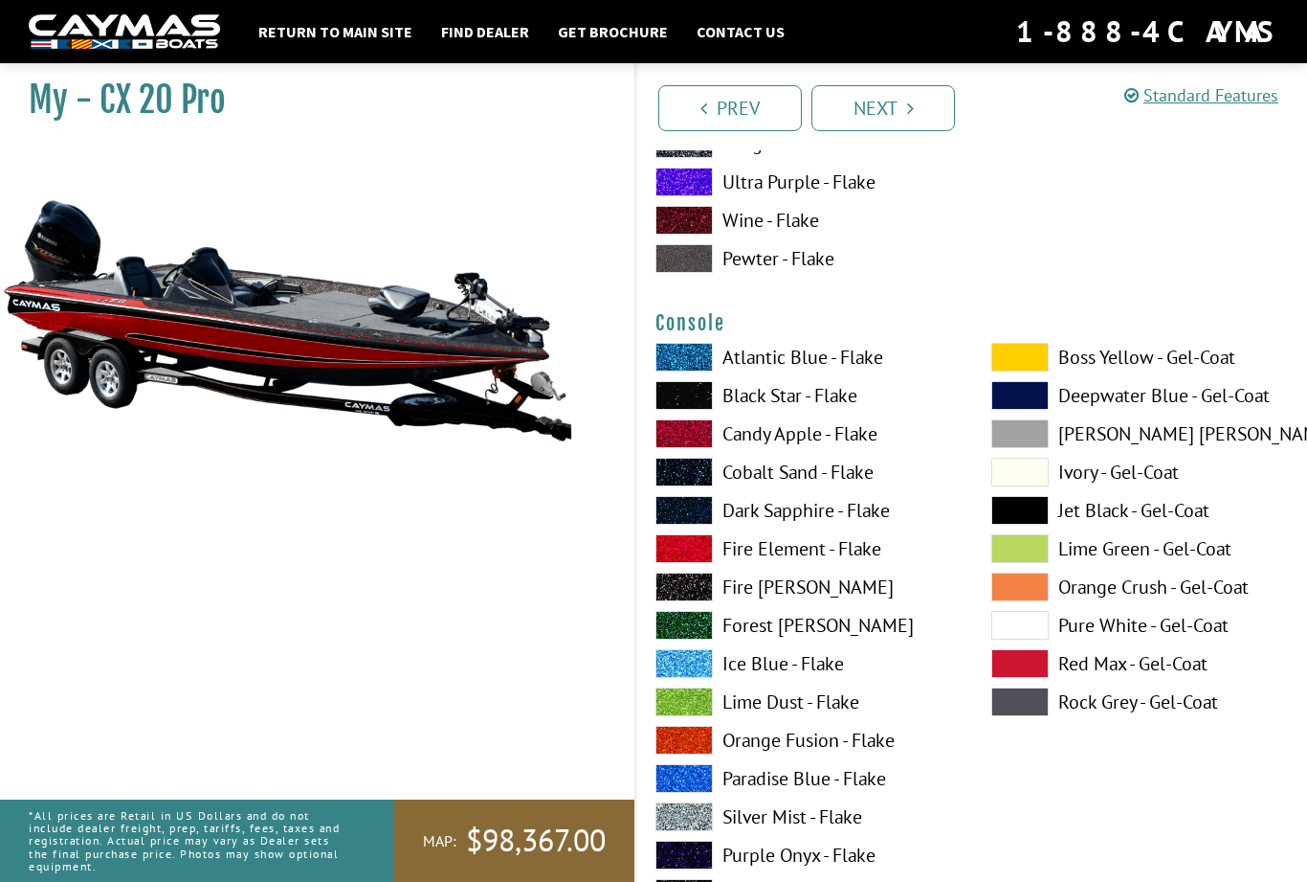
click at [882, 446] on label "Candy Apple - Flake" at bounding box center [805, 433] width 298 height 29
click at [890, 448] on label "Candy Apple - Flake" at bounding box center [805, 433] width 298 height 29
click at [876, 448] on label "Candy Apple - Flake" at bounding box center [805, 433] width 298 height 29
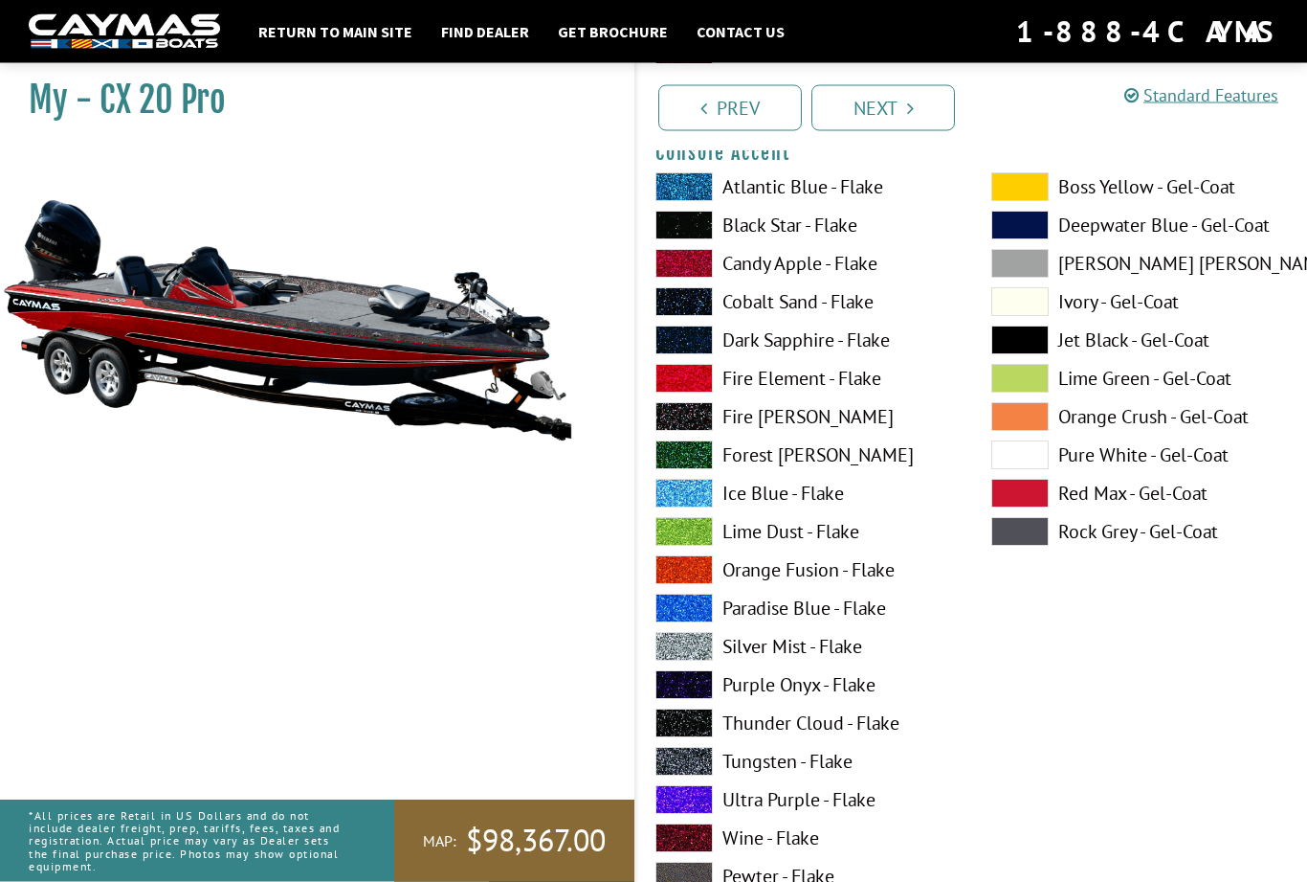
scroll to position [5691, 0]
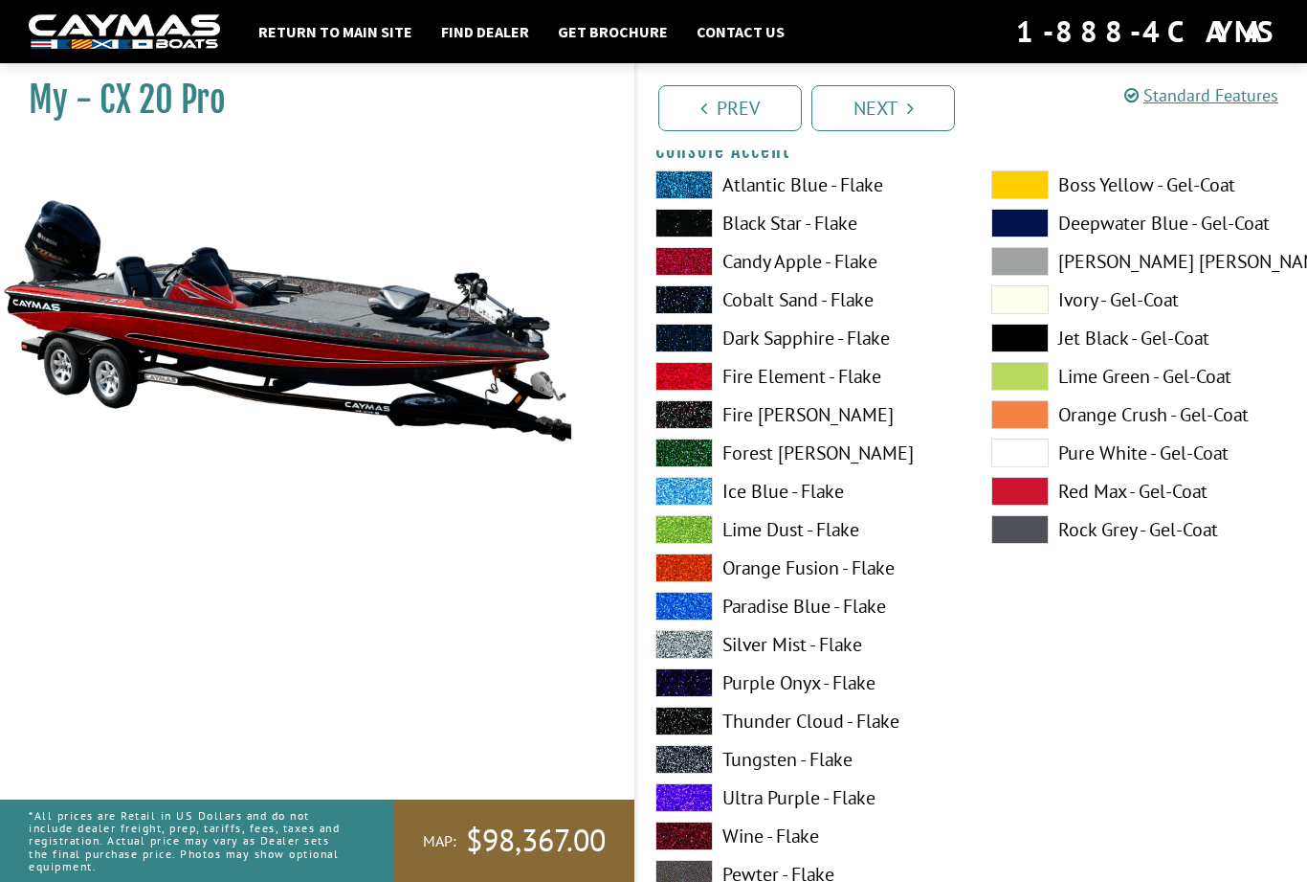
click at [888, 352] on label "Dark Sapphire - Flake" at bounding box center [805, 338] width 298 height 29
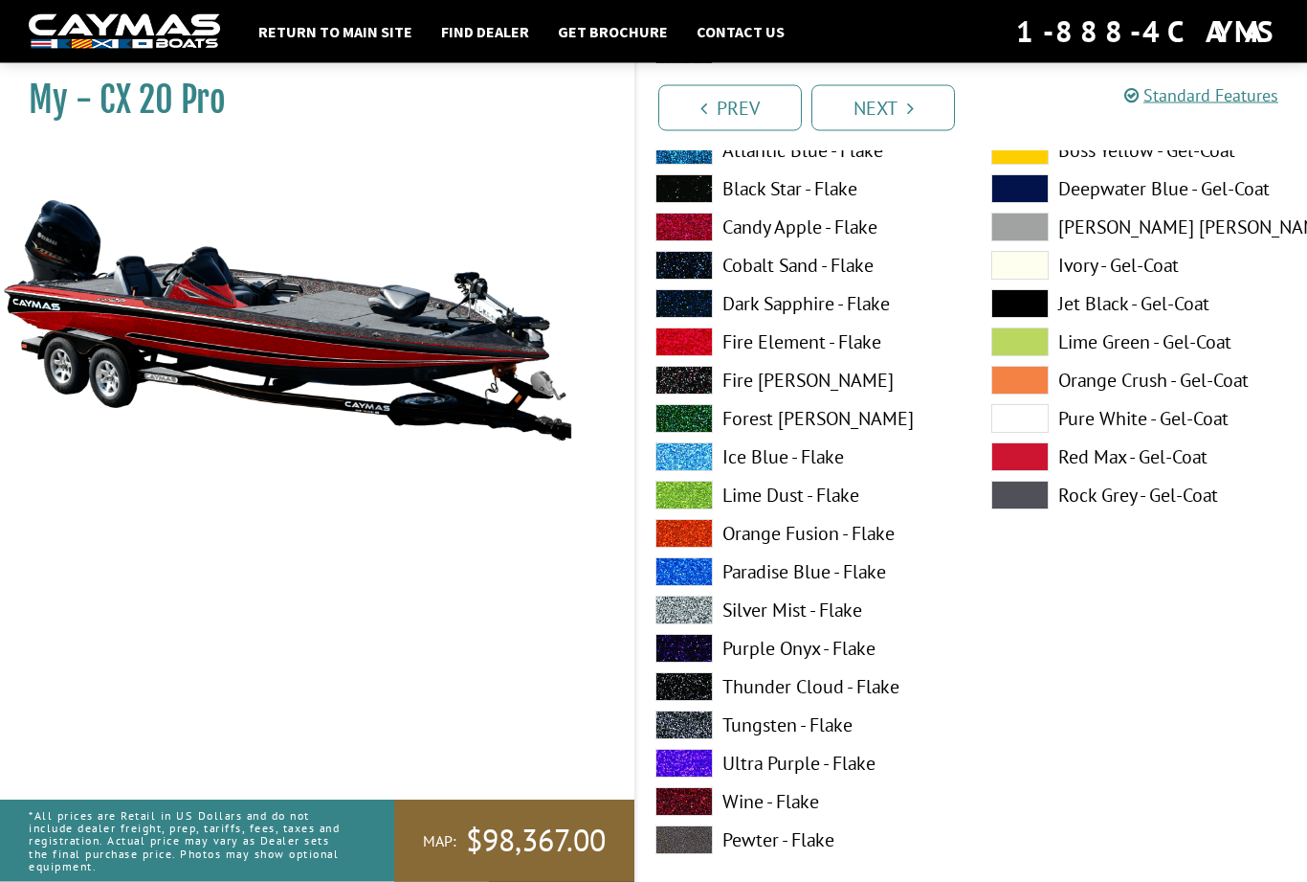
scroll to position [6513, 0]
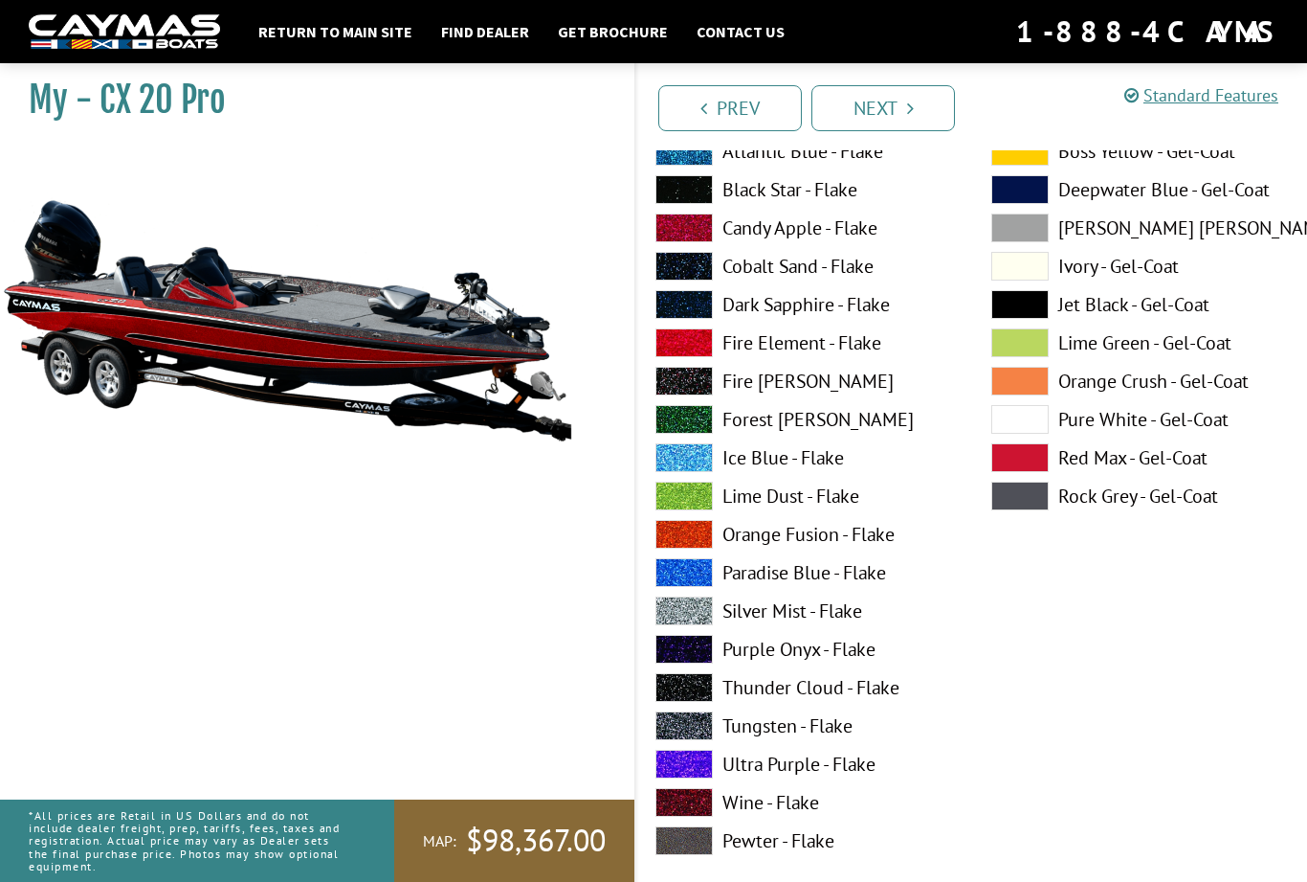
click at [876, 242] on label "Candy Apple - Flake" at bounding box center [805, 227] width 298 height 29
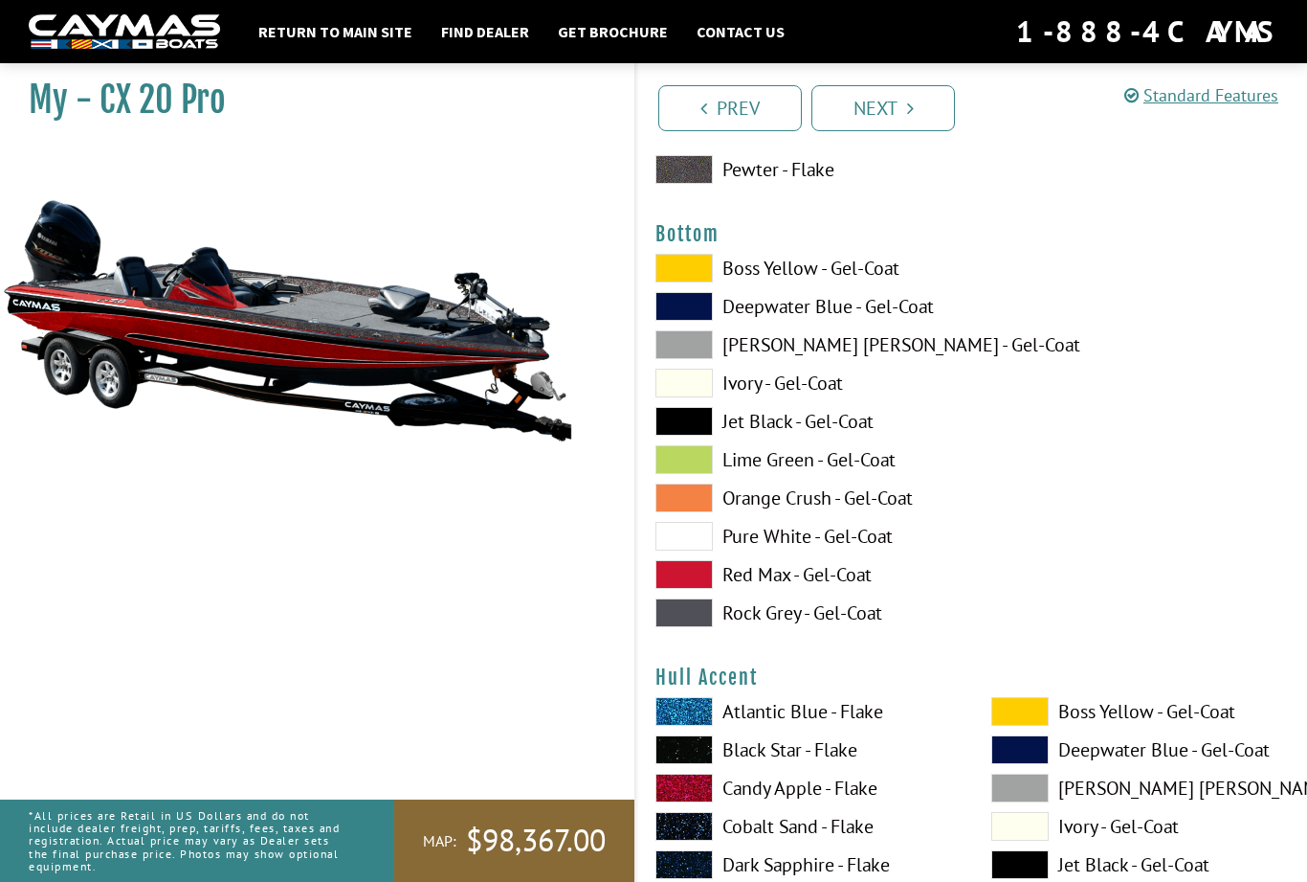
scroll to position [7184, 0]
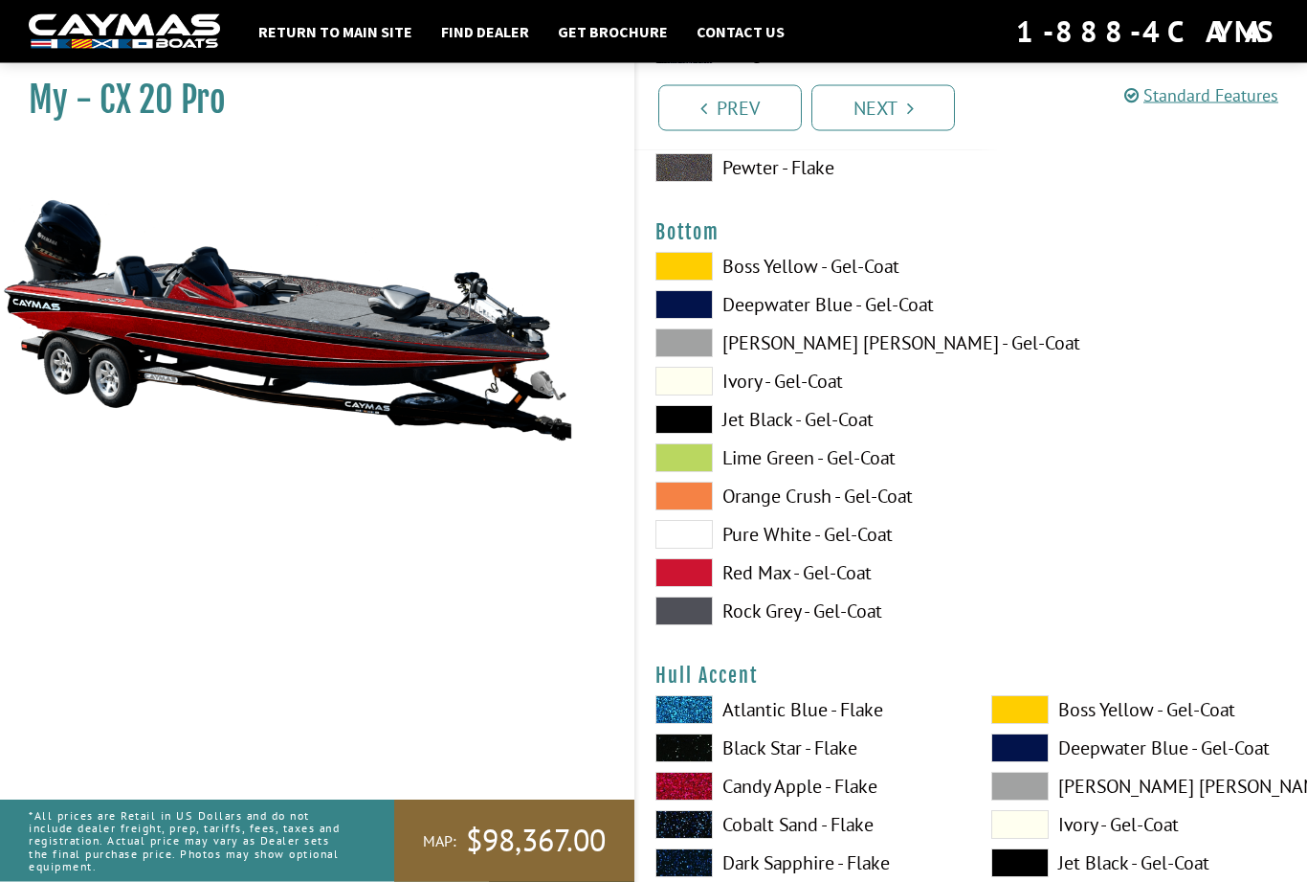
click at [845, 396] on label "Ivory - Gel-Coat" at bounding box center [805, 382] width 298 height 29
click at [872, 434] on label "Jet Black - Gel-Coat" at bounding box center [805, 419] width 298 height 29
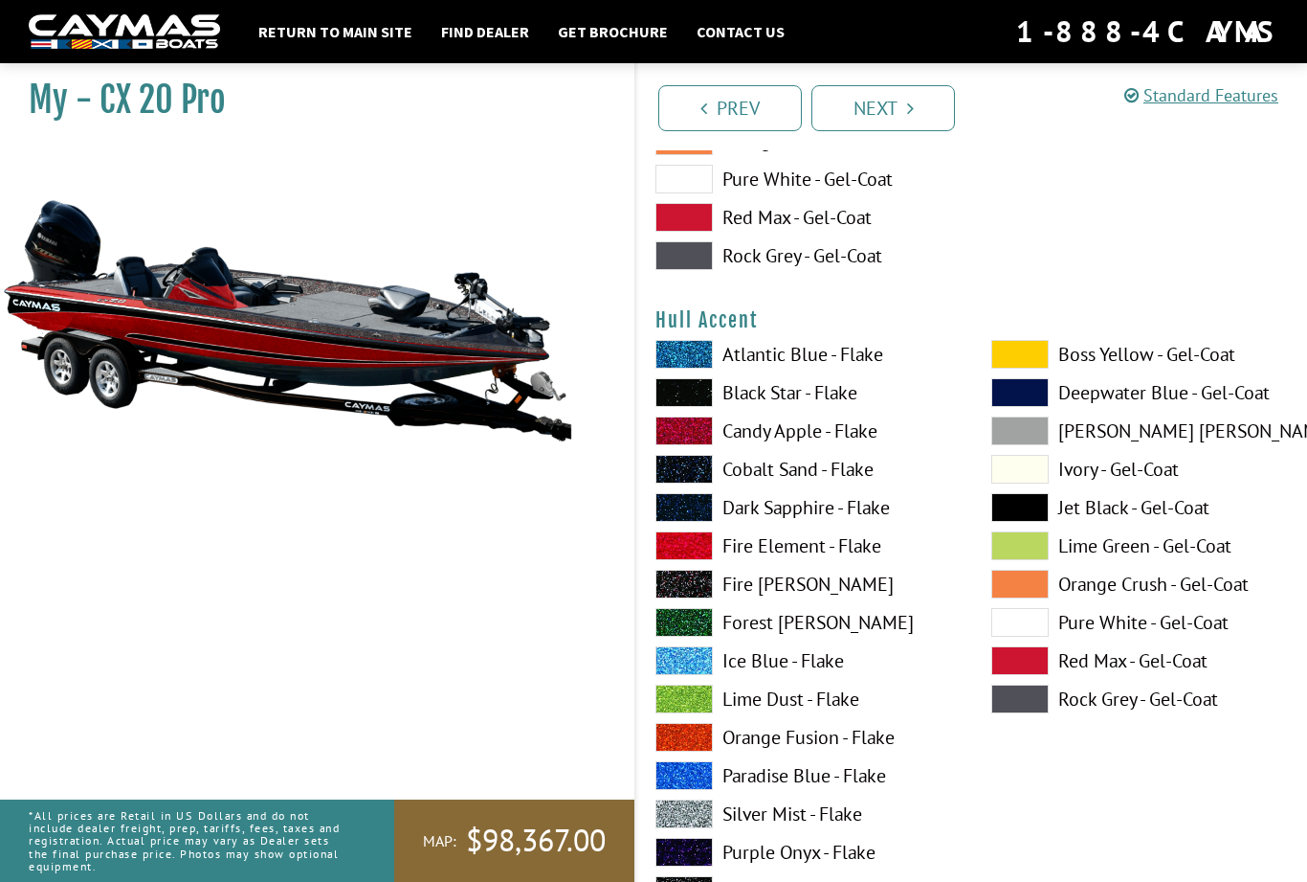
scroll to position [7558, 0]
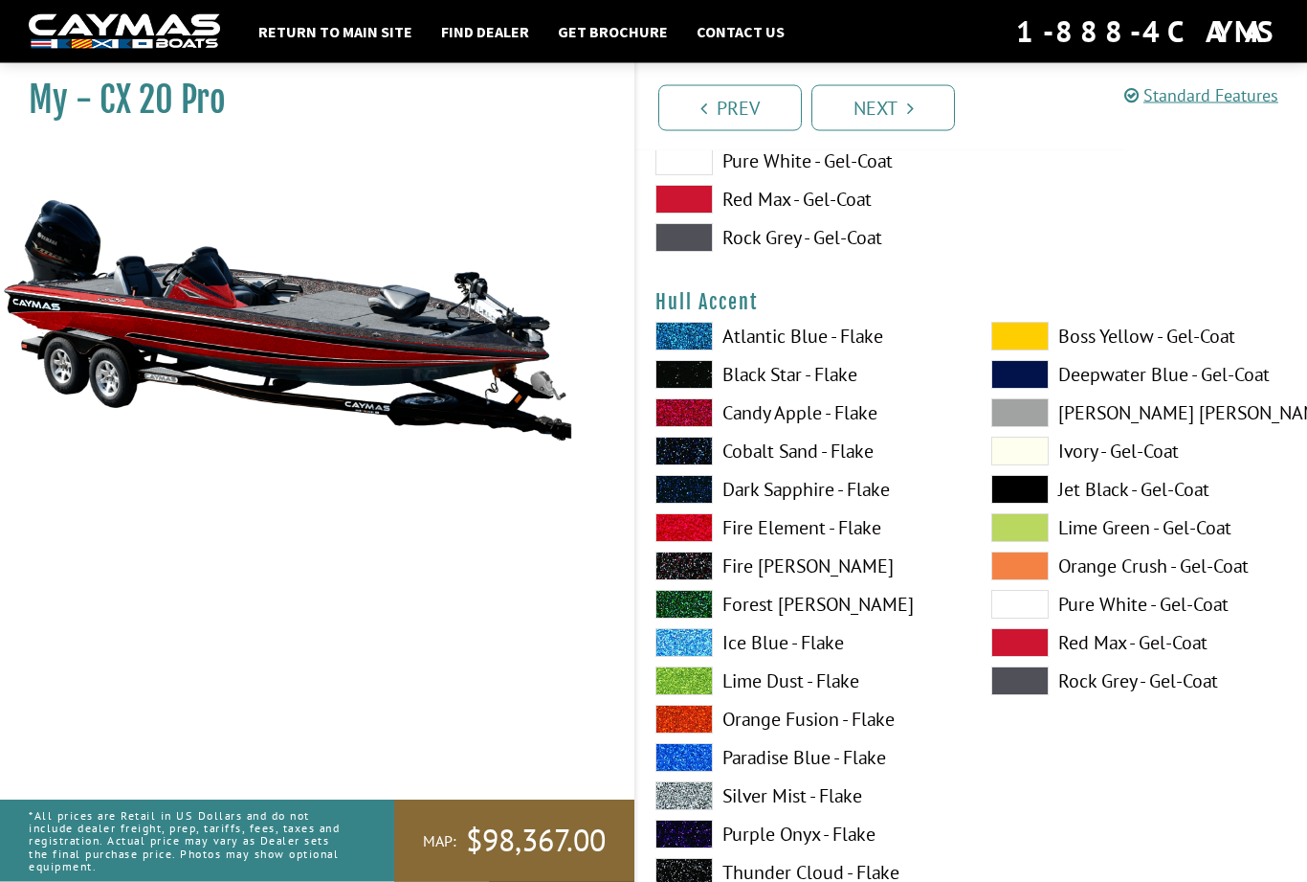
click at [1053, 351] on label "Boss Yellow - Gel-Coat" at bounding box center [1141, 337] width 298 height 29
click at [1036, 350] on span at bounding box center [1020, 336] width 57 height 29
click at [1183, 421] on label "[PERSON_NAME] [PERSON_NAME] - Gel-Coat" at bounding box center [1141, 412] width 298 height 29
click at [854, 618] on label "Forest [PERSON_NAME]" at bounding box center [805, 604] width 298 height 29
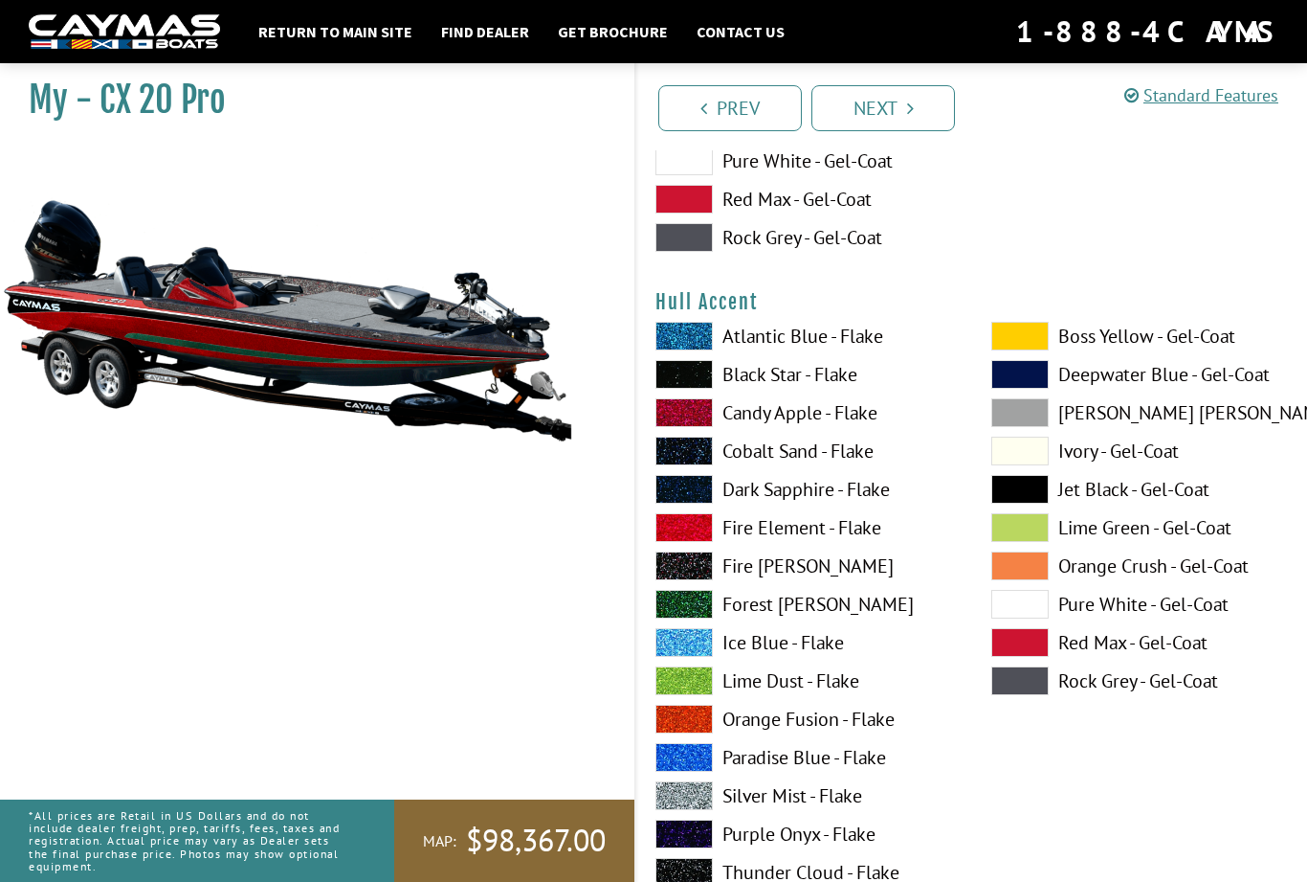
click at [850, 503] on label "Dark Sapphire - Flake" at bounding box center [805, 489] width 298 height 29
click at [861, 449] on label "Cobalt Sand - Flake" at bounding box center [805, 450] width 298 height 29
click at [857, 465] on label "Cobalt Sand - Flake" at bounding box center [805, 450] width 298 height 29
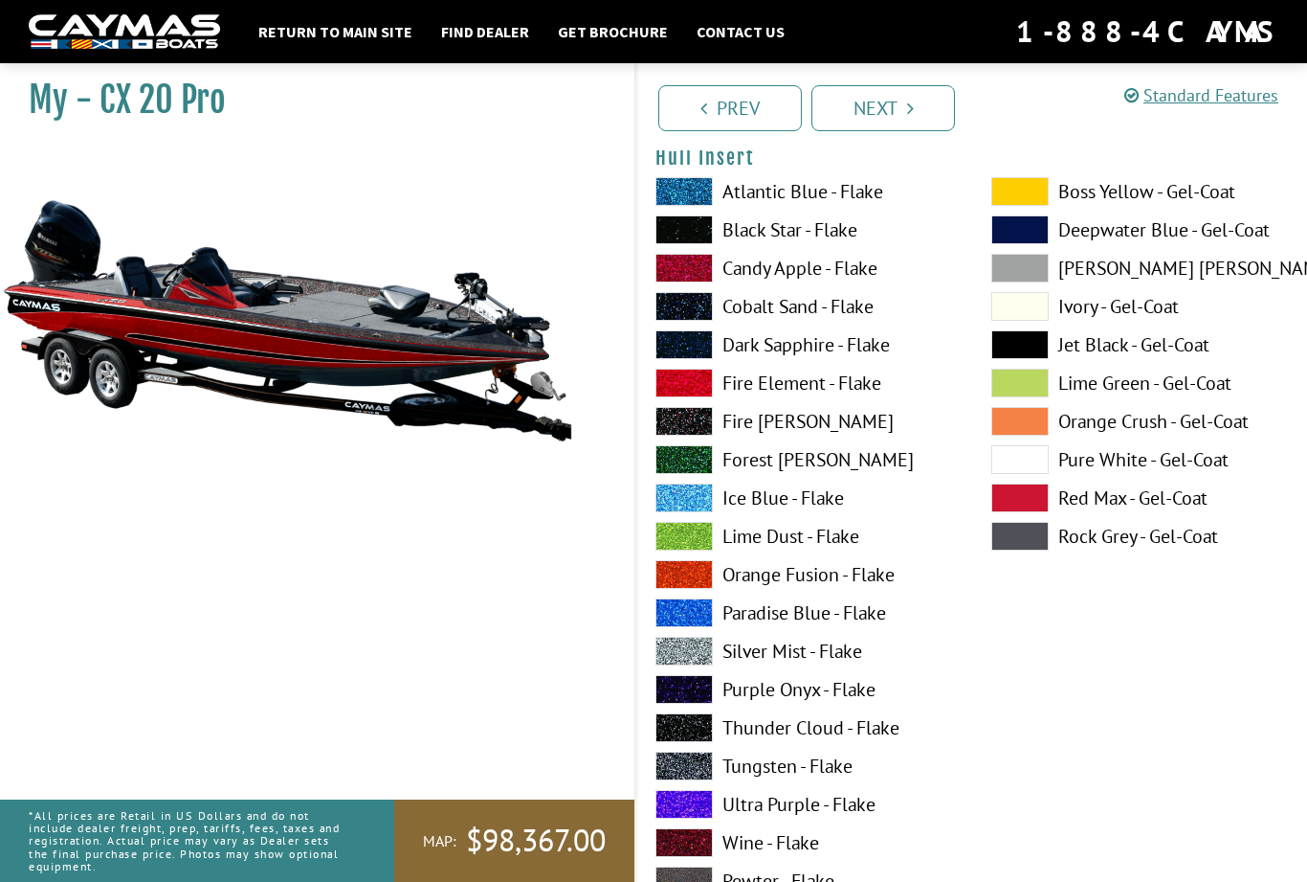
scroll to position [9181, 0]
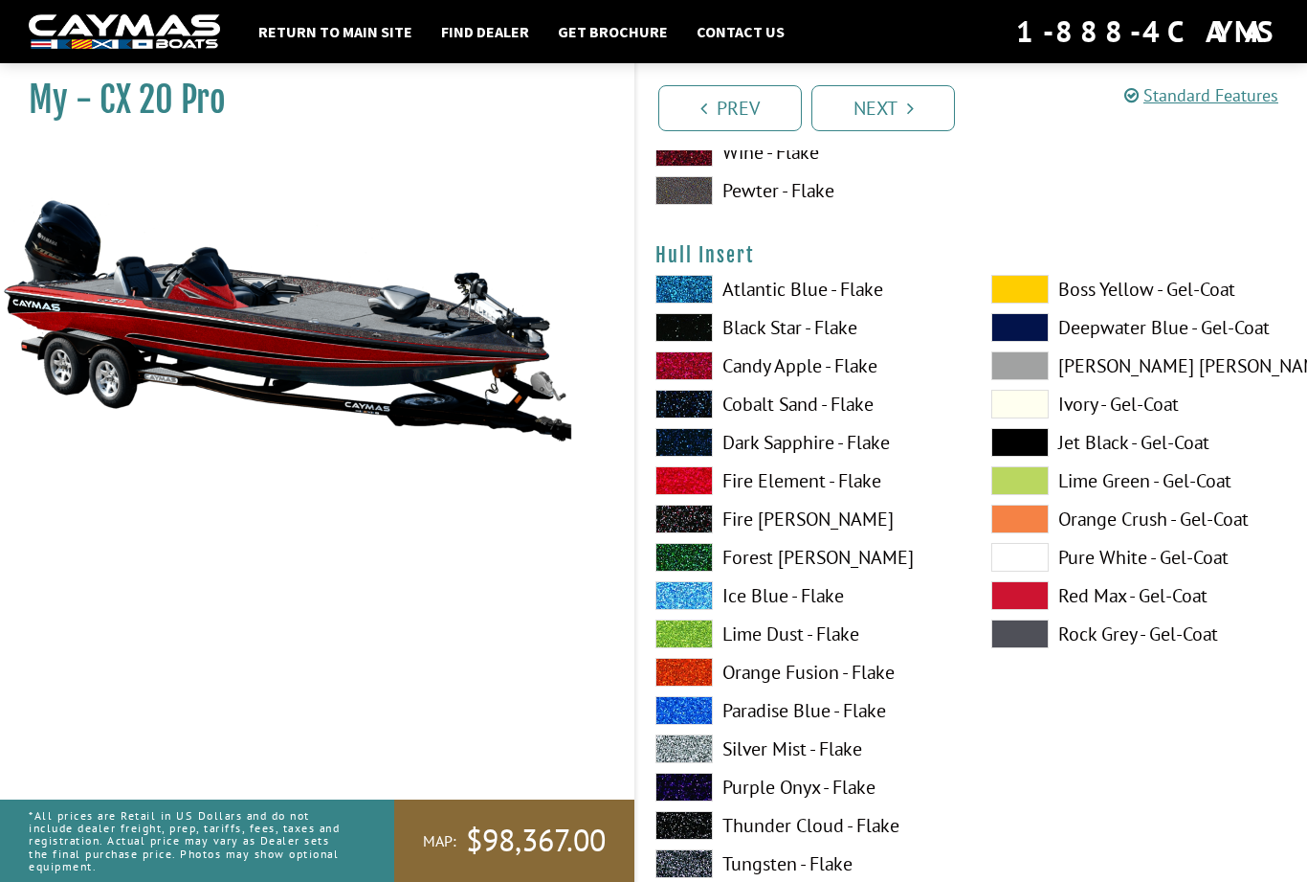
click at [873, 457] on label "Dark Sapphire - Flake" at bounding box center [805, 442] width 298 height 29
click at [866, 457] on label "Dark Sapphire - Flake" at bounding box center [805, 442] width 298 height 29
click at [858, 341] on label "Black Star - Flake" at bounding box center [805, 327] width 298 height 29
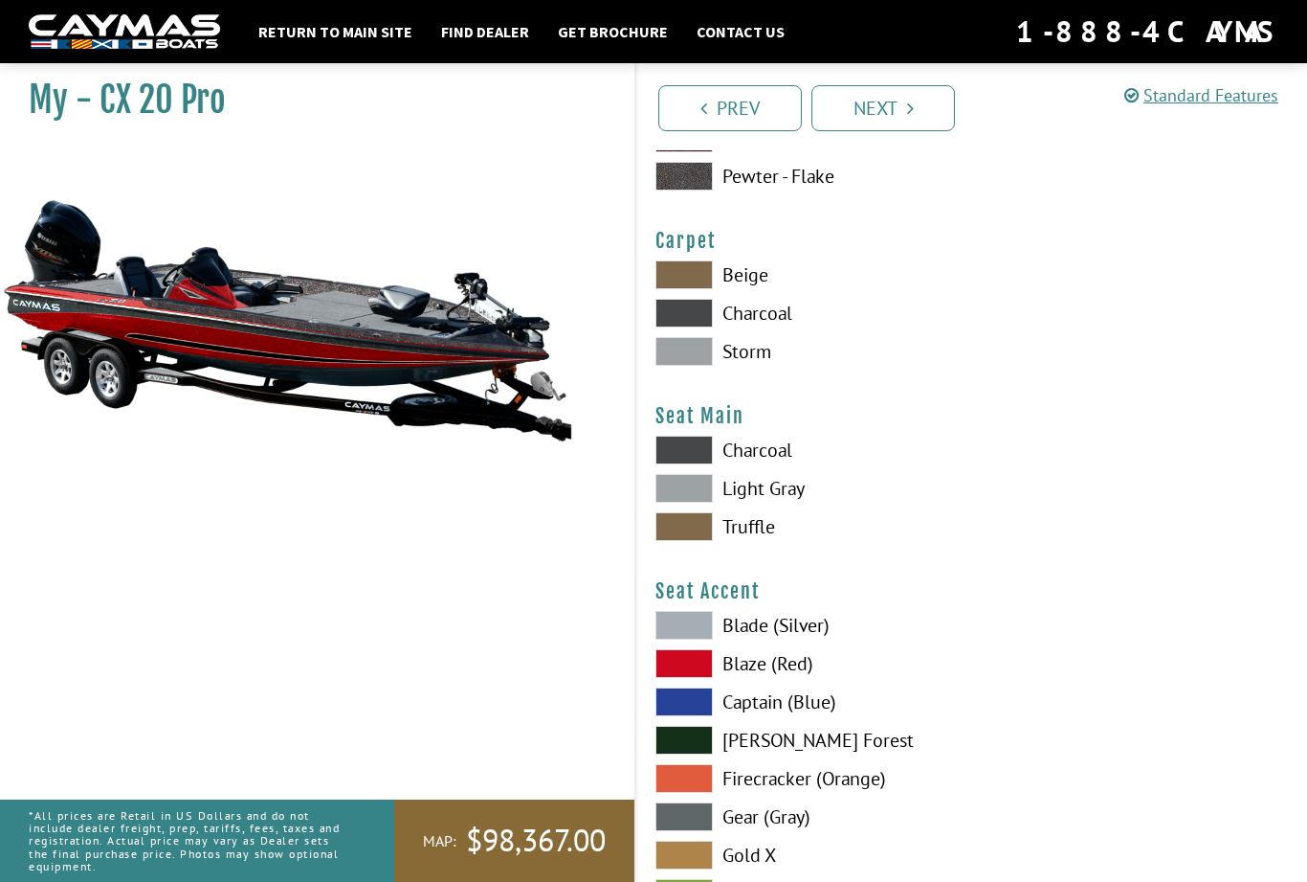
scroll to position [10765, 0]
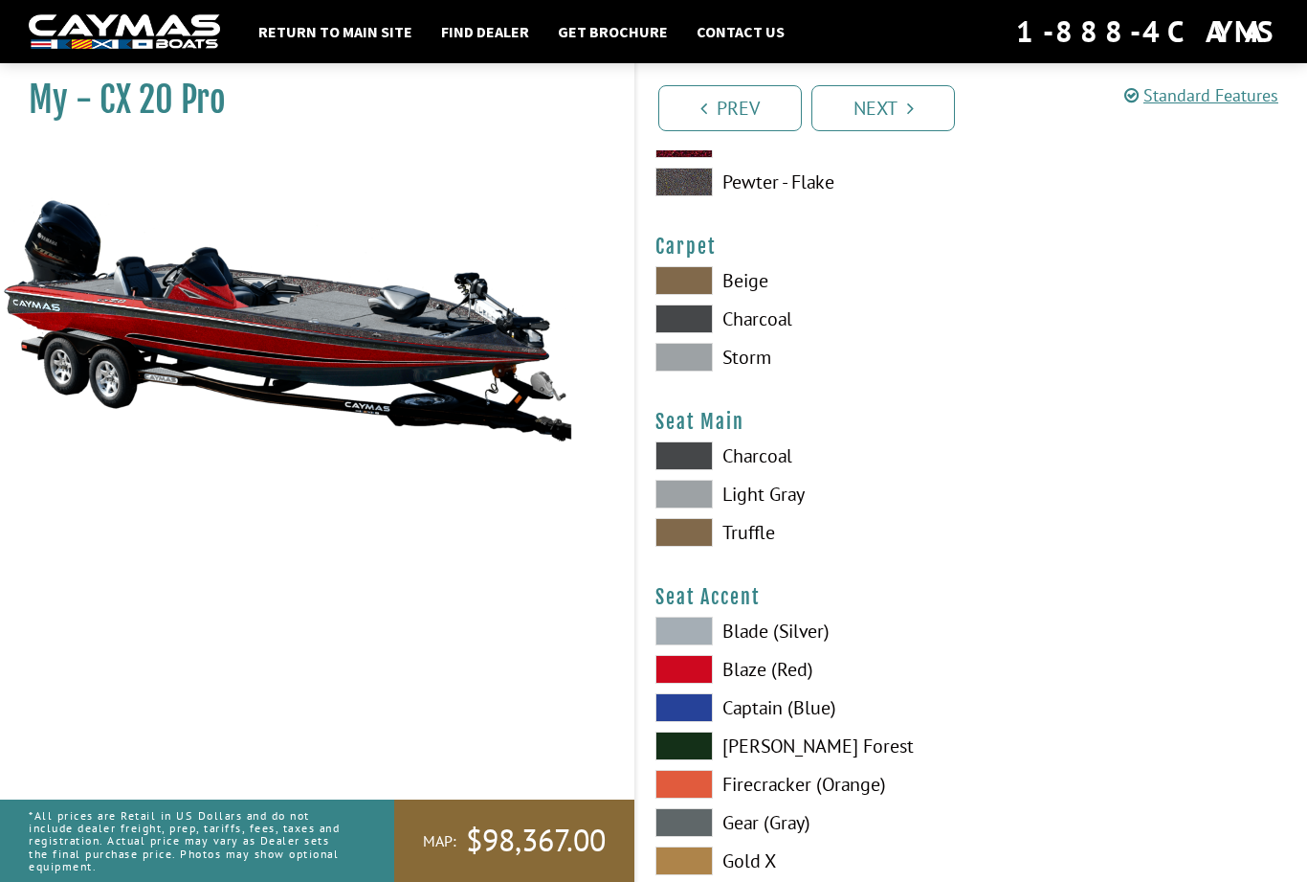
click at [721, 333] on label "Charcoal" at bounding box center [805, 318] width 298 height 29
click at [762, 295] on label "Beige" at bounding box center [805, 280] width 298 height 29
click at [772, 371] on label "Storm" at bounding box center [805, 357] width 298 height 29
click at [785, 333] on label "Charcoal" at bounding box center [805, 318] width 298 height 29
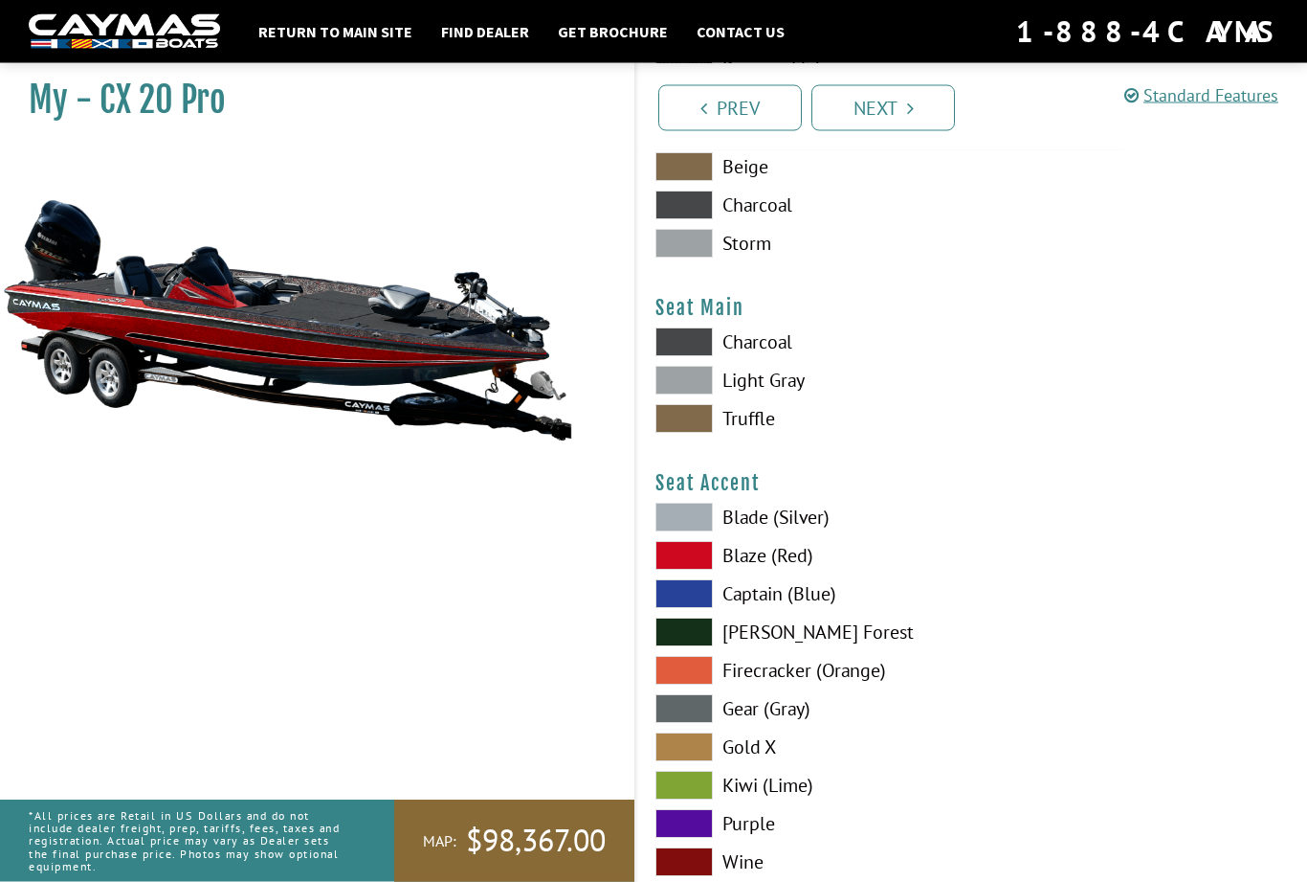
scroll to position [10882, 0]
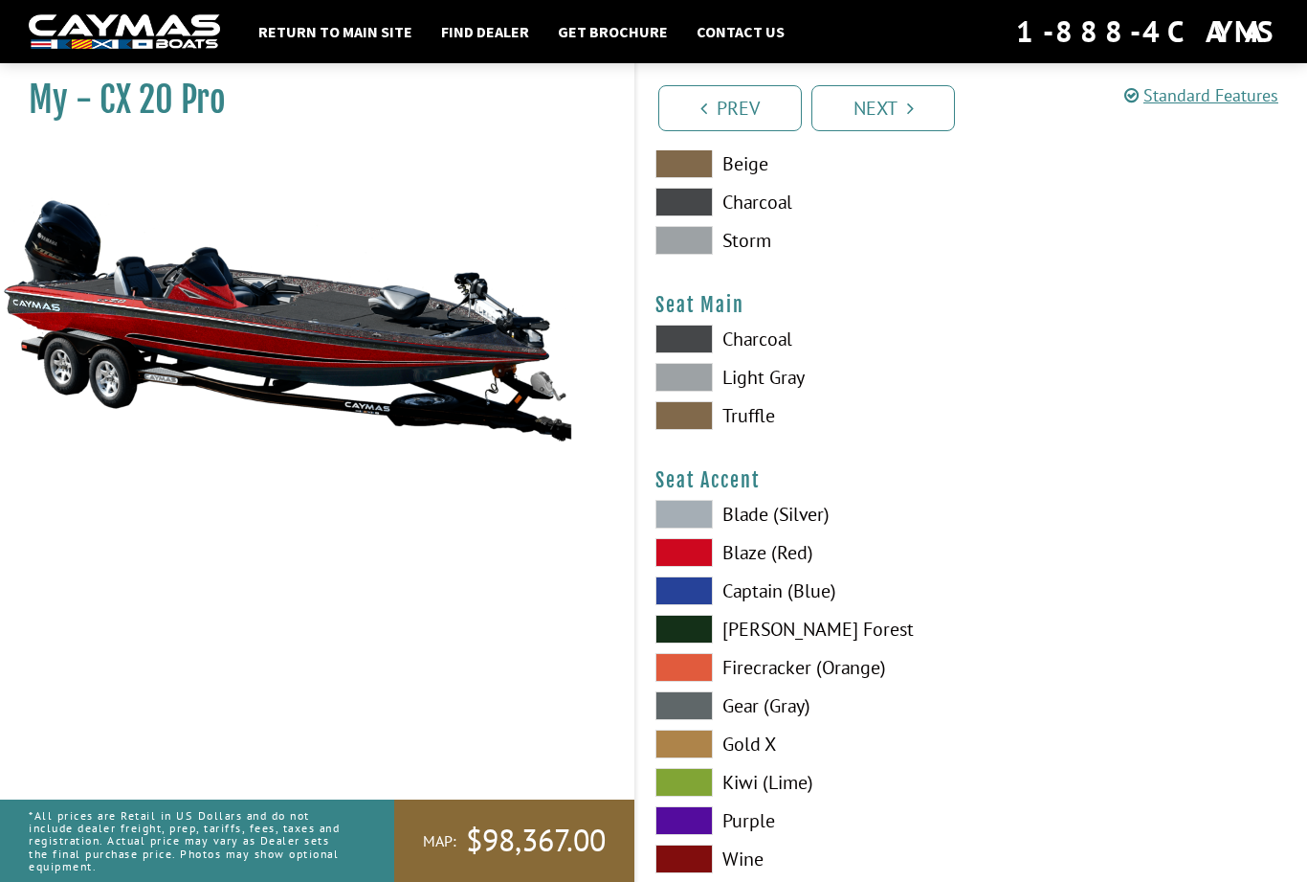
click at [794, 353] on label "Charcoal" at bounding box center [805, 338] width 298 height 29
click at [807, 391] on label "Light Gray" at bounding box center [805, 377] width 298 height 29
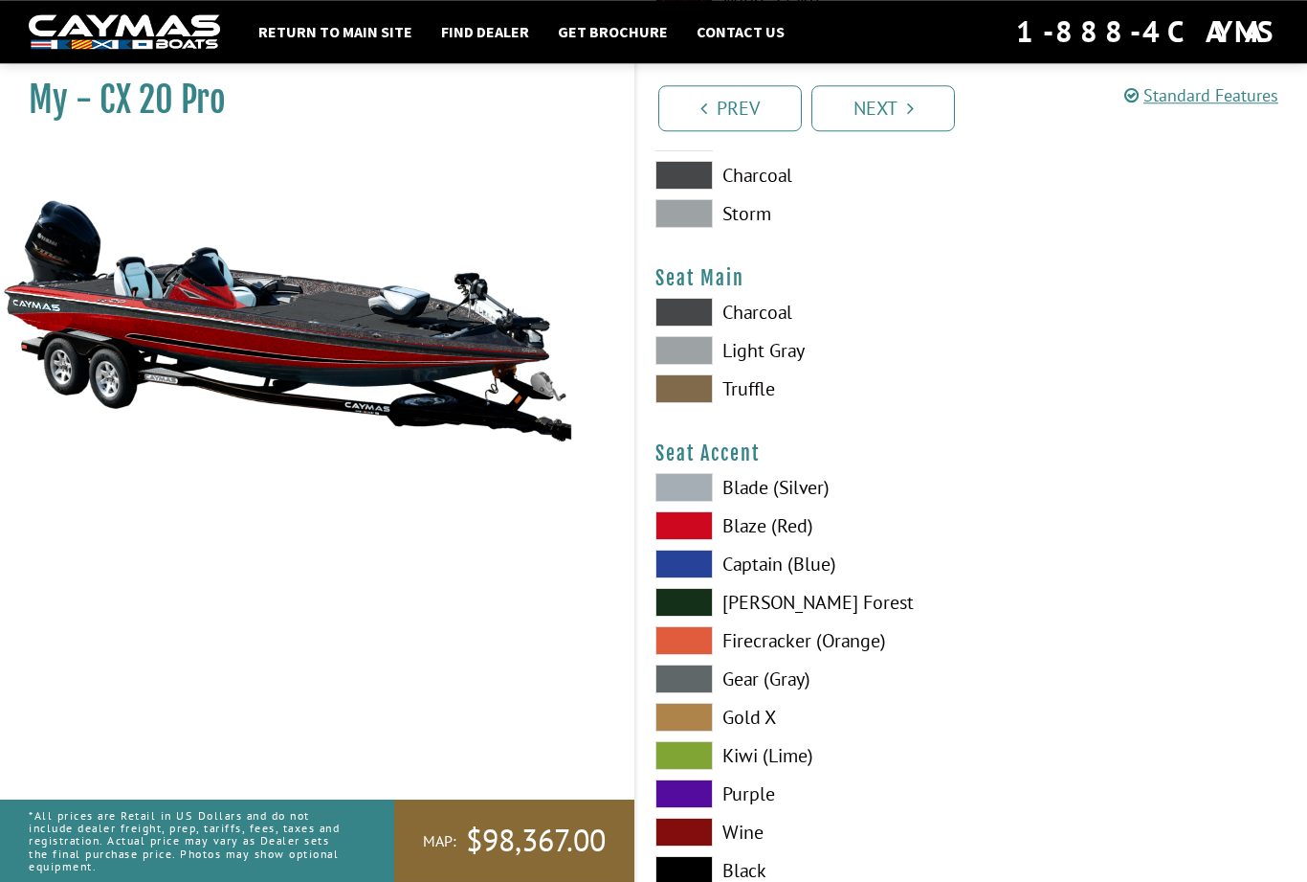
scroll to position [10879, 0]
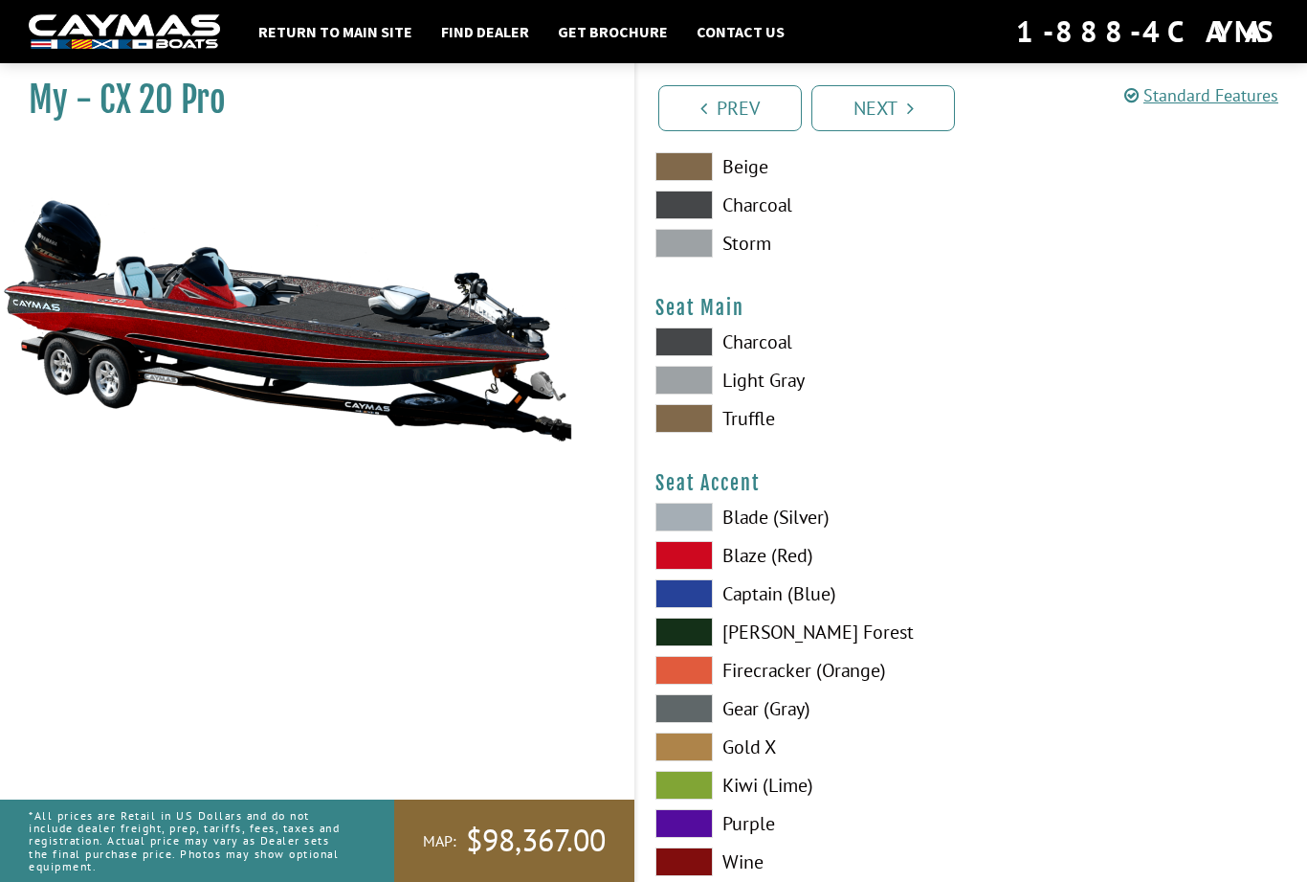
click at [726, 433] on label "Truffle" at bounding box center [805, 418] width 298 height 29
click at [792, 356] on label "Charcoal" at bounding box center [805, 341] width 298 height 29
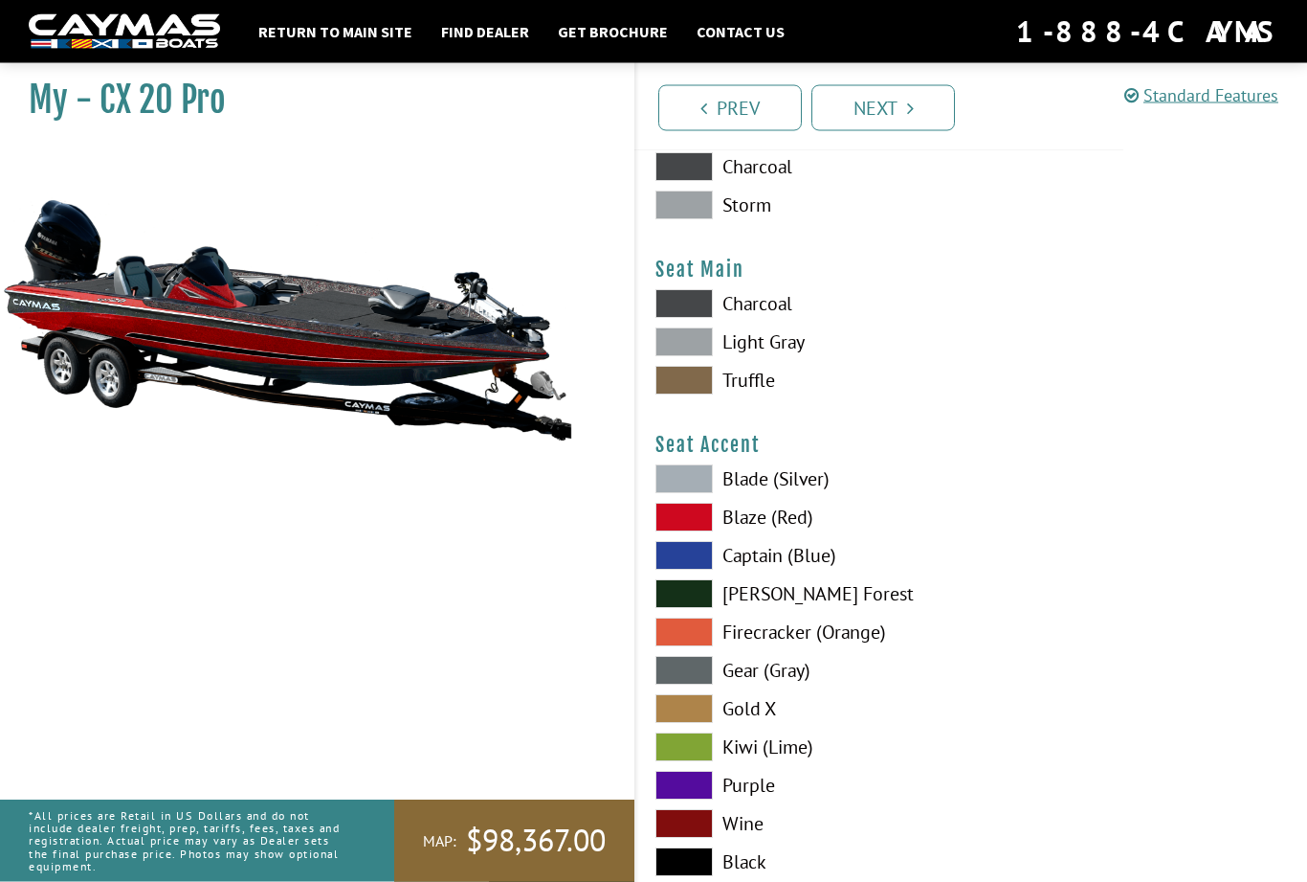
scroll to position [10923, 0]
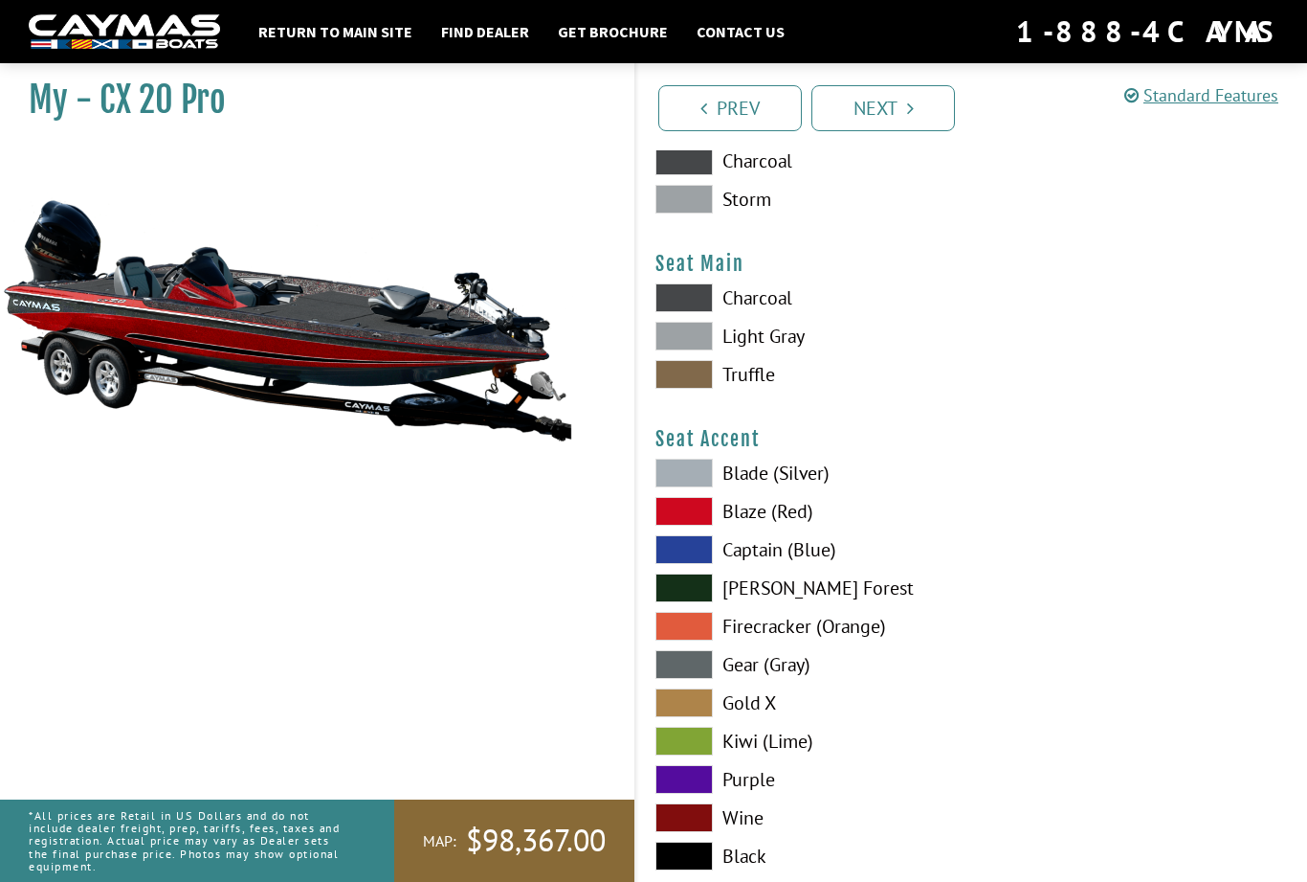
click at [818, 487] on label "Blade (Silver)" at bounding box center [805, 472] width 298 height 29
click at [826, 525] on label "Blaze (Red)" at bounding box center [805, 511] width 298 height 29
click at [837, 564] on label "Captain (Blue)" at bounding box center [805, 549] width 298 height 29
click at [846, 601] on label "[PERSON_NAME] Forest" at bounding box center [805, 587] width 298 height 29
click at [812, 679] on label "Gear (Gray)" at bounding box center [805, 664] width 298 height 29
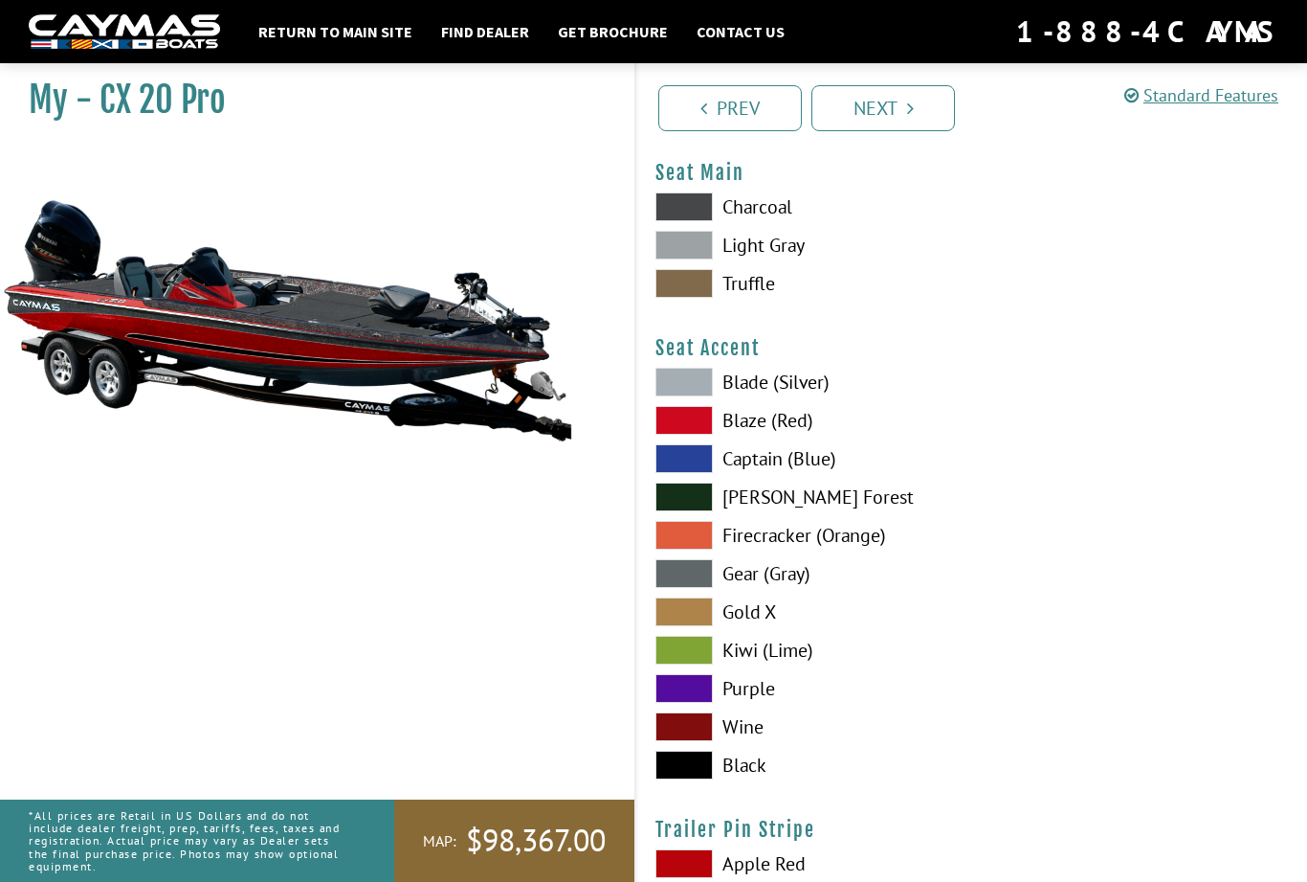
scroll to position [11020, 0]
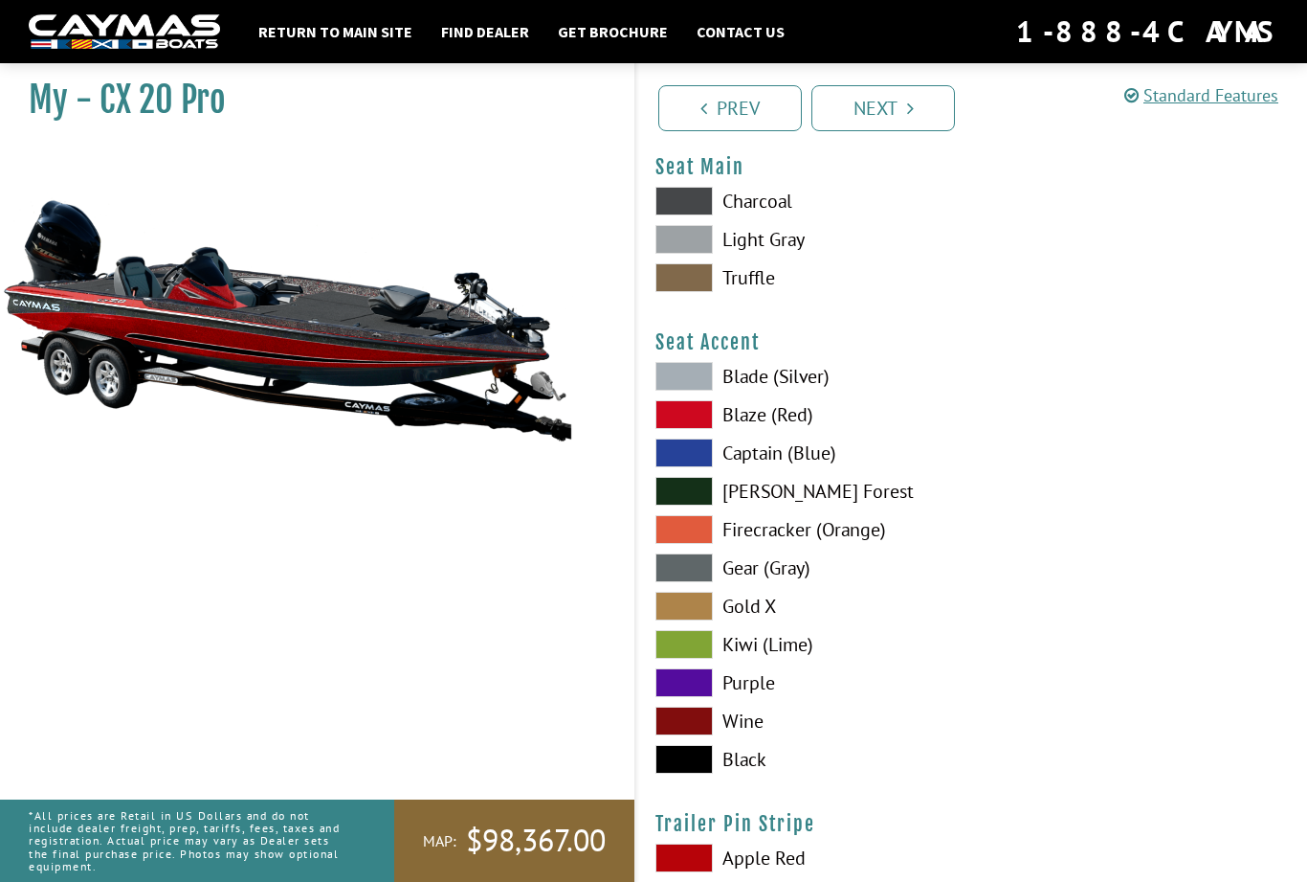
click at [782, 620] on label "Gold X" at bounding box center [805, 606] width 298 height 29
click at [826, 582] on label "Gear (Gray)" at bounding box center [805, 567] width 298 height 29
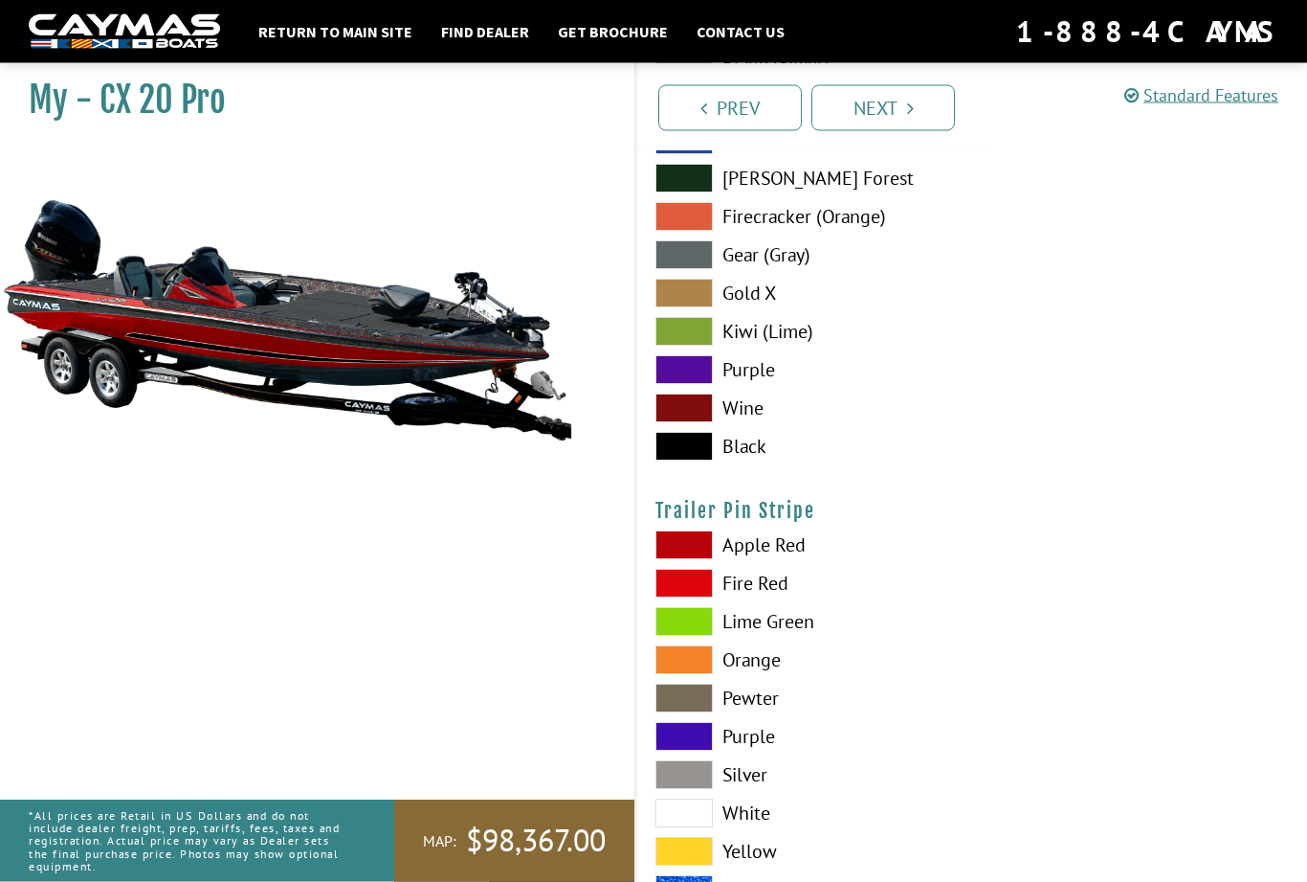
scroll to position [11359, 0]
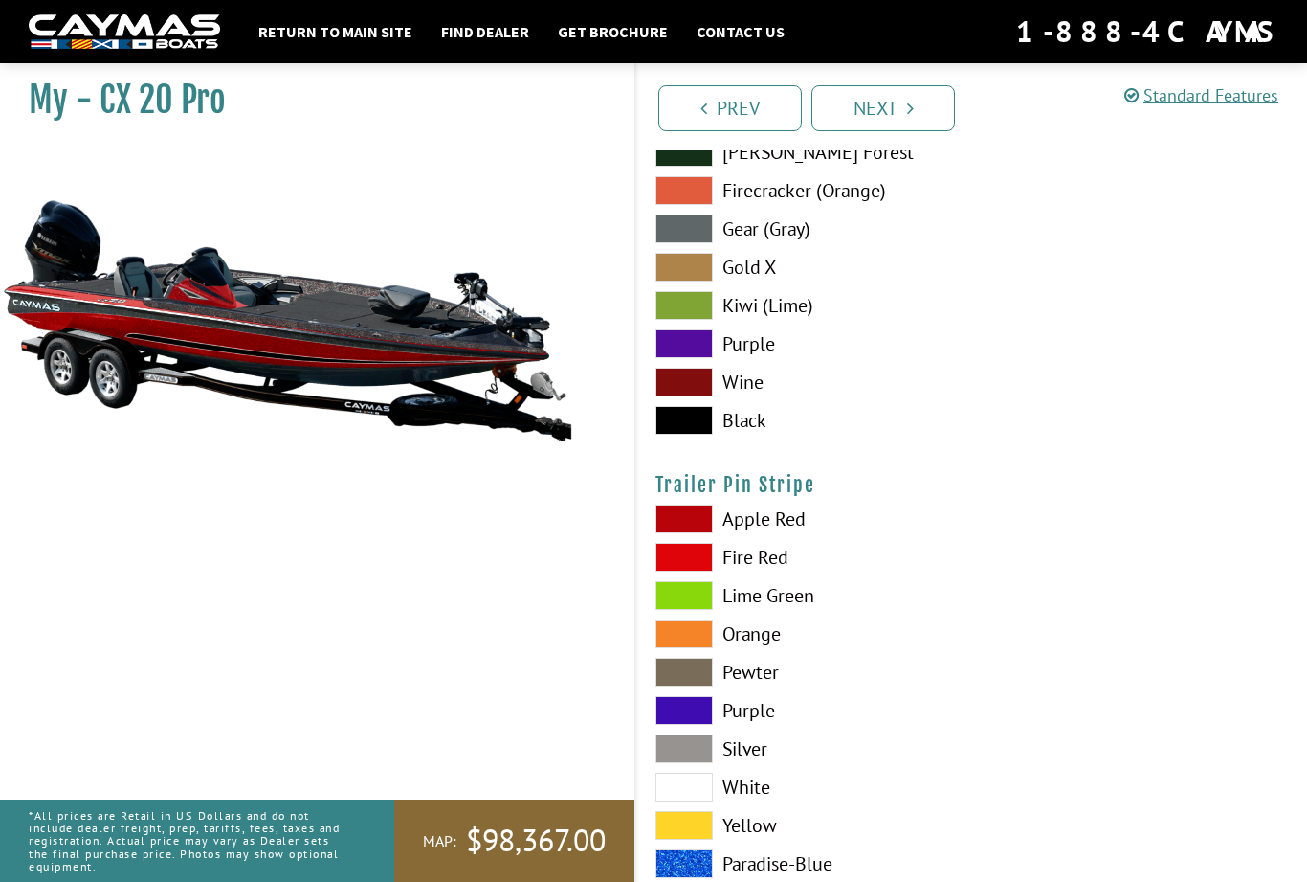
click at [815, 533] on label "Apple Red" at bounding box center [805, 518] width 298 height 29
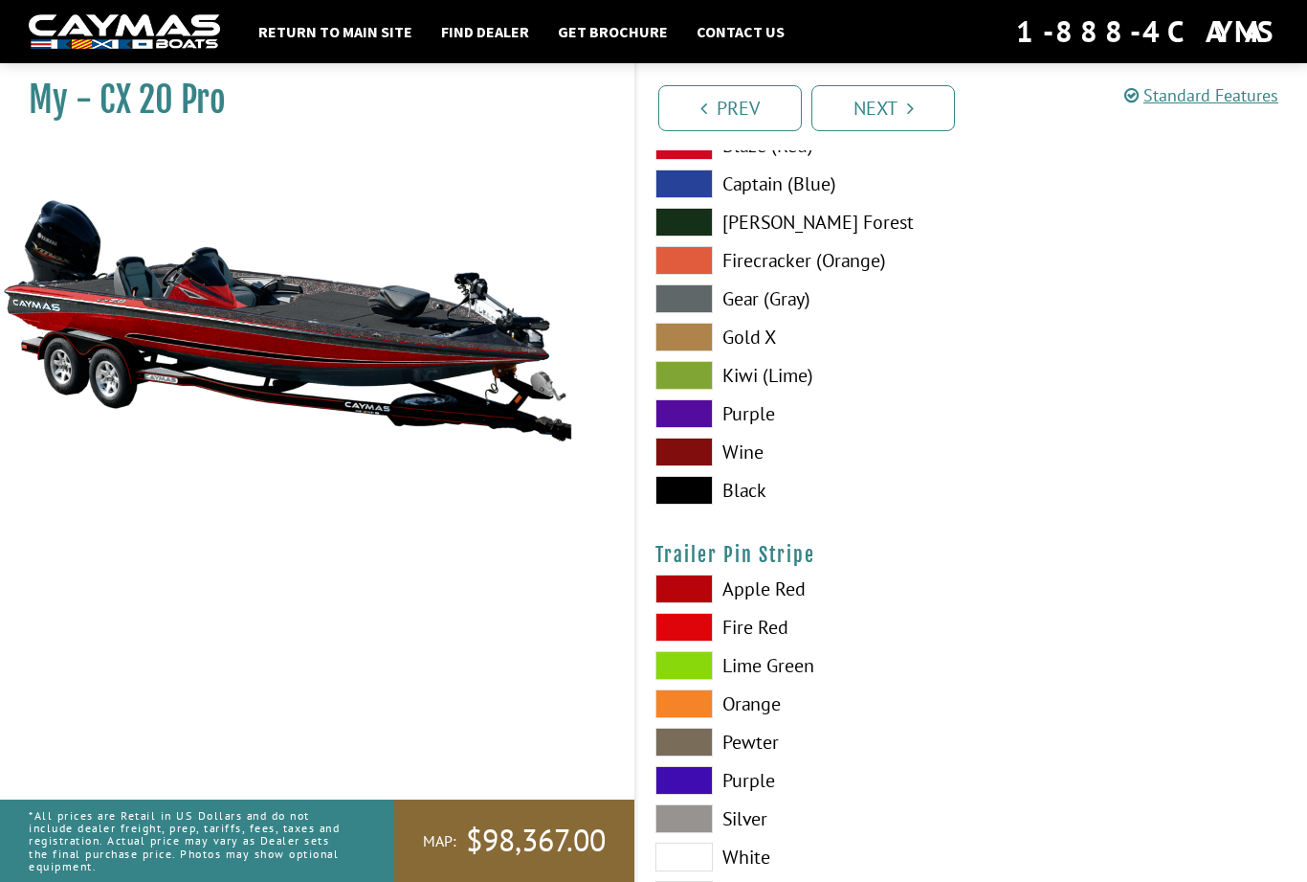
scroll to position [11284, 0]
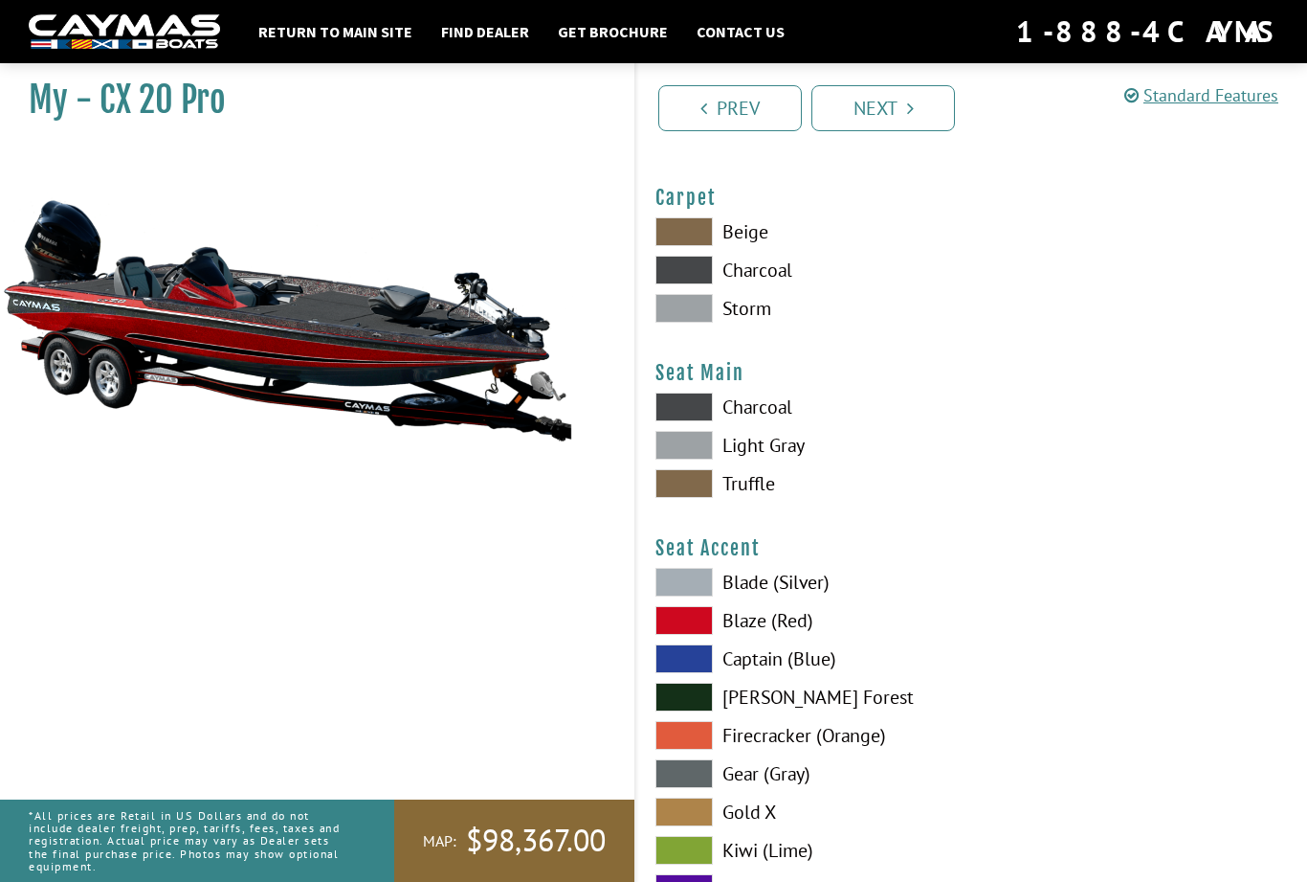
click at [902, 110] on link "Next" at bounding box center [884, 108] width 144 height 46
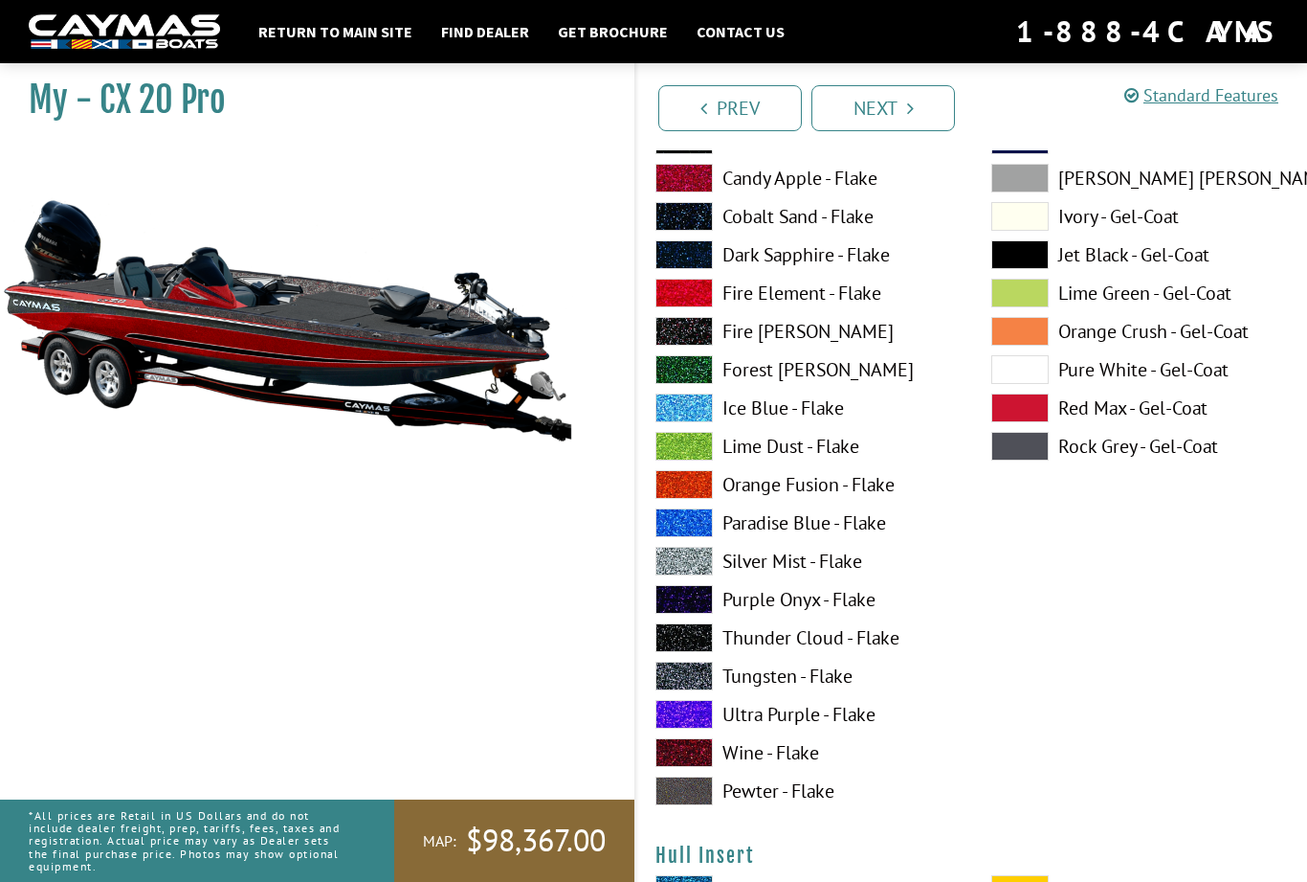
scroll to position [7701, 0]
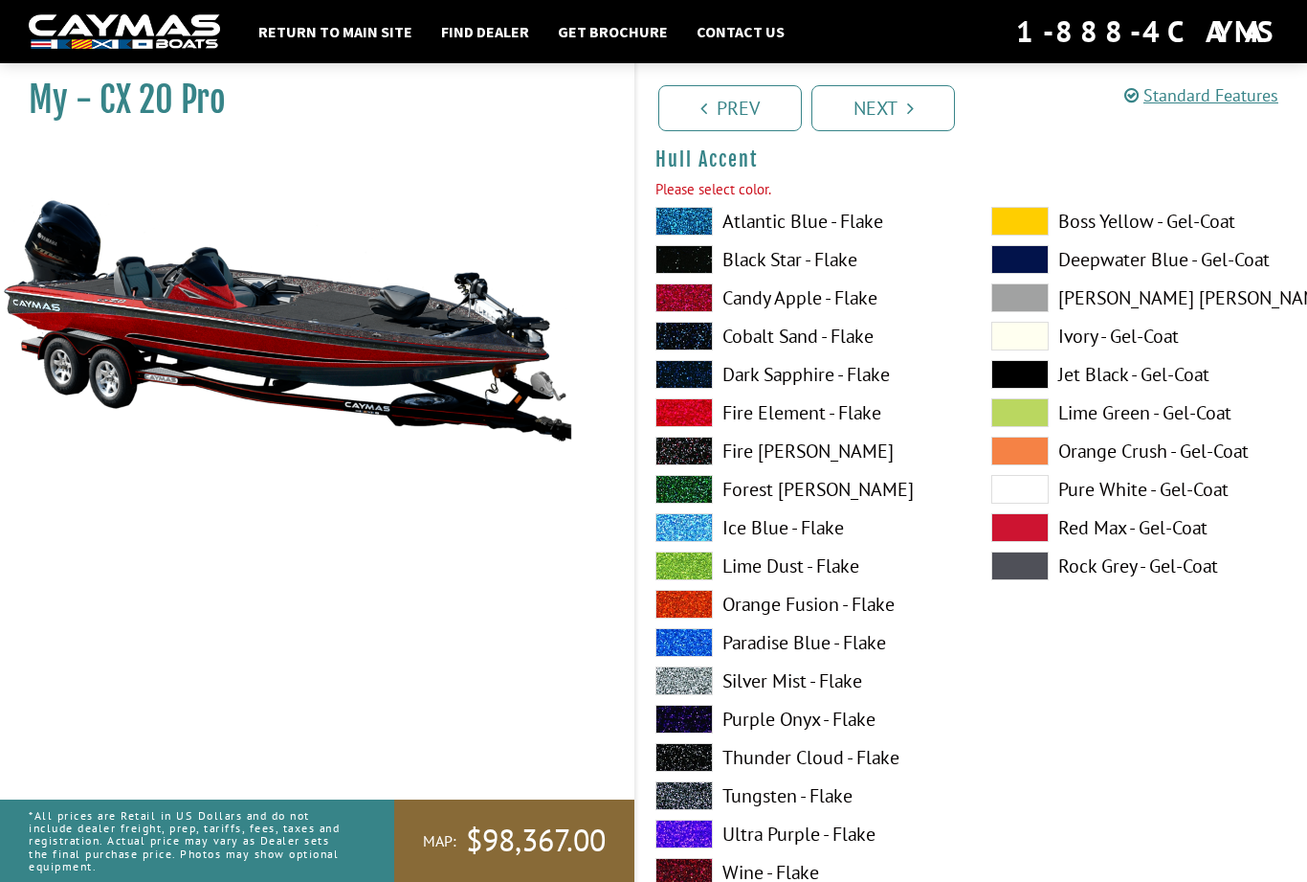
click at [914, 105] on link "Next" at bounding box center [884, 108] width 144 height 46
click at [883, 109] on link "Next" at bounding box center [884, 108] width 144 height 46
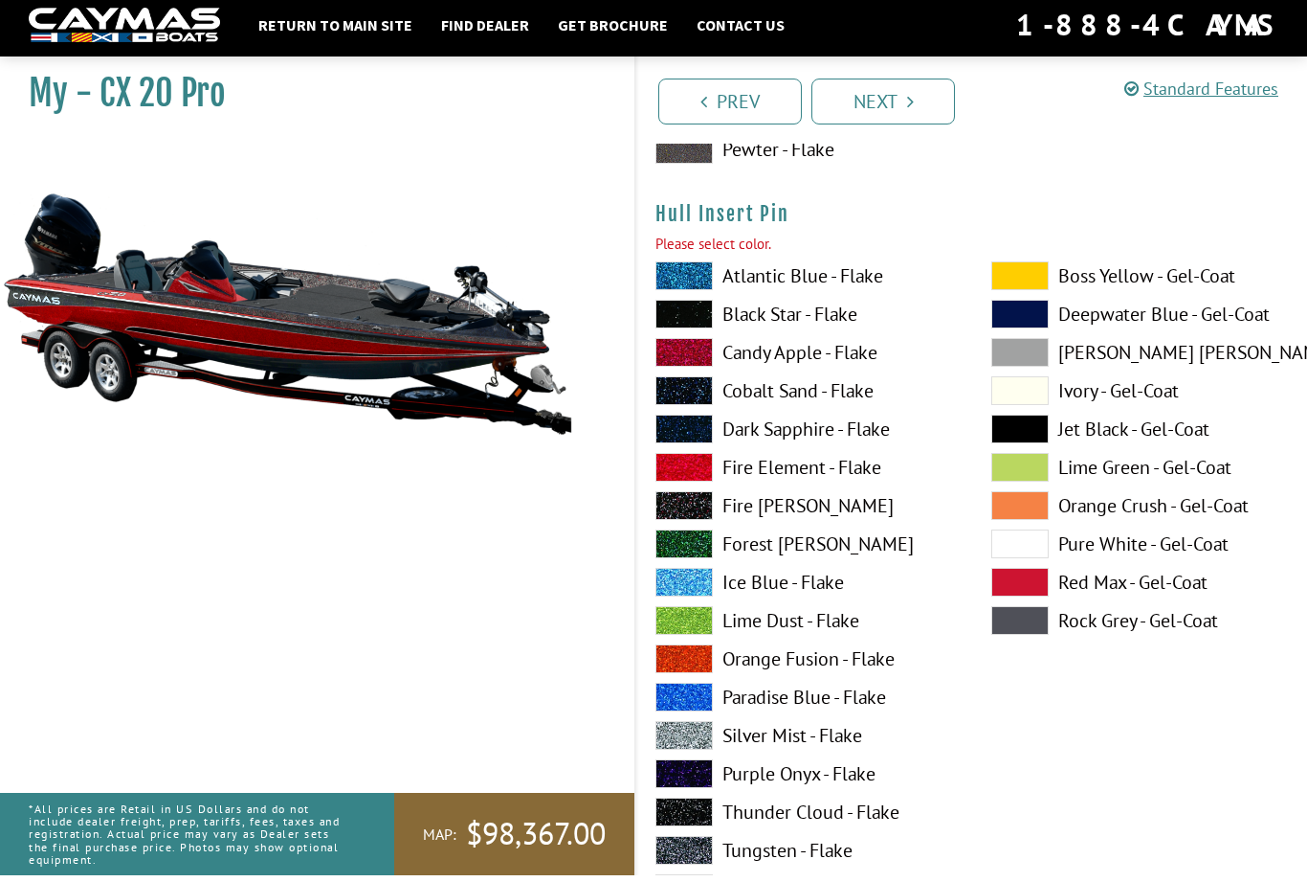
scroll to position [10066, 0]
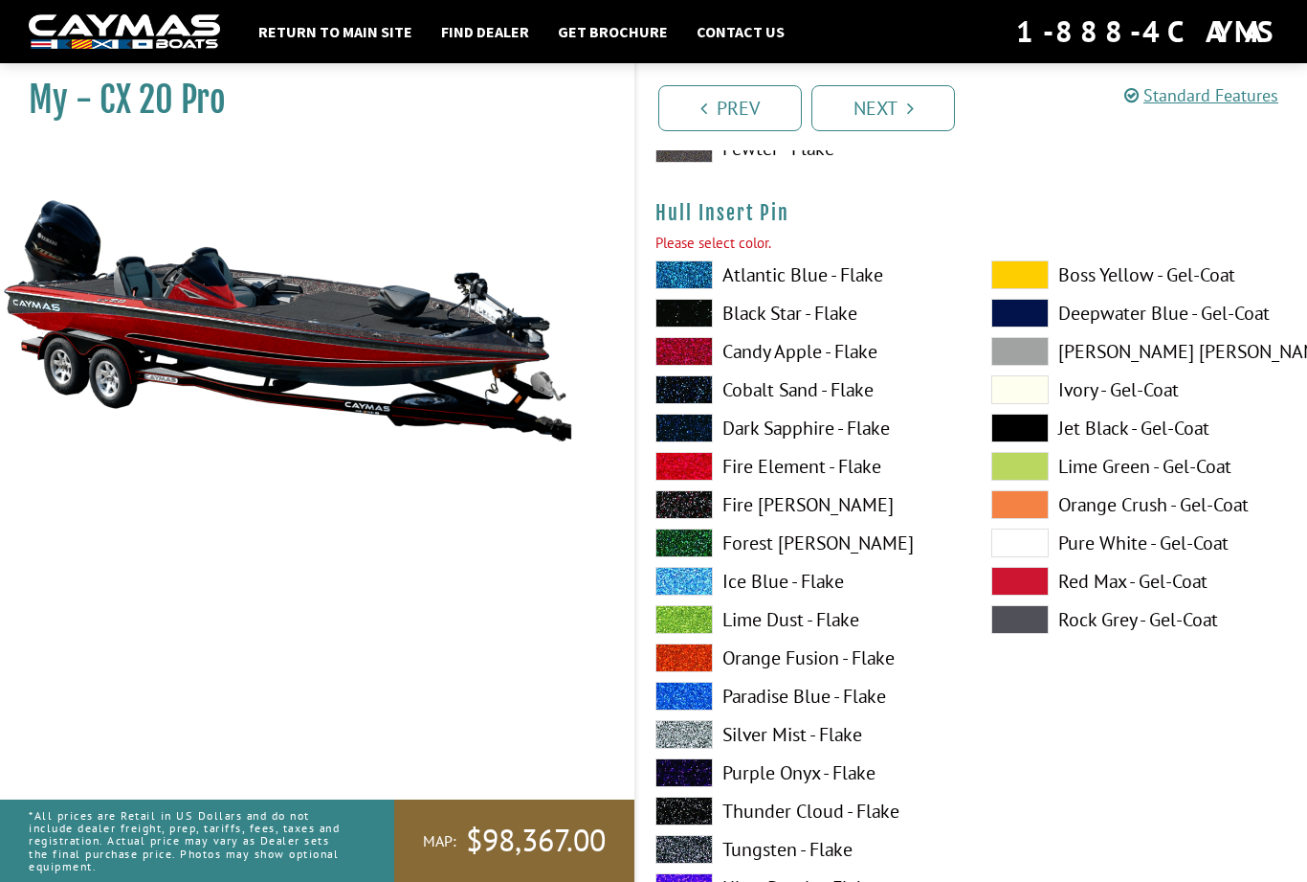
click at [874, 289] on label "Atlantic Blue - Flake" at bounding box center [805, 274] width 298 height 29
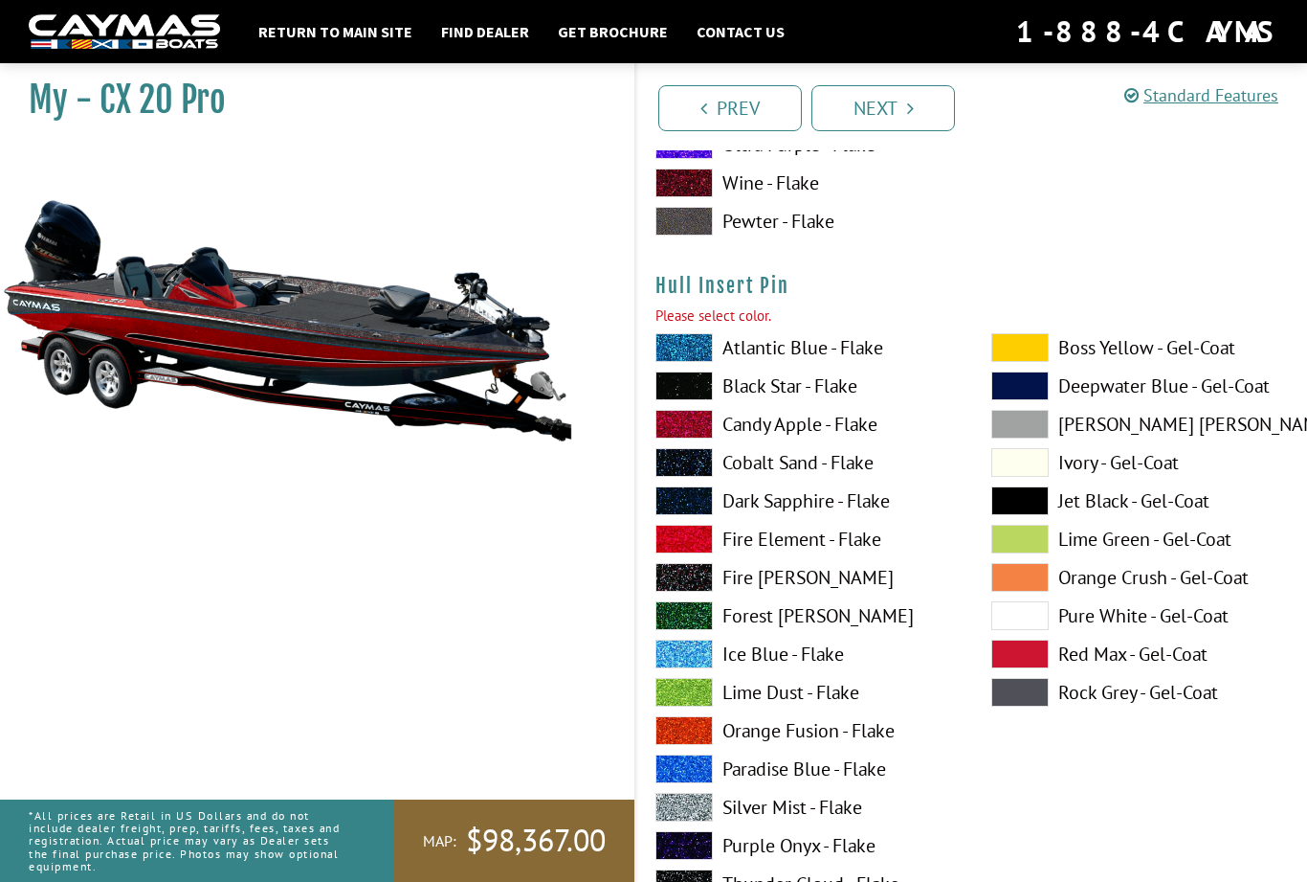
scroll to position [9987, 0]
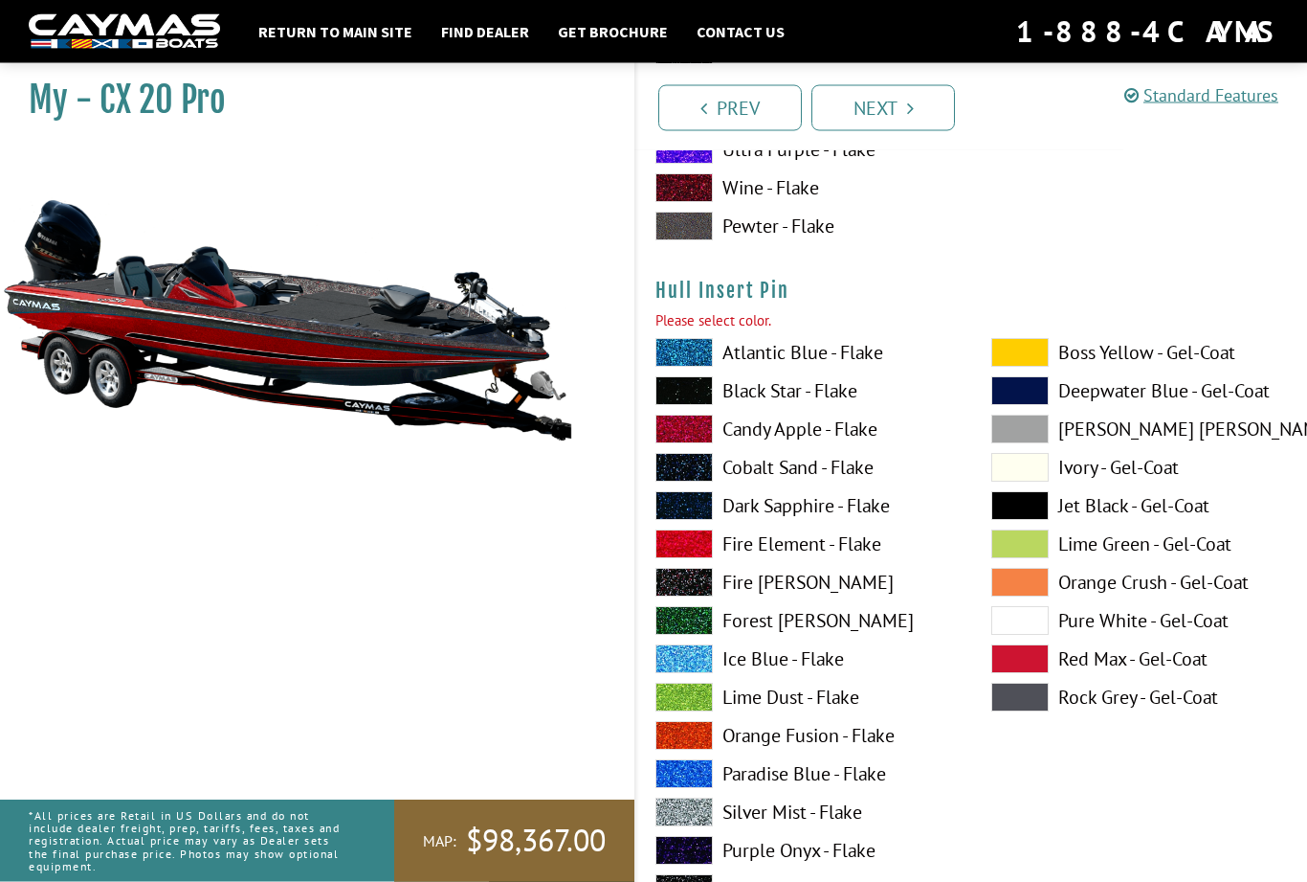
click at [822, 481] on label "Cobalt Sand - Flake" at bounding box center [805, 468] width 298 height 29
click at [929, 109] on link "Next" at bounding box center [884, 108] width 144 height 46
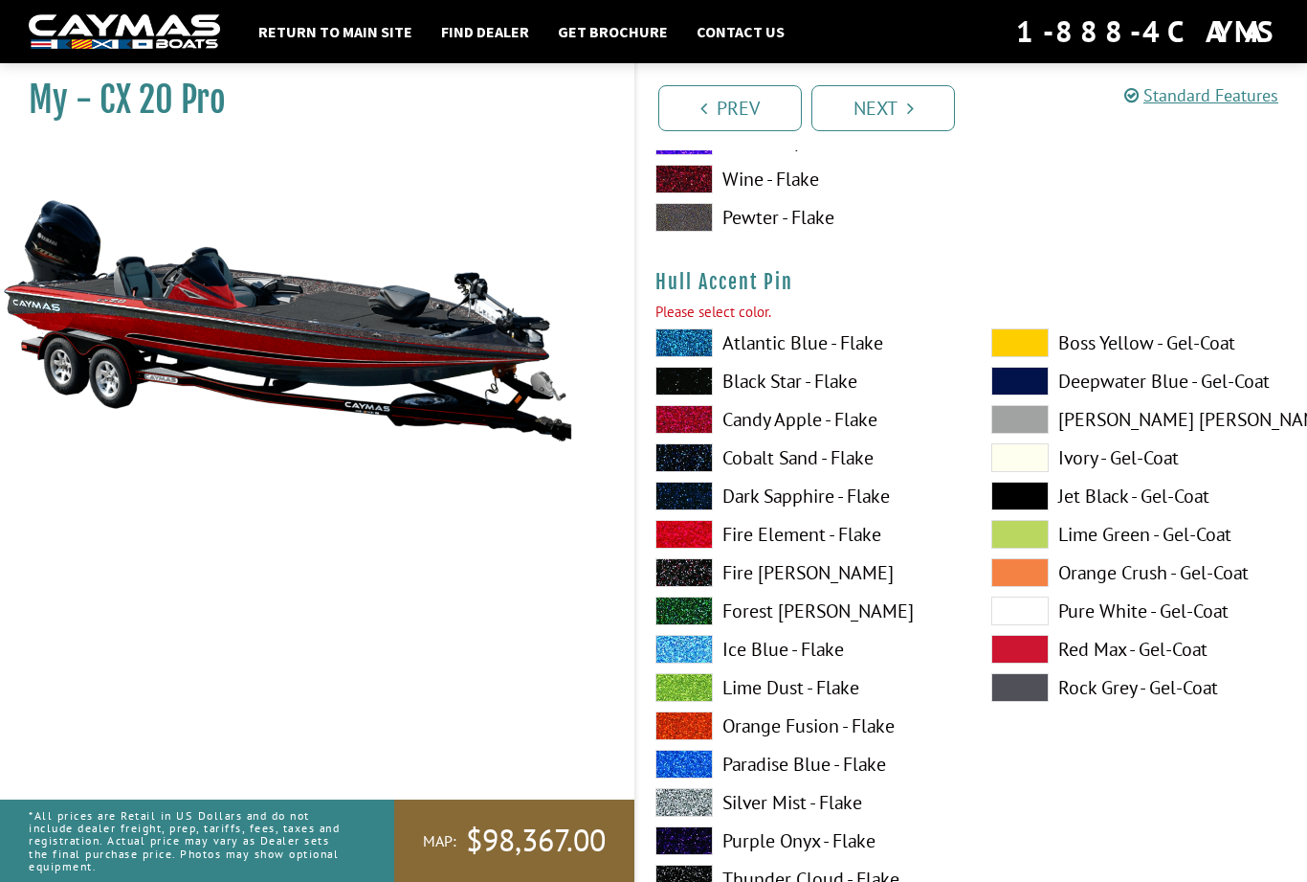
scroll to position [7701, 0]
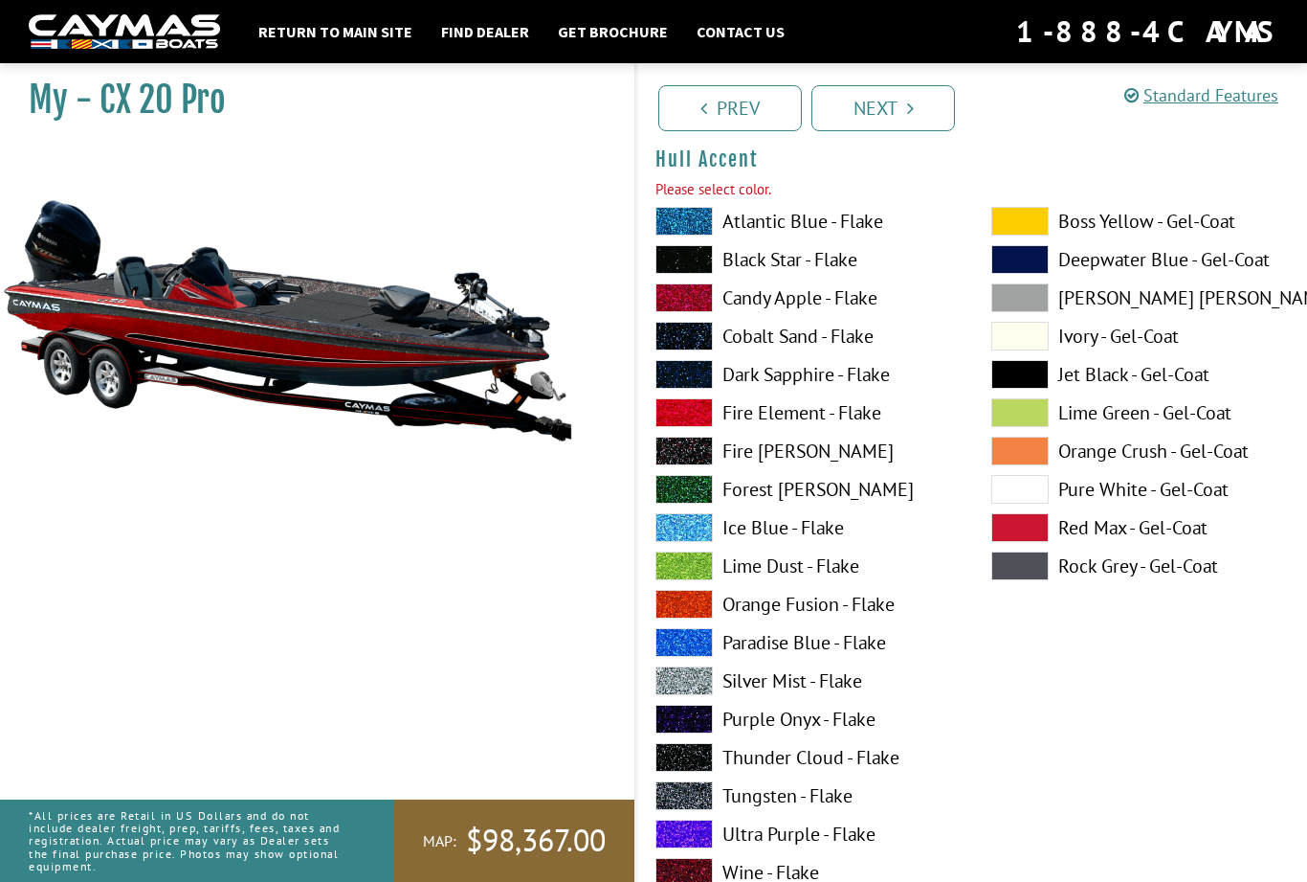
click at [826, 274] on label "Black Star - Flake" at bounding box center [805, 259] width 298 height 29
click at [919, 107] on link "Next" at bounding box center [884, 108] width 144 height 46
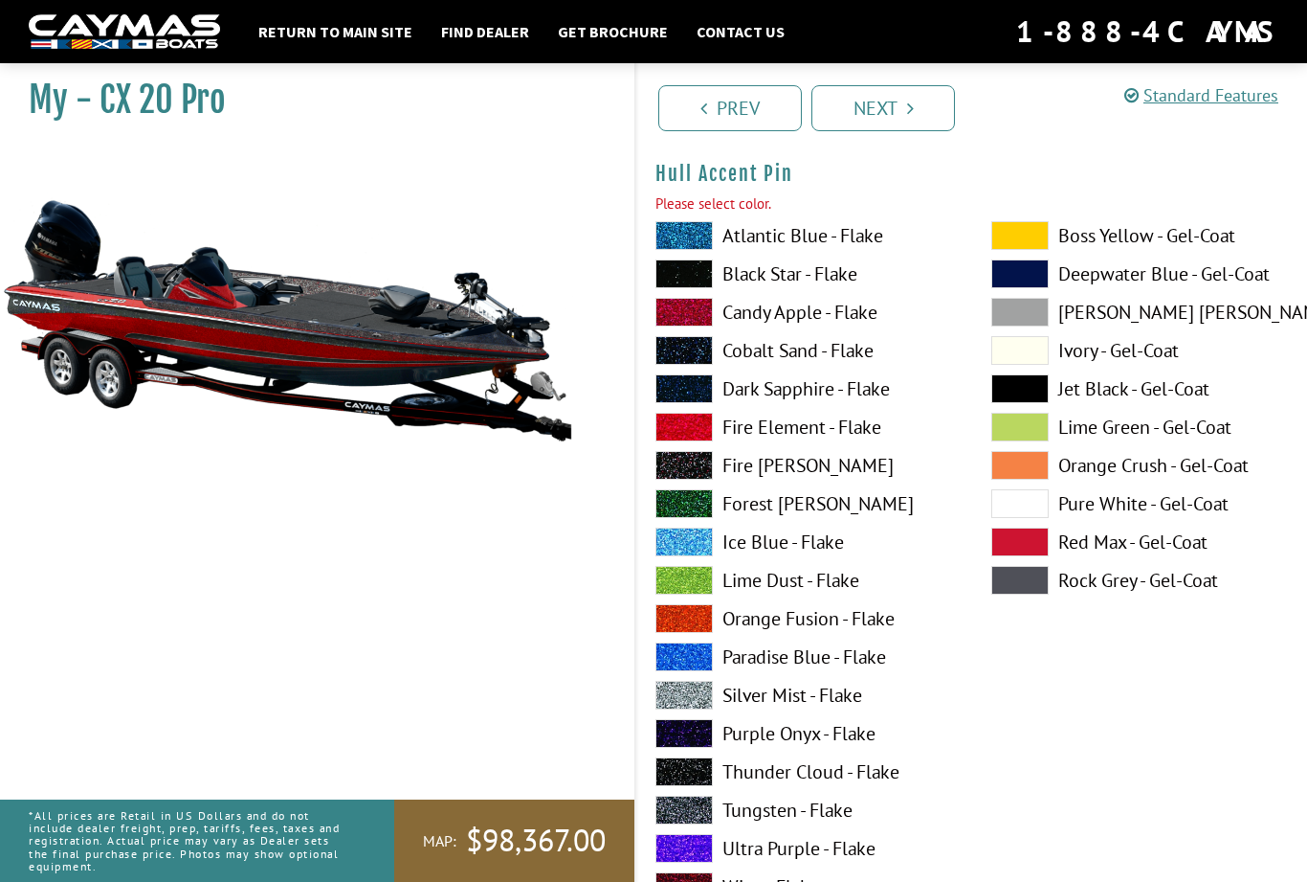
scroll to position [8490, 0]
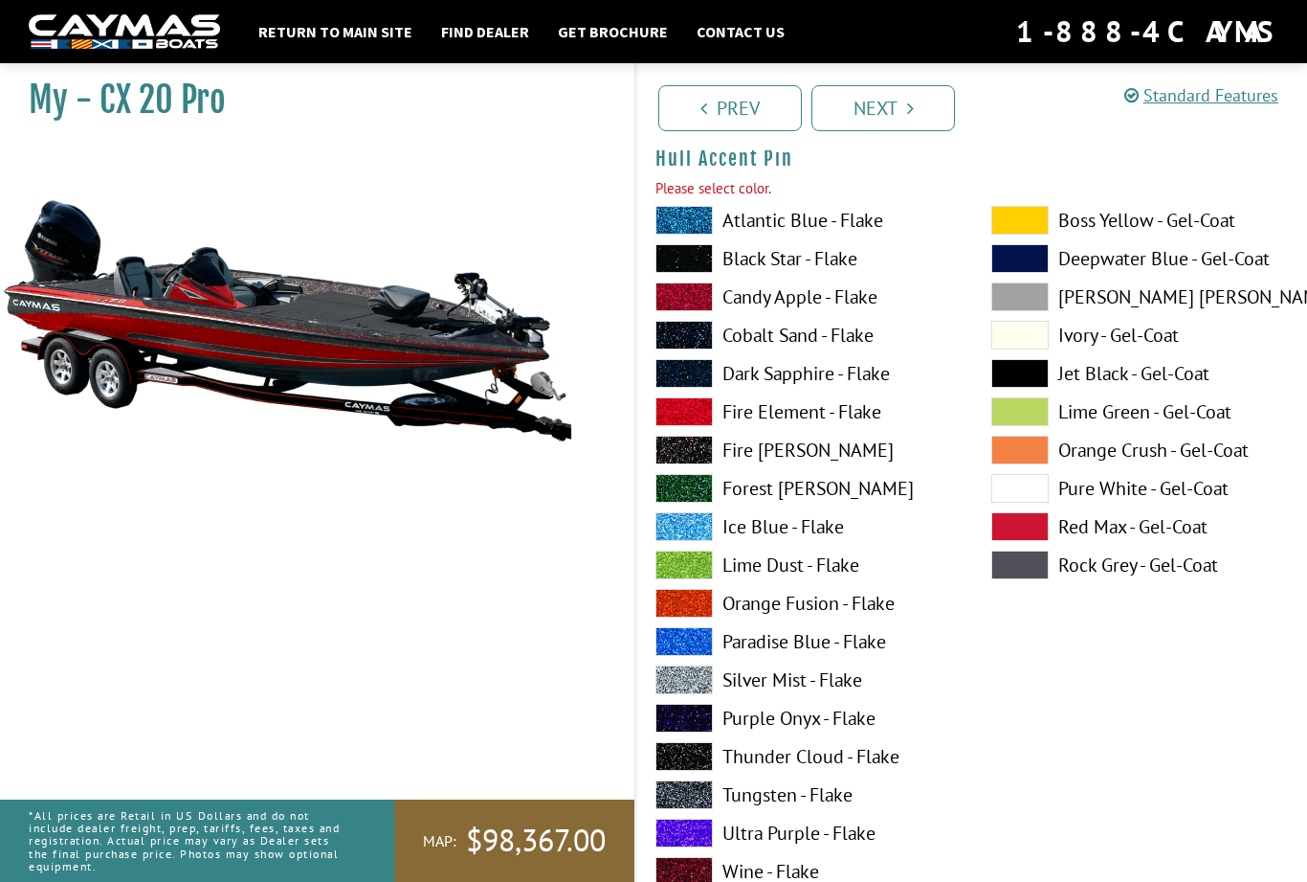
click at [838, 311] on label "Candy Apple - Flake" at bounding box center [805, 296] width 298 height 29
click at [927, 102] on link "Next" at bounding box center [884, 108] width 144 height 46
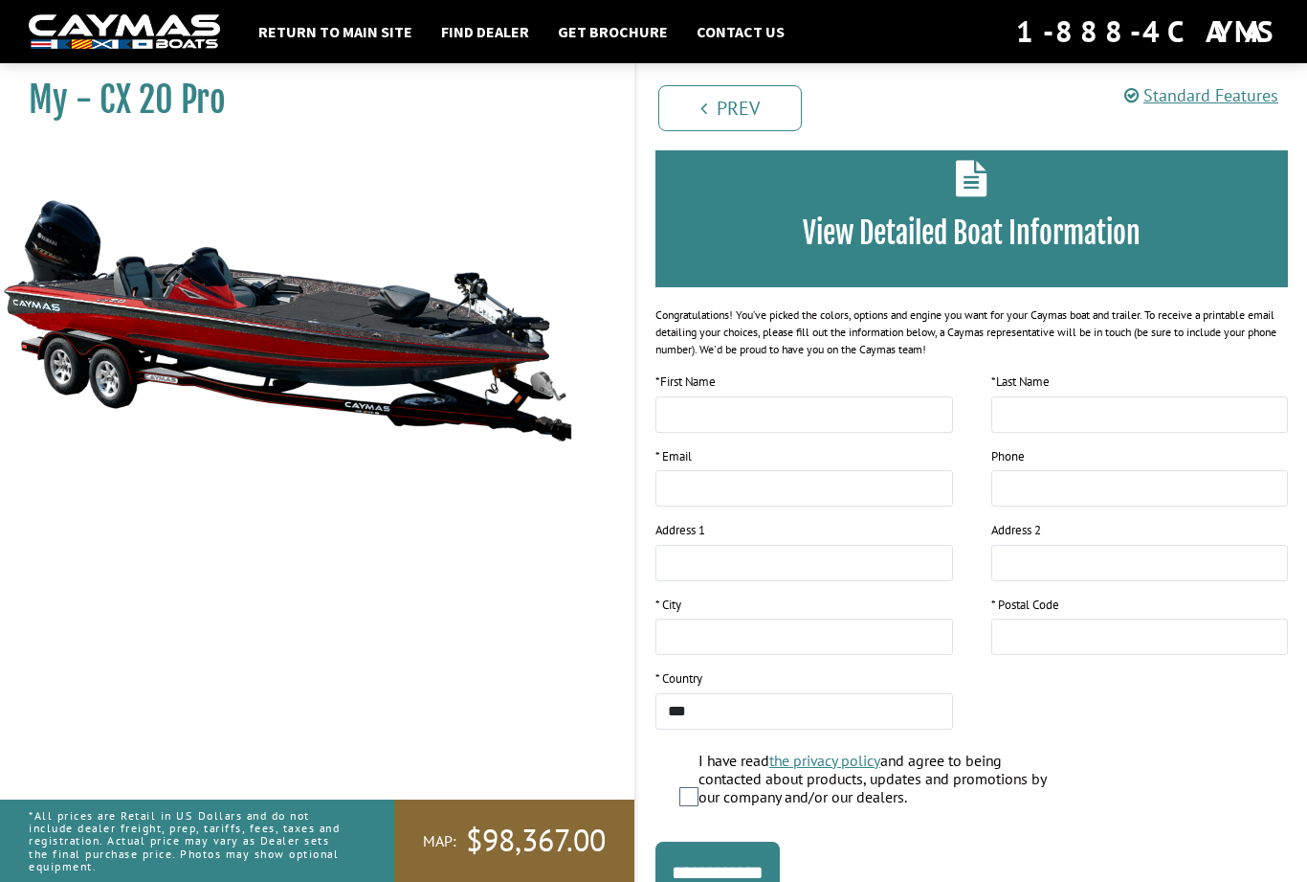
scroll to position [122, 0]
